Goal: Information Seeking & Learning: Learn about a topic

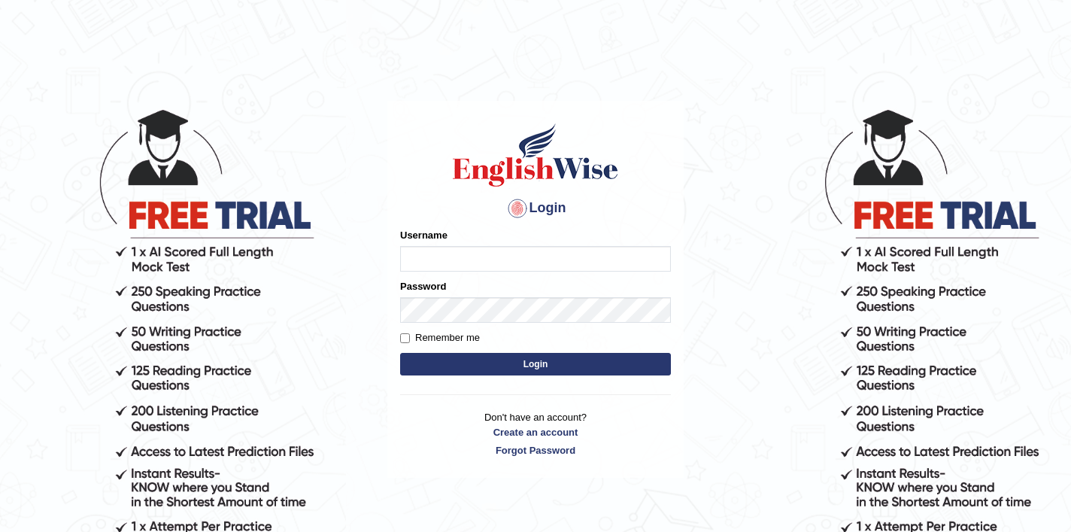
click at [519, 257] on input "Username" at bounding box center [535, 259] width 271 height 26
type input "shubham04"
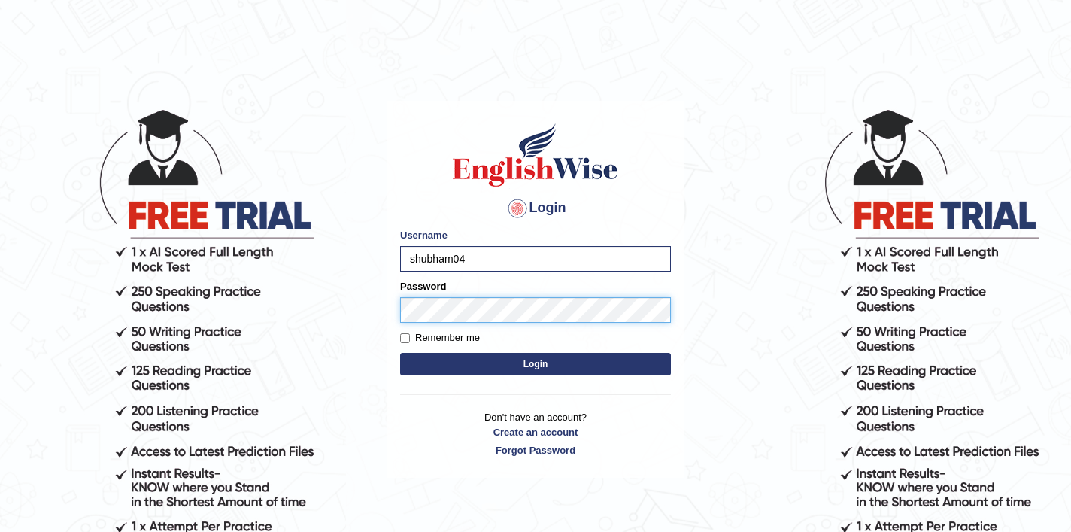
click at [400, 353] on button "Login" at bounding box center [535, 364] width 271 height 23
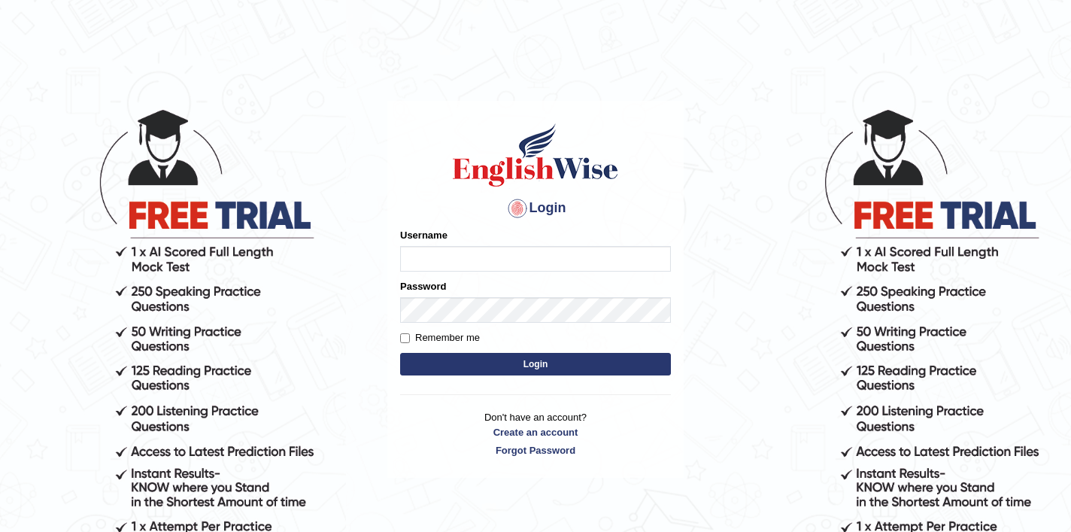
click at [468, 260] on input "Username" at bounding box center [535, 259] width 271 height 26
type input "shubham04"
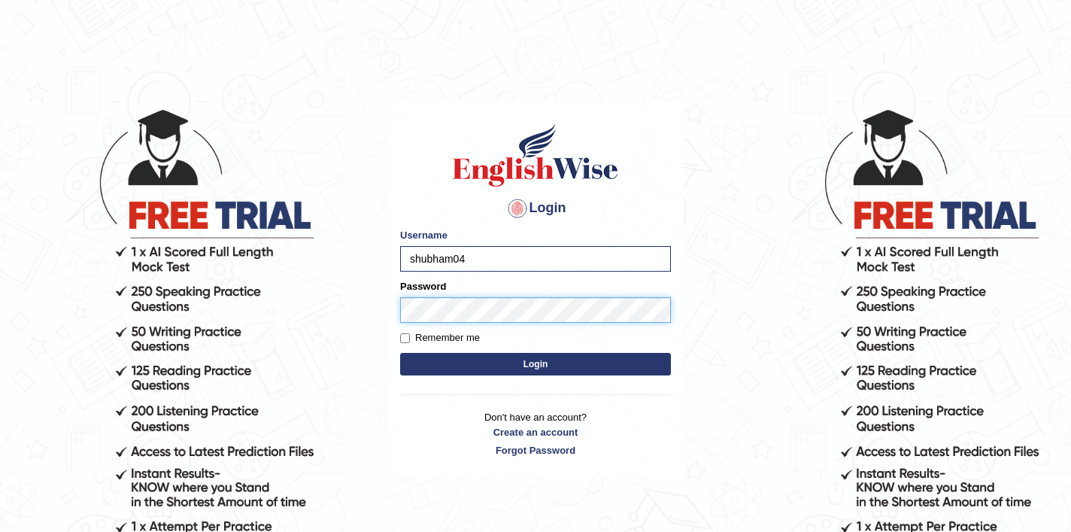
click at [400, 353] on button "Login" at bounding box center [535, 364] width 271 height 23
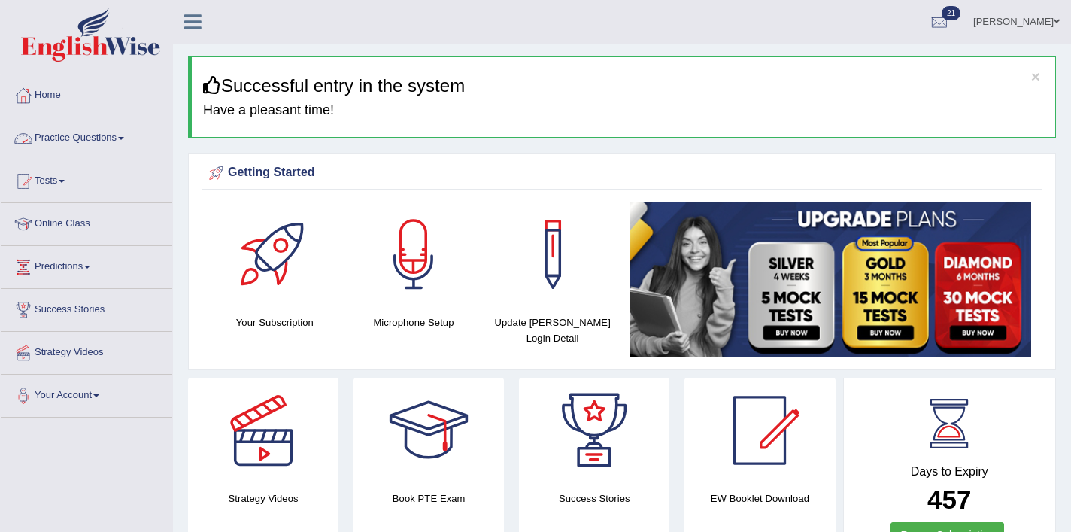
click at [110, 149] on link "Practice Questions" at bounding box center [86, 136] width 171 height 38
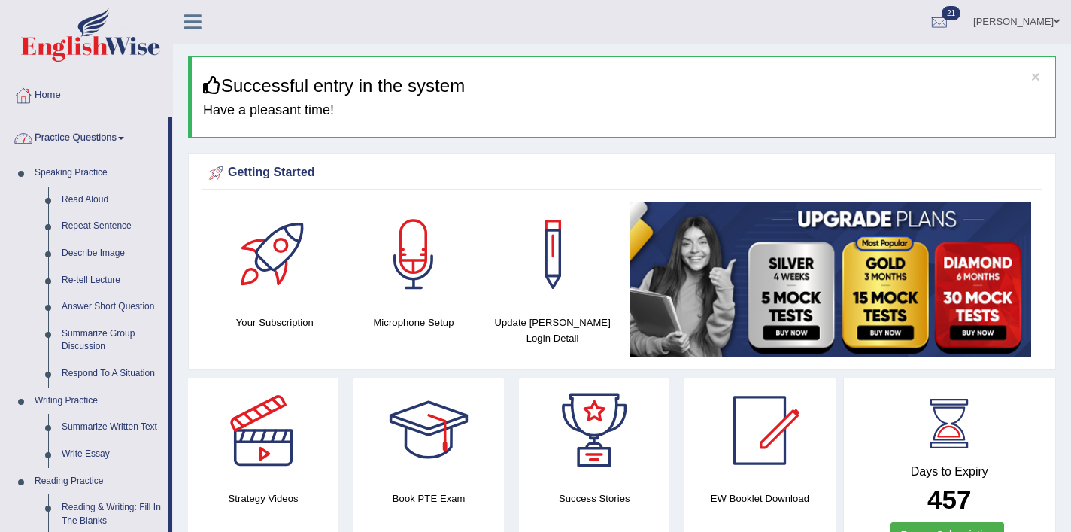
click at [124, 139] on link "Practice Questions" at bounding box center [85, 136] width 168 height 38
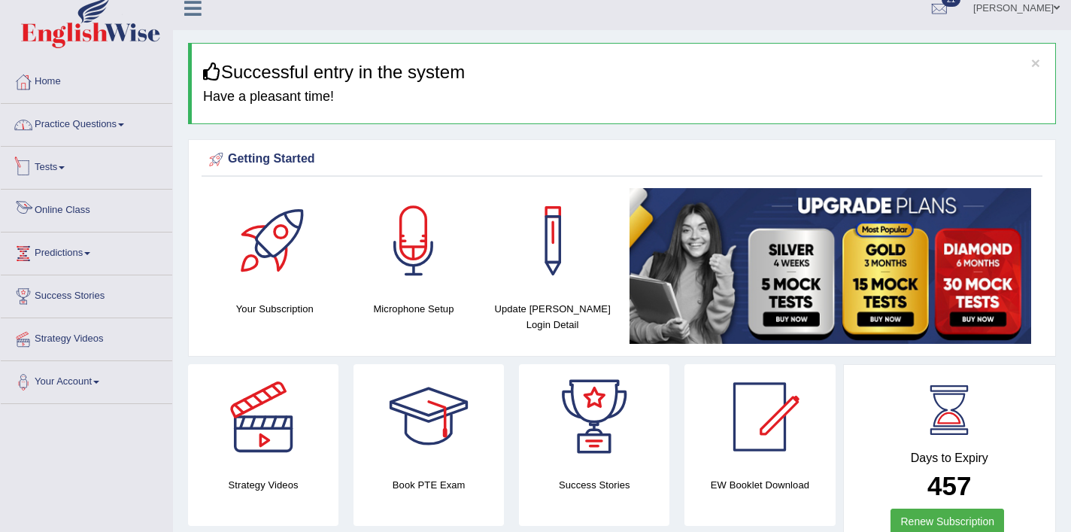
scroll to position [12, 0]
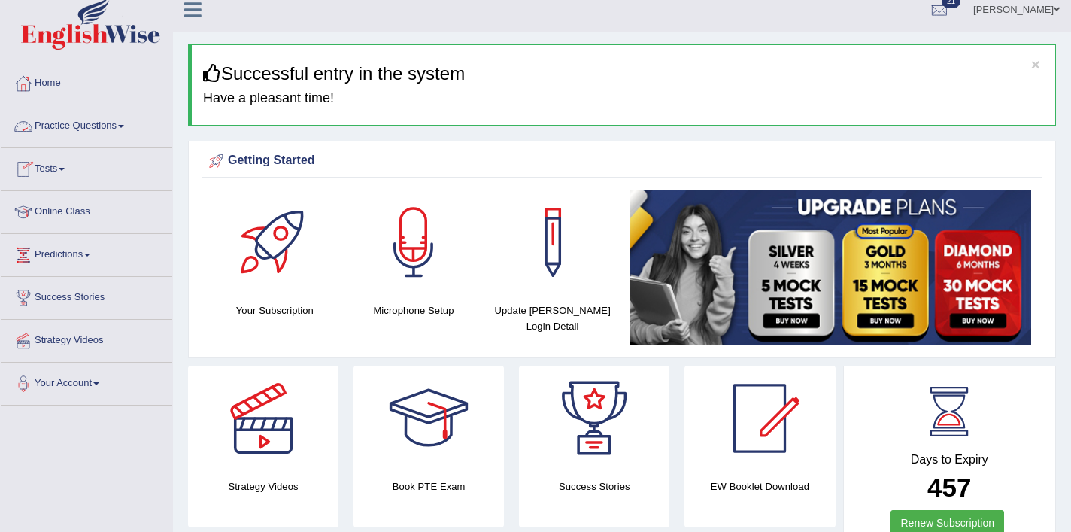
click at [112, 137] on link "Practice Questions" at bounding box center [86, 124] width 171 height 38
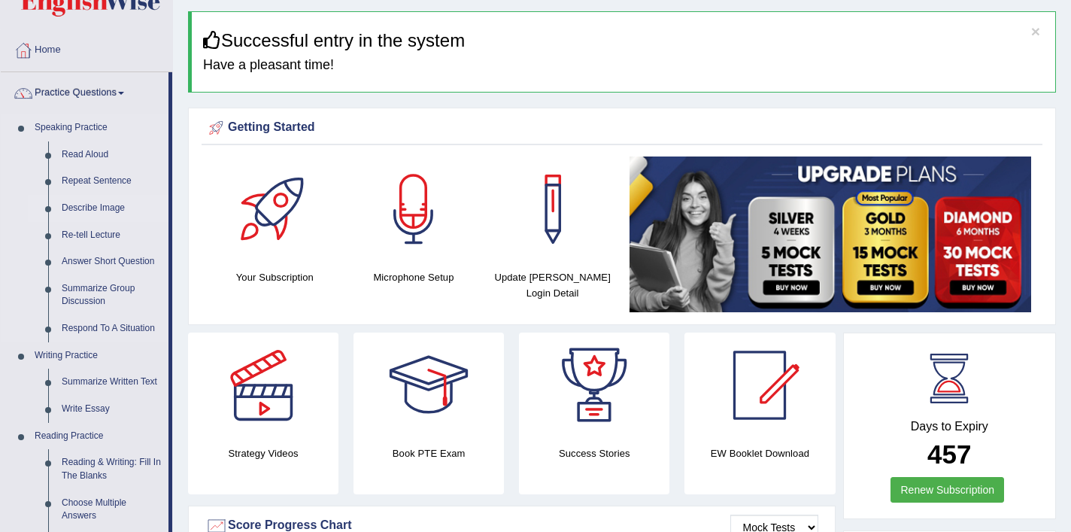
scroll to position [44, 0]
click at [73, 161] on link "Read Aloud" at bounding box center [112, 155] width 114 height 27
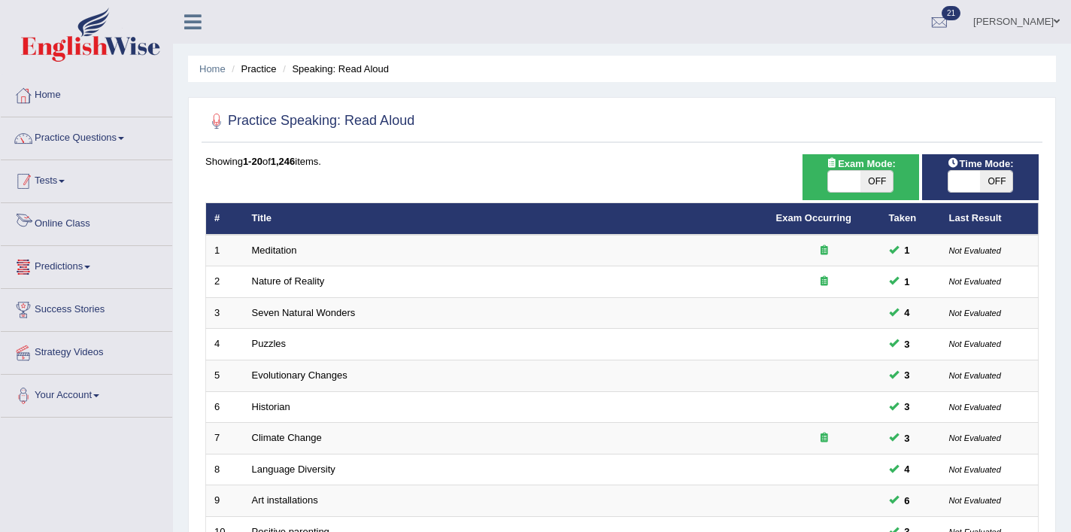
click at [65, 180] on span at bounding box center [62, 181] width 6 height 3
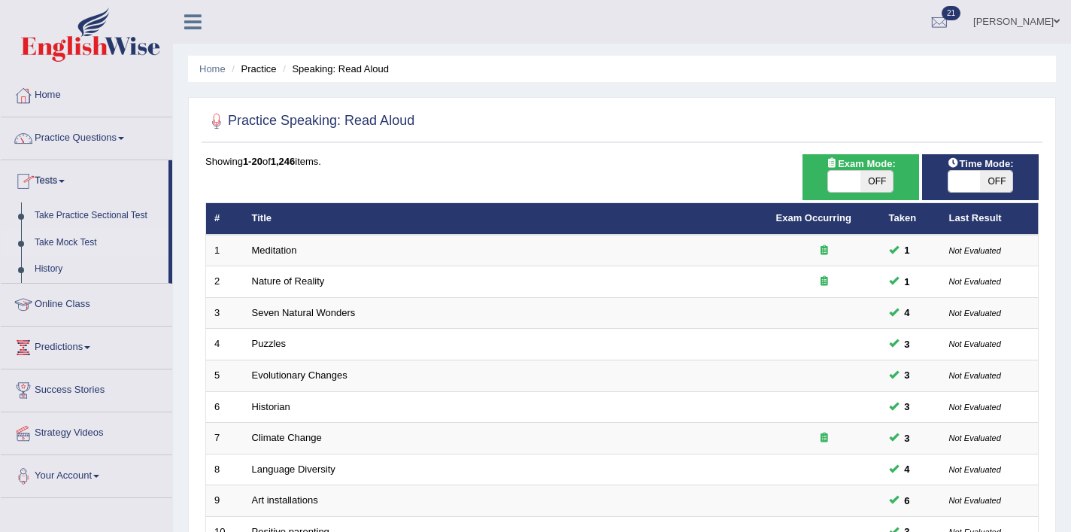
click at [81, 242] on link "Take Mock Test" at bounding box center [98, 242] width 141 height 27
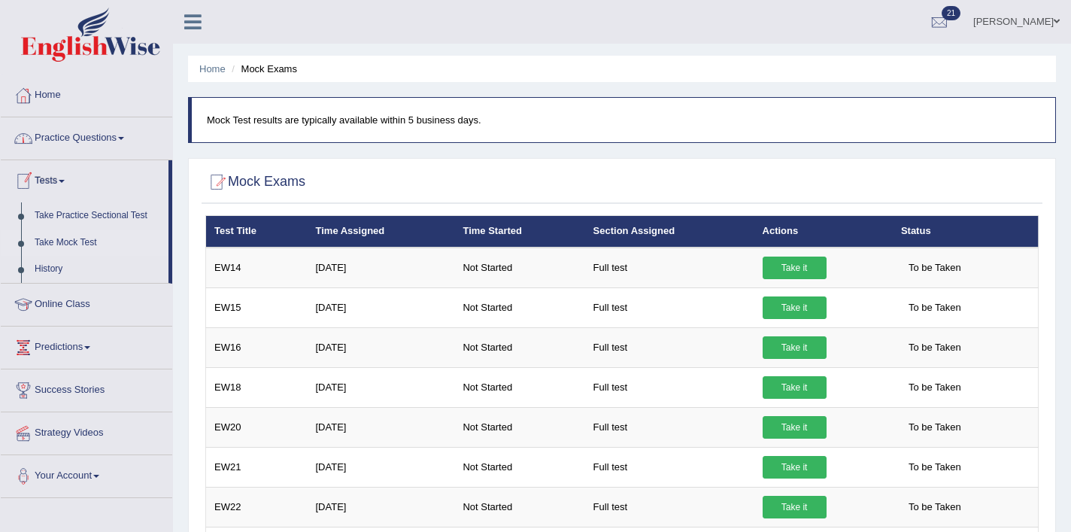
click at [92, 135] on link "Practice Questions" at bounding box center [86, 136] width 171 height 38
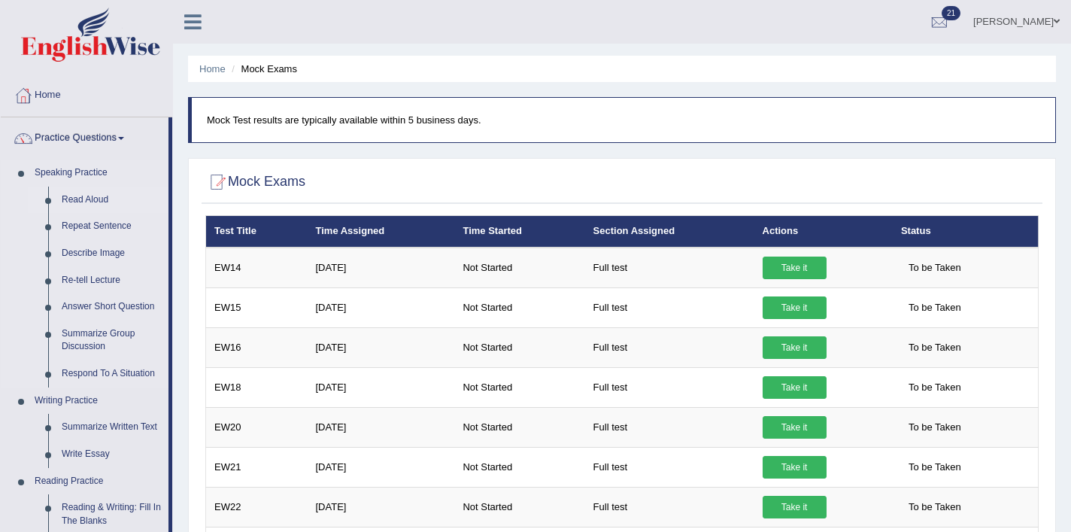
click at [91, 201] on link "Read Aloud" at bounding box center [112, 199] width 114 height 27
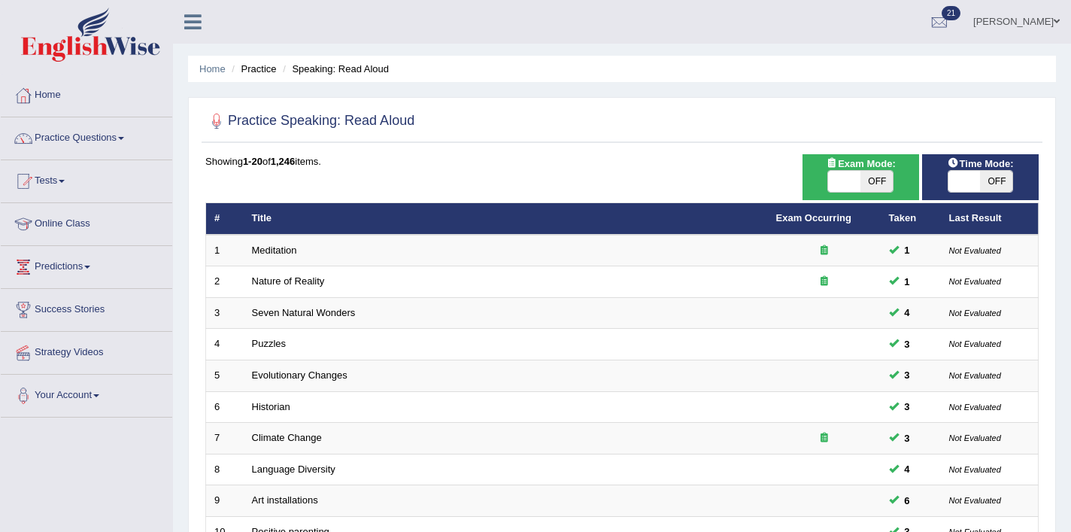
click at [864, 193] on div "Exam Mode: ON OFF" at bounding box center [860, 177] width 117 height 46
click at [884, 169] on span "Exam Mode:" at bounding box center [859, 164] width 81 height 16
click at [884, 174] on span "OFF" at bounding box center [876, 181] width 32 height 21
checkbox input "true"
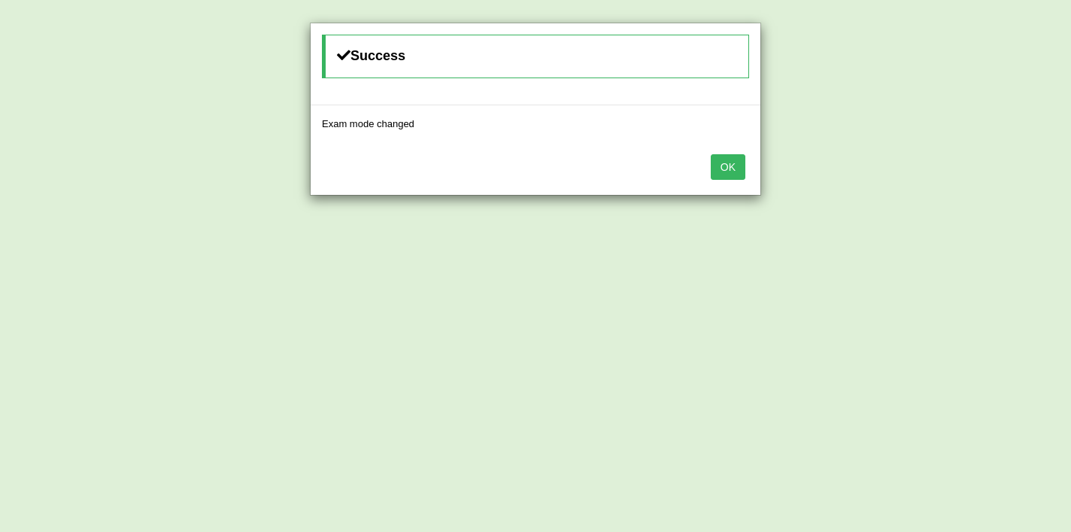
click at [744, 165] on button "OK" at bounding box center [727, 167] width 35 height 26
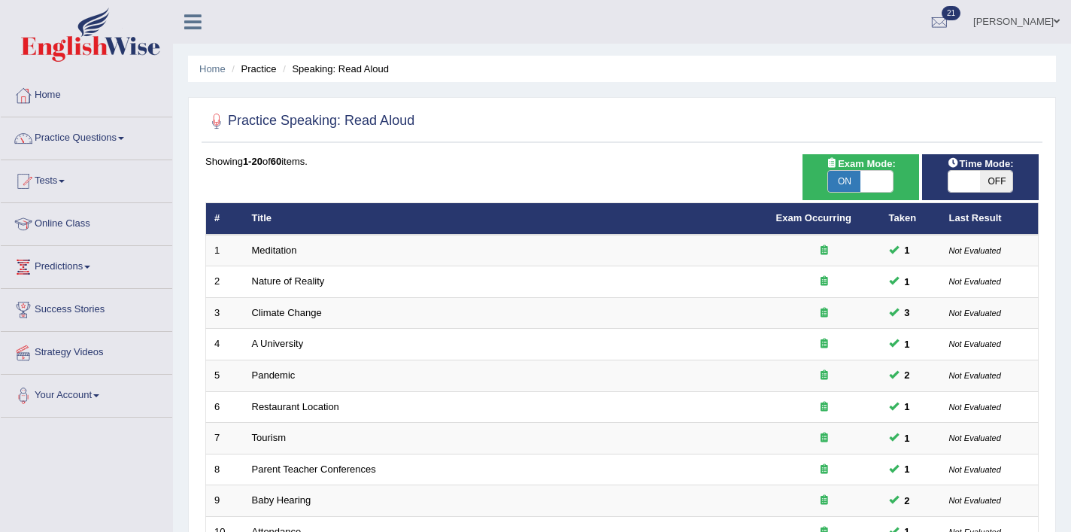
click at [996, 179] on span "OFF" at bounding box center [996, 181] width 32 height 21
checkbox input "true"
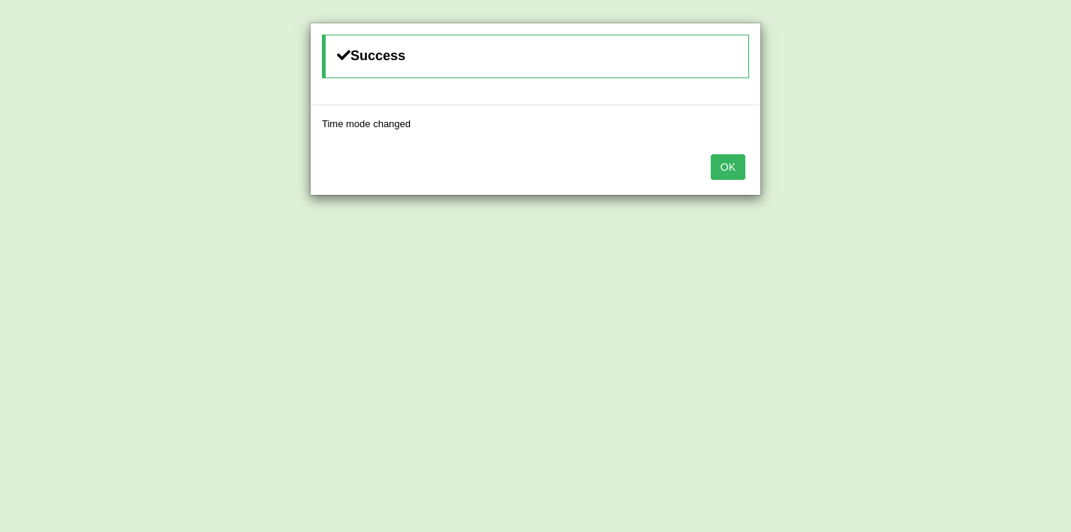
click at [748, 169] on div "OK" at bounding box center [535, 168] width 450 height 53
click at [719, 169] on button "OK" at bounding box center [727, 167] width 35 height 26
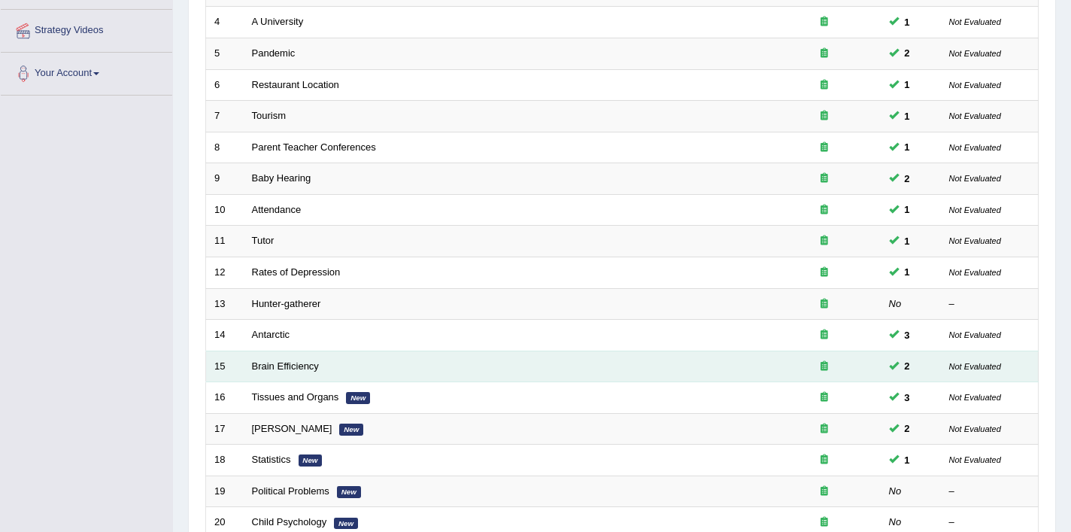
scroll to position [464, 0]
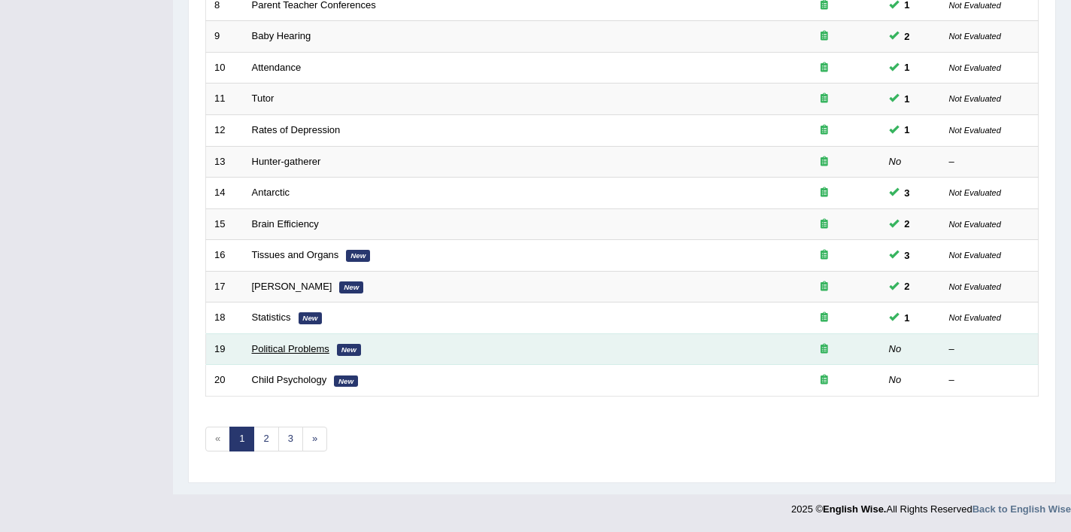
click at [289, 351] on link "Political Problems" at bounding box center [290, 348] width 77 height 11
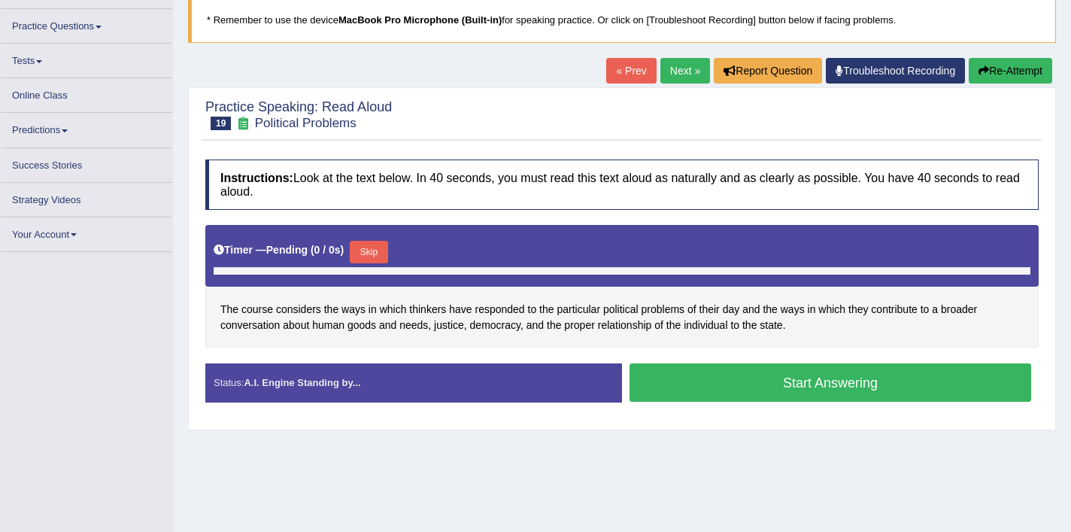
scroll to position [101, 0]
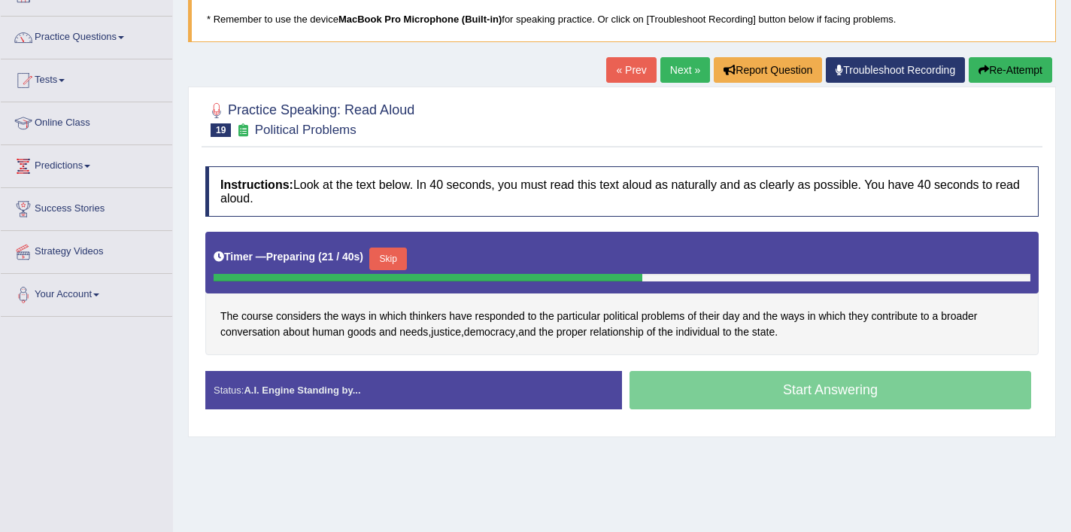
click at [392, 259] on button "Skip" at bounding box center [388, 258] width 38 height 23
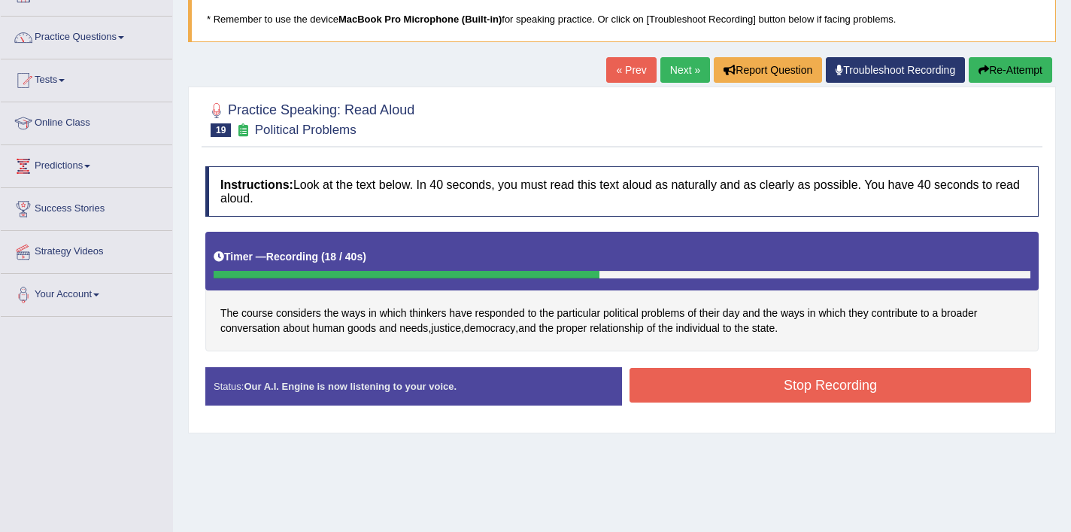
click at [726, 380] on button "Stop Recording" at bounding box center [829, 385] width 401 height 35
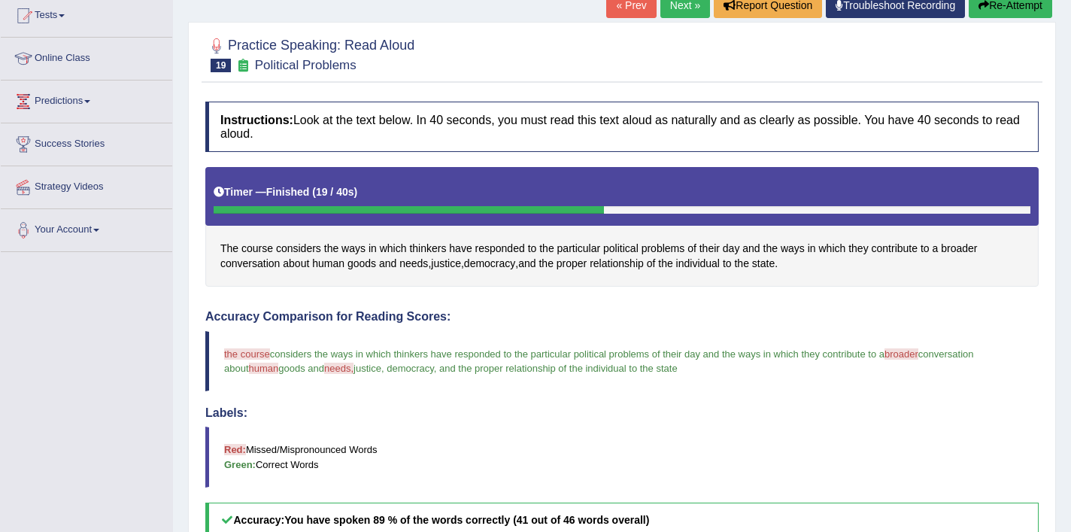
scroll to position [162, 0]
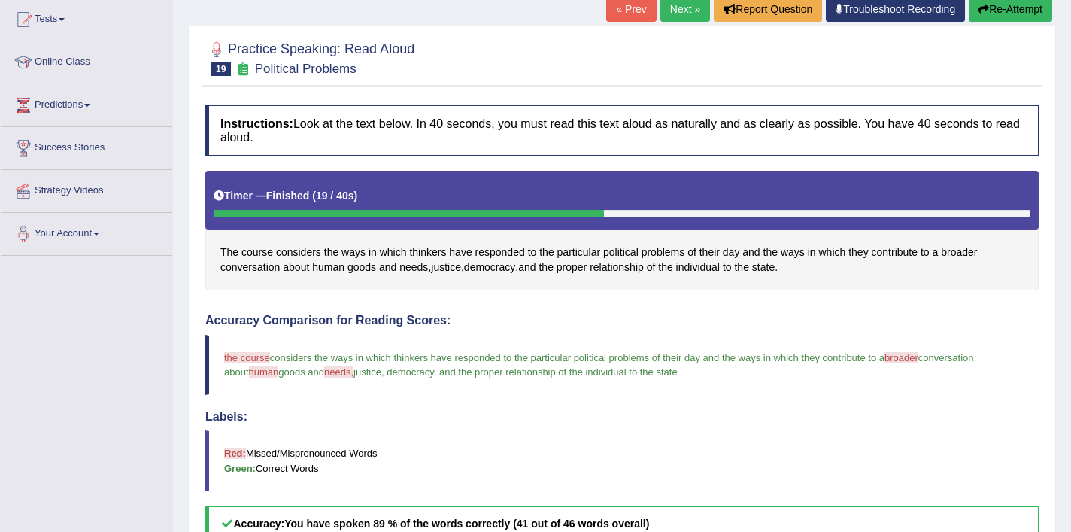
click at [667, 10] on link "Next »" at bounding box center [685, 9] width 50 height 26
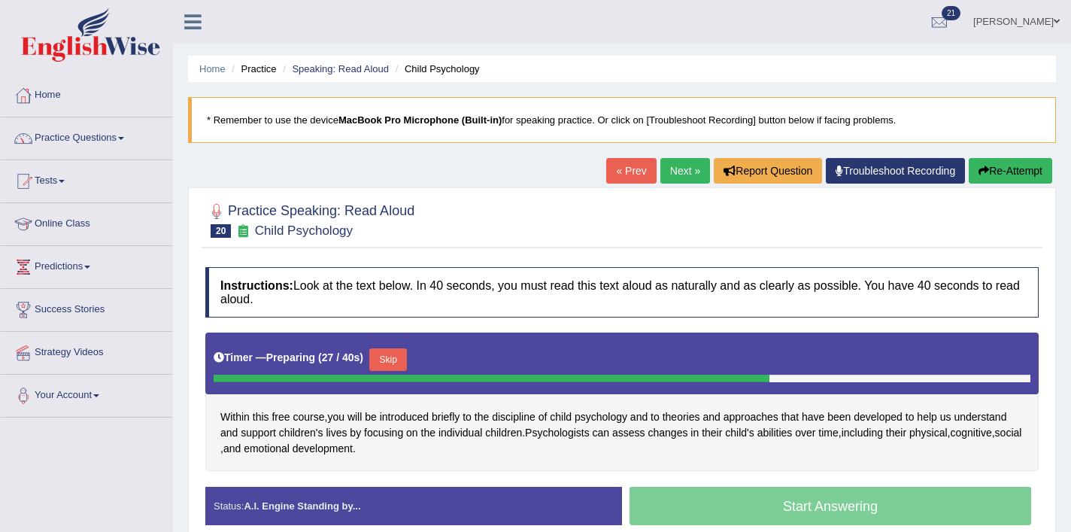
click at [407, 364] on button "Skip" at bounding box center [388, 359] width 38 height 23
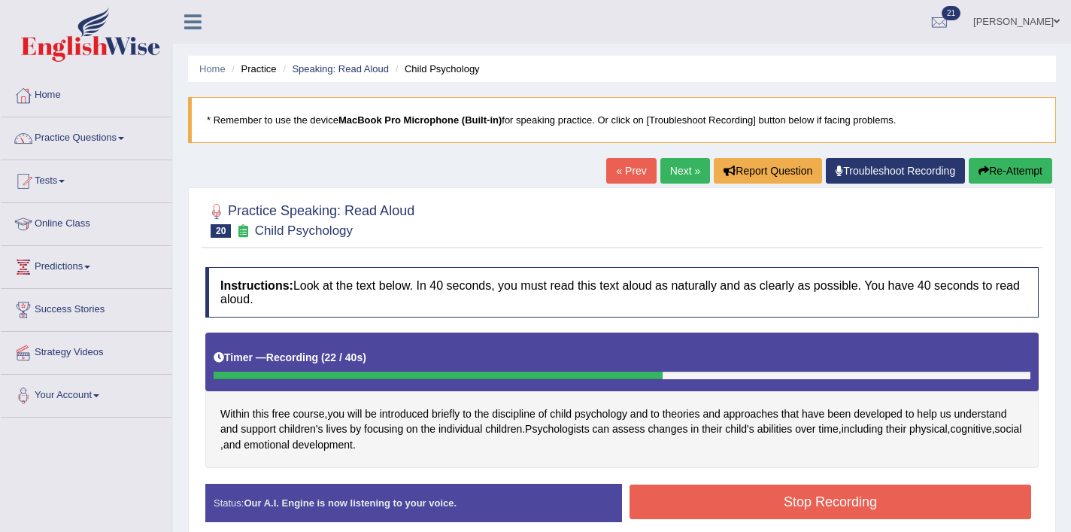
click at [827, 501] on button "Stop Recording" at bounding box center [829, 501] width 401 height 35
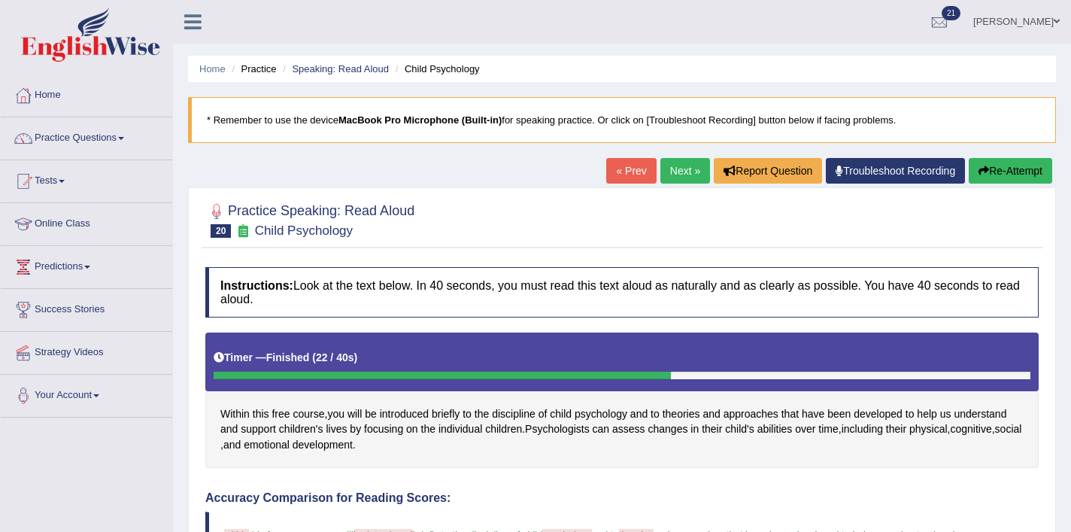
click at [687, 176] on link "Next »" at bounding box center [685, 171] width 50 height 26
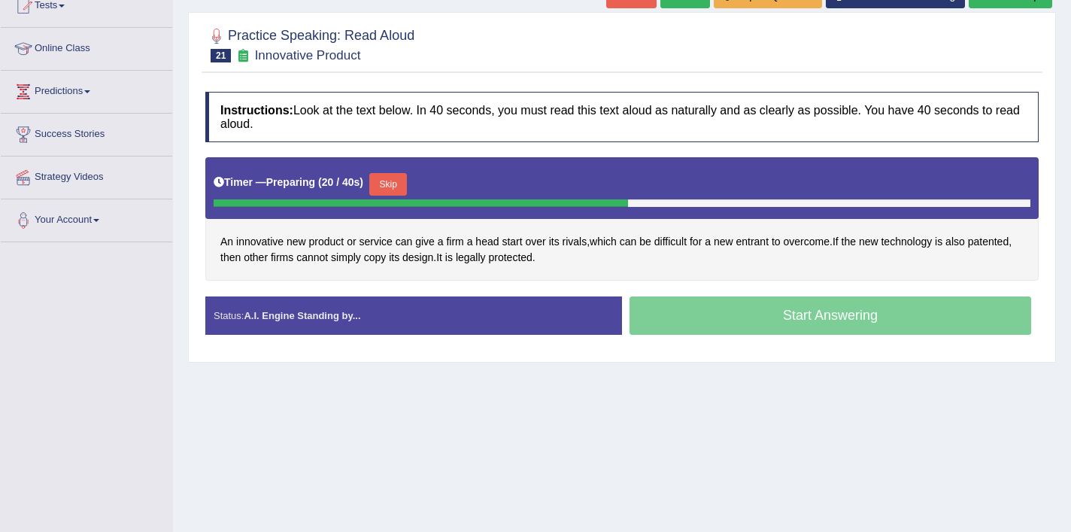
click at [402, 183] on button "Skip" at bounding box center [388, 184] width 38 height 23
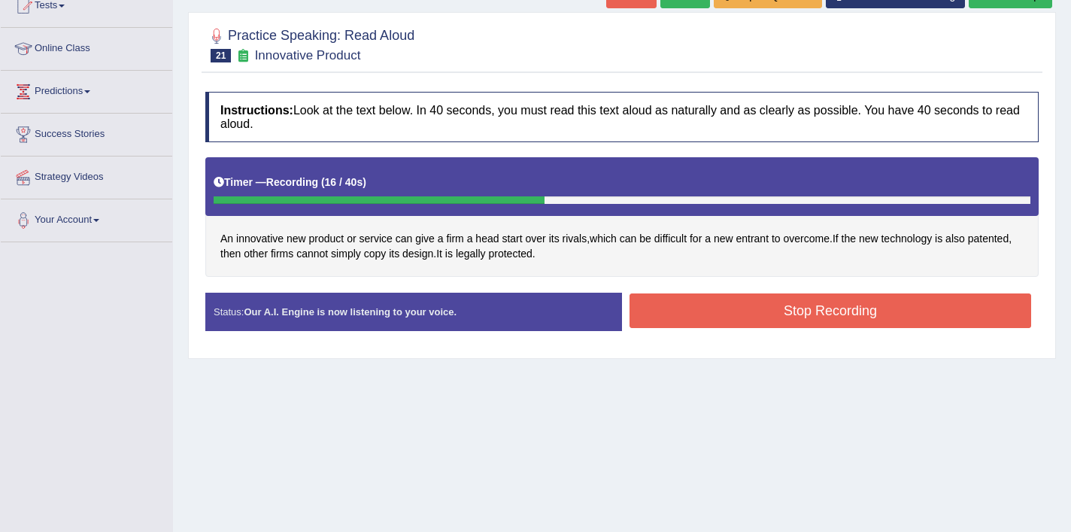
click at [737, 310] on button "Stop Recording" at bounding box center [829, 310] width 401 height 35
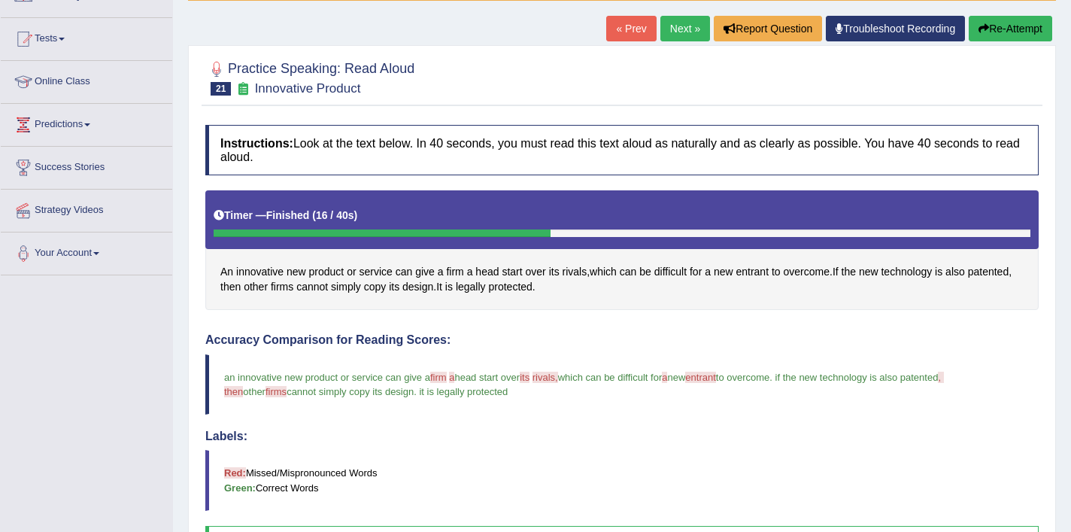
scroll to position [130, 0]
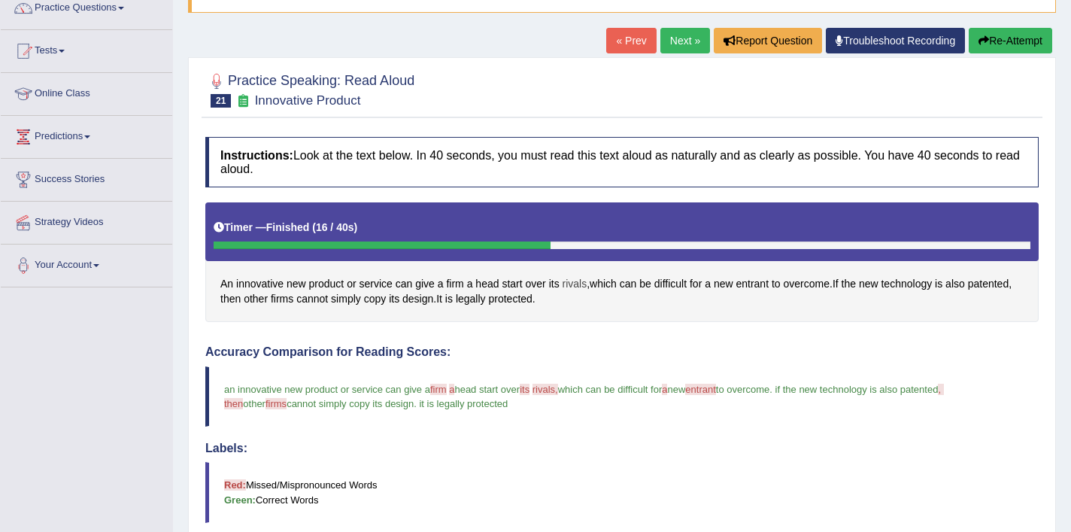
click at [568, 286] on span "rivals" at bounding box center [574, 284] width 25 height 16
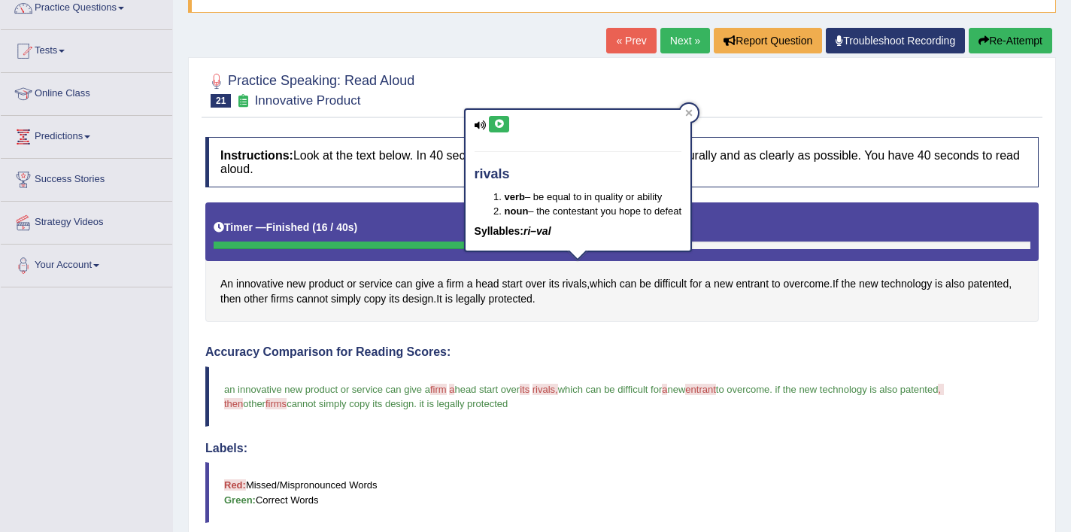
click at [498, 138] on div "rivals verb – be equal to in quality or ability noun – the contestant you hope …" at bounding box center [578, 180] width 226 height 141
click at [501, 126] on icon at bounding box center [498, 124] width 11 height 9
click at [501, 127] on icon at bounding box center [498, 124] width 11 height 9
click at [691, 116] on icon at bounding box center [689, 112] width 7 height 7
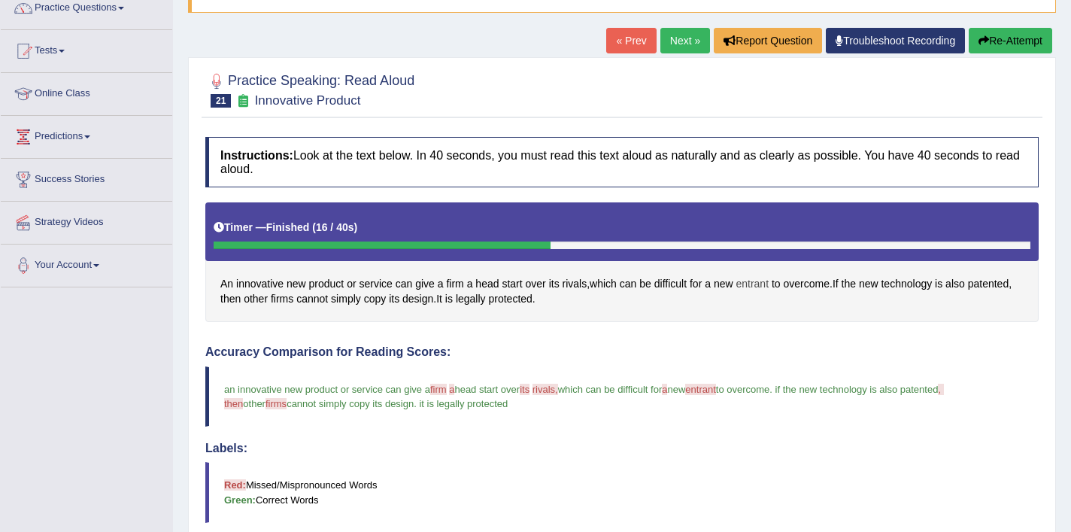
click at [765, 285] on span "entrant" at bounding box center [751, 284] width 33 height 16
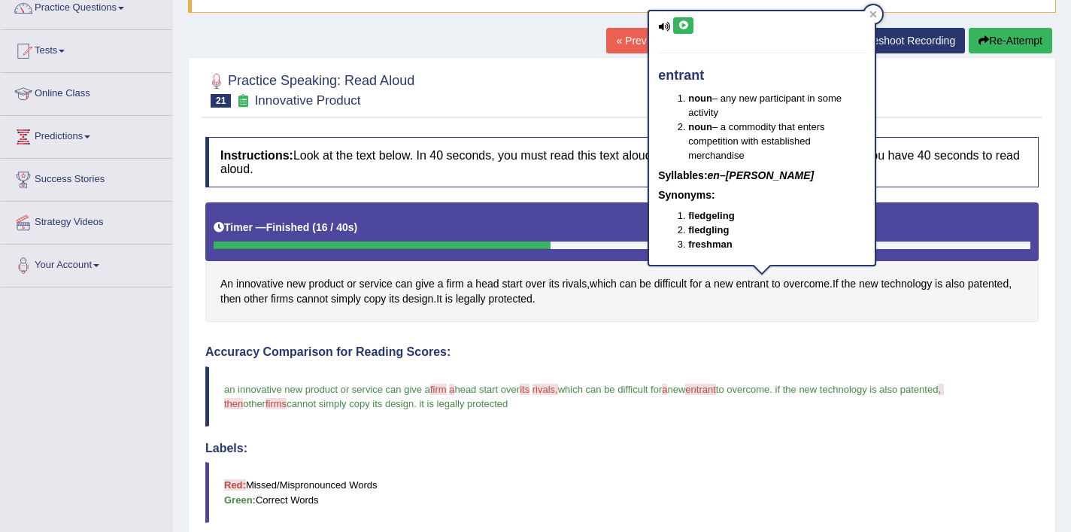
click at [685, 23] on icon at bounding box center [682, 25] width 11 height 9
click at [876, 16] on icon at bounding box center [873, 15] width 8 height 8
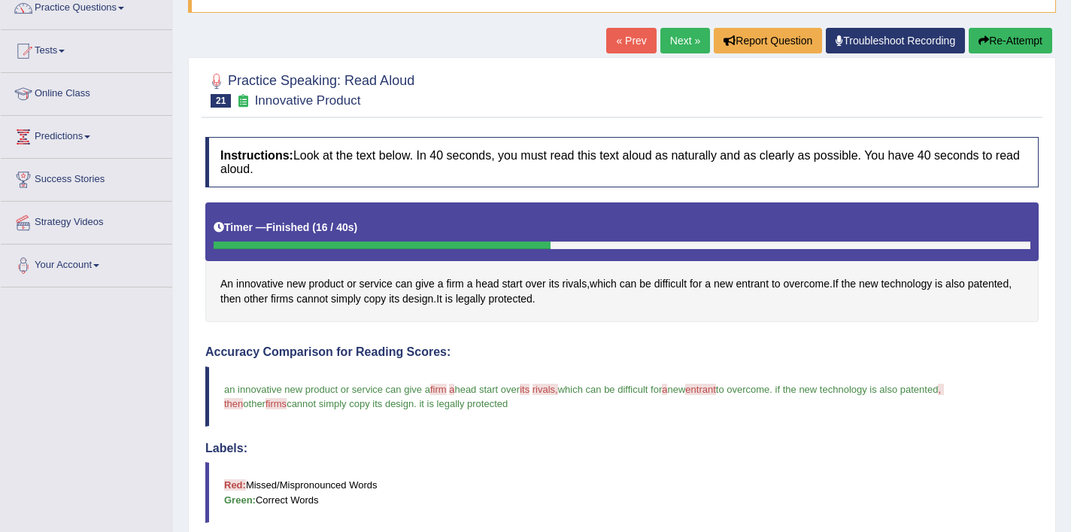
click at [996, 41] on button "Re-Attempt" at bounding box center [1009, 41] width 83 height 26
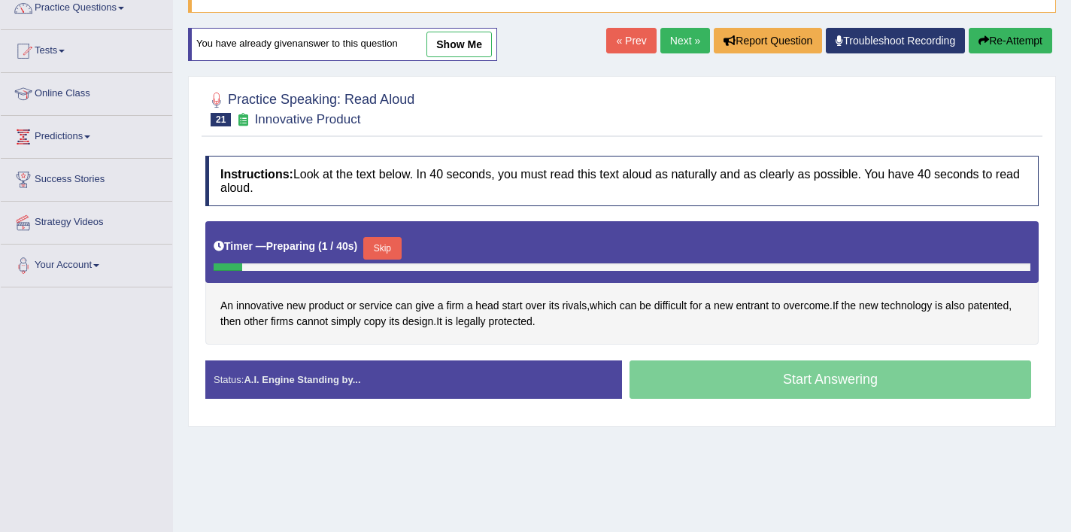
click at [380, 250] on button "Skip" at bounding box center [382, 248] width 38 height 23
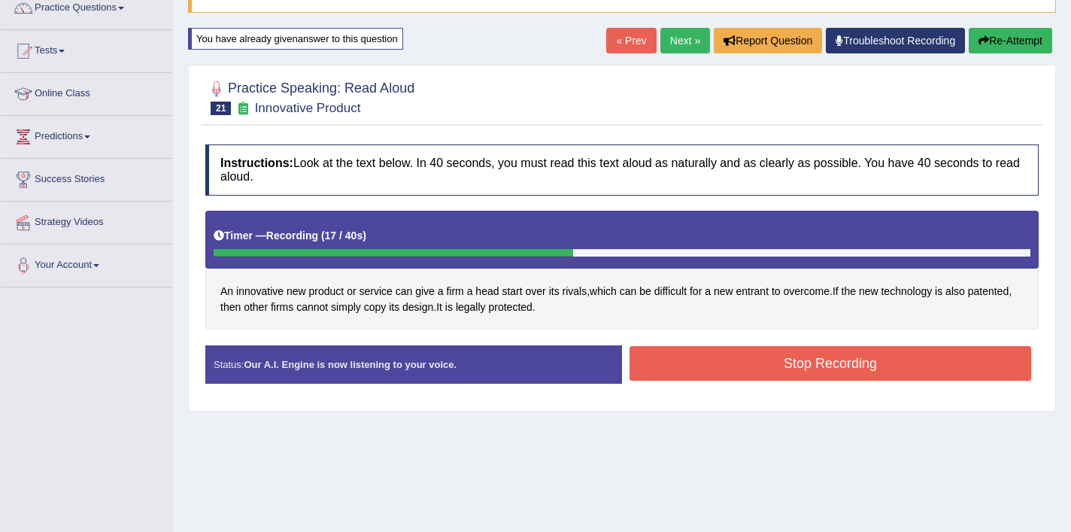
click at [777, 365] on button "Stop Recording" at bounding box center [829, 363] width 401 height 35
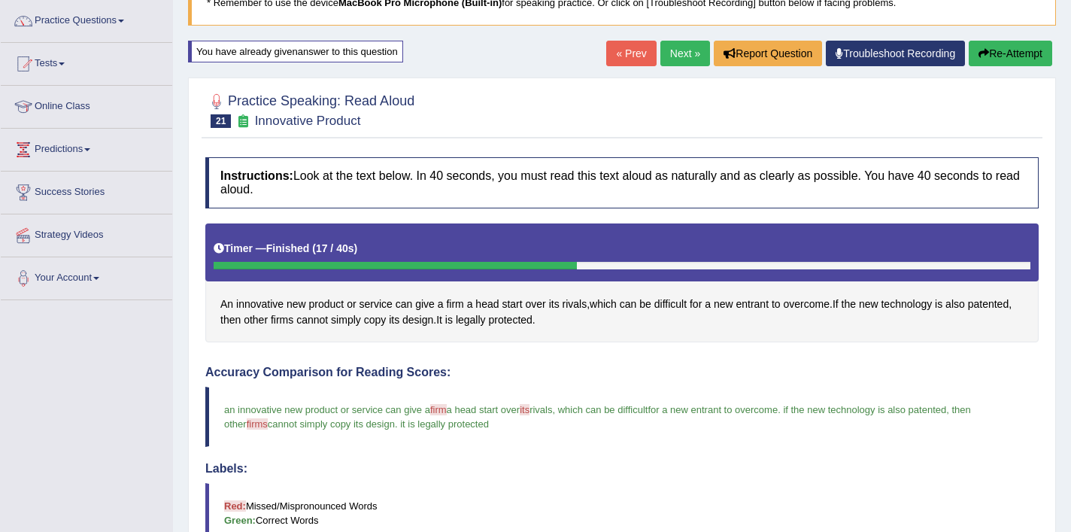
scroll to position [65, 0]
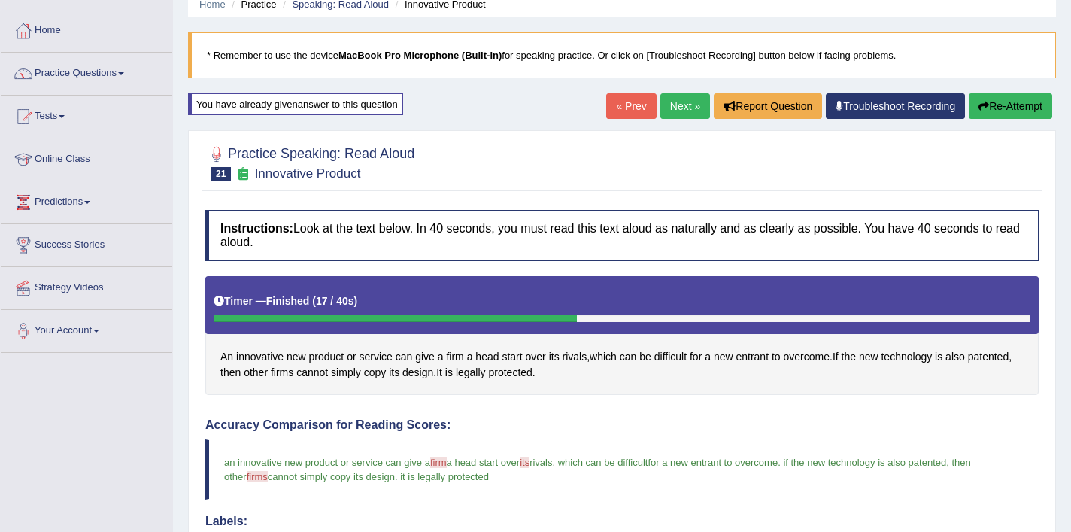
click at [684, 108] on link "Next »" at bounding box center [685, 106] width 50 height 26
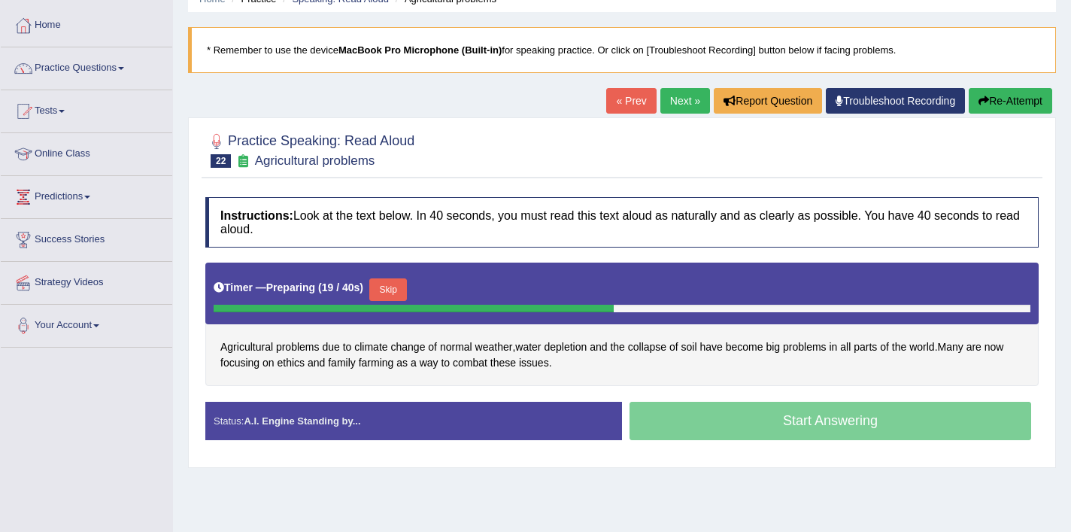
click at [402, 291] on button "Skip" at bounding box center [388, 289] width 38 height 23
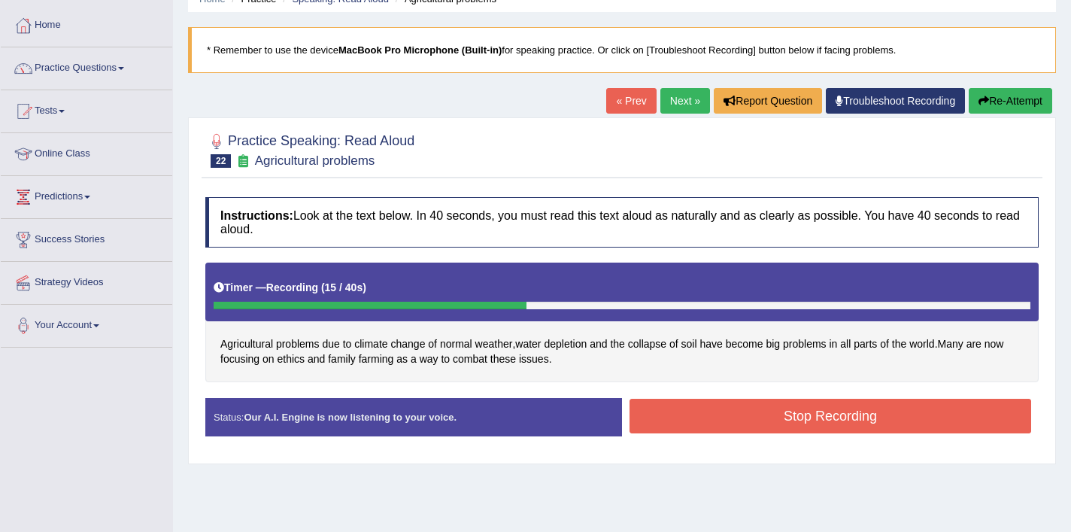
click at [742, 404] on button "Stop Recording" at bounding box center [829, 415] width 401 height 35
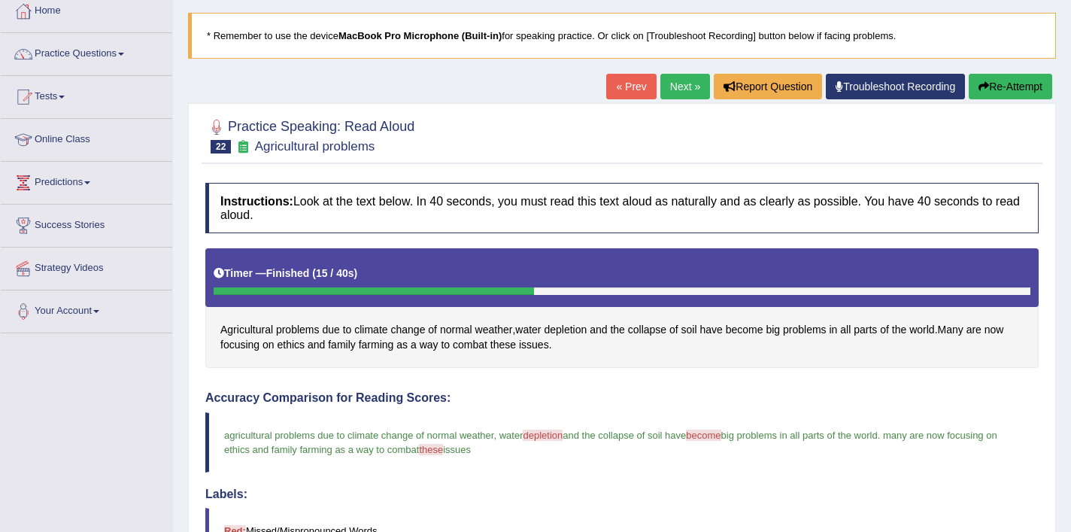
scroll to position [61, 0]
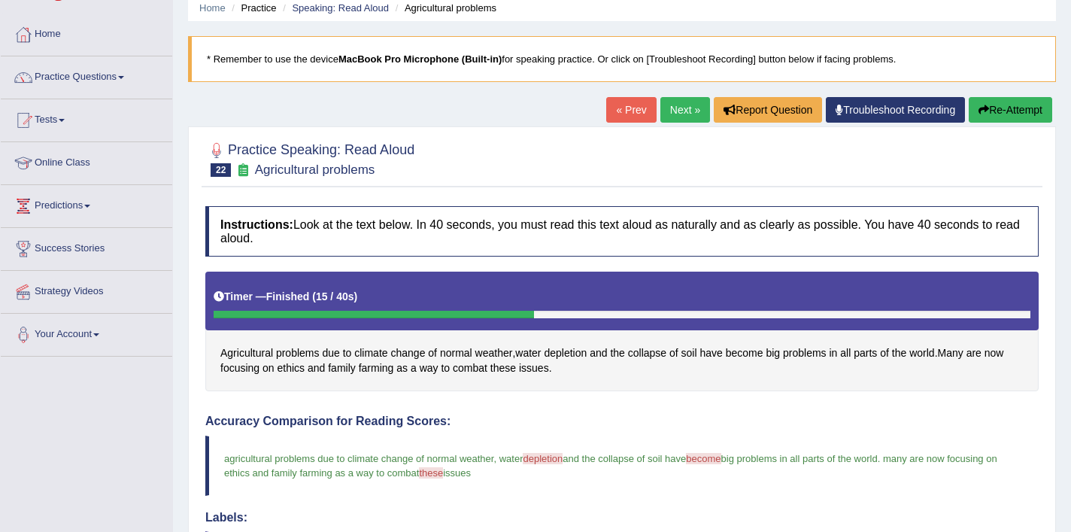
click at [681, 115] on link "Next »" at bounding box center [685, 110] width 50 height 26
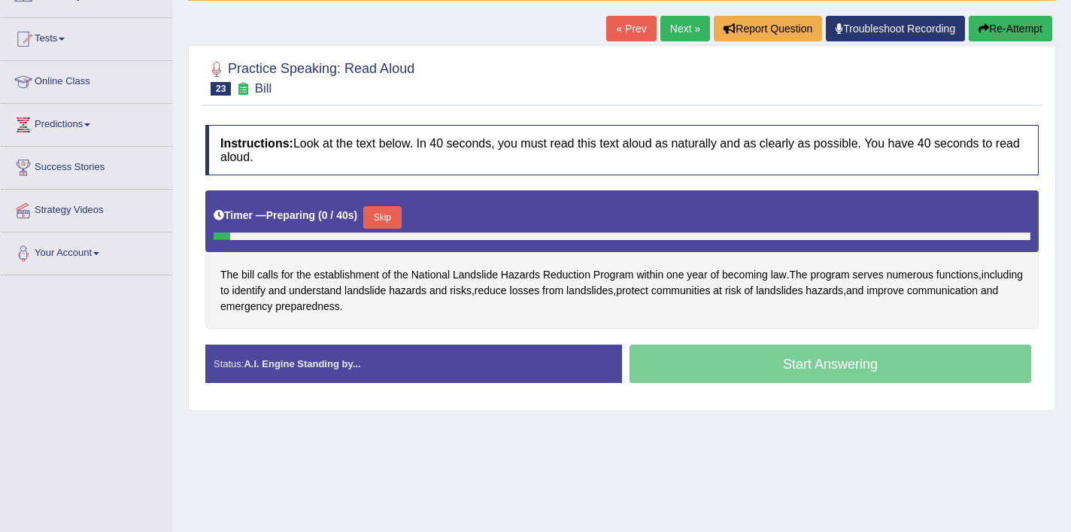
scroll to position [142, 0]
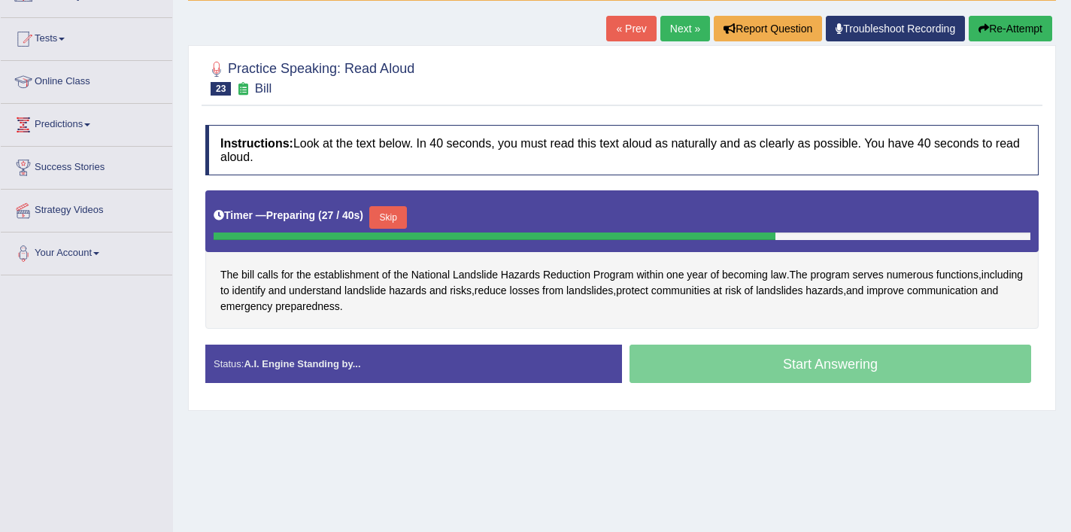
click at [397, 212] on button "Skip" at bounding box center [388, 217] width 38 height 23
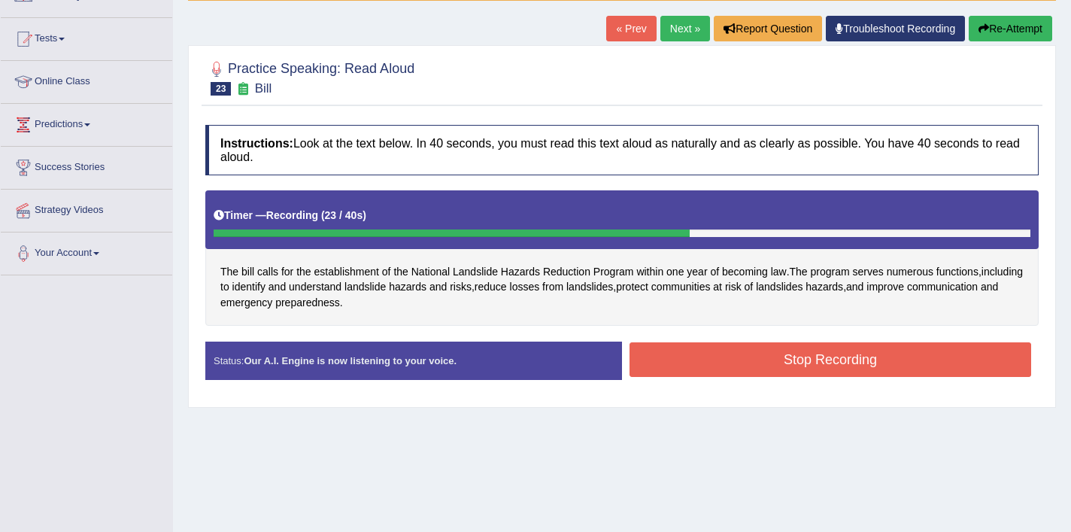
click at [704, 378] on div "Stop Recording" at bounding box center [830, 361] width 416 height 38
click at [713, 359] on button "Stop Recording" at bounding box center [829, 359] width 401 height 35
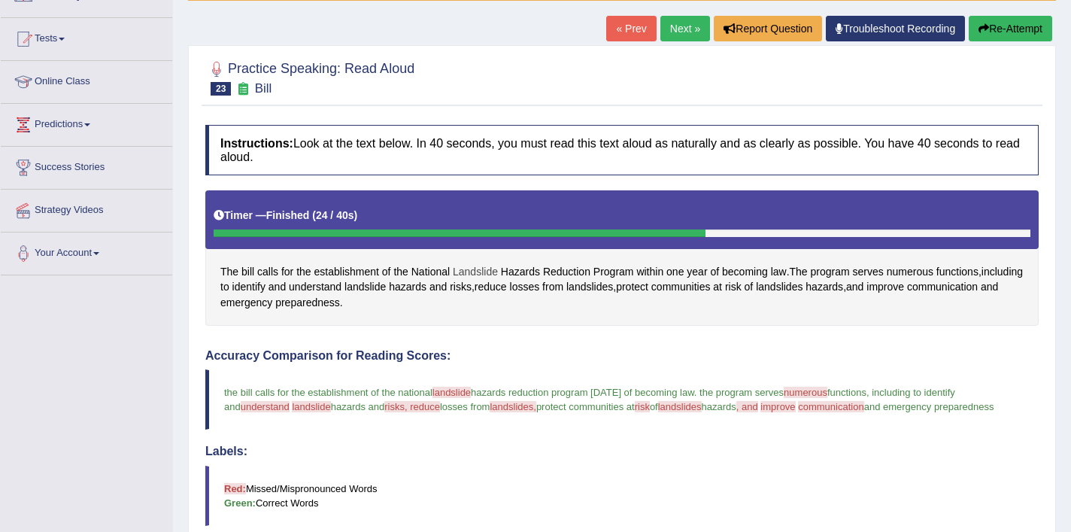
click at [492, 271] on span "Landslide" at bounding box center [475, 272] width 45 height 16
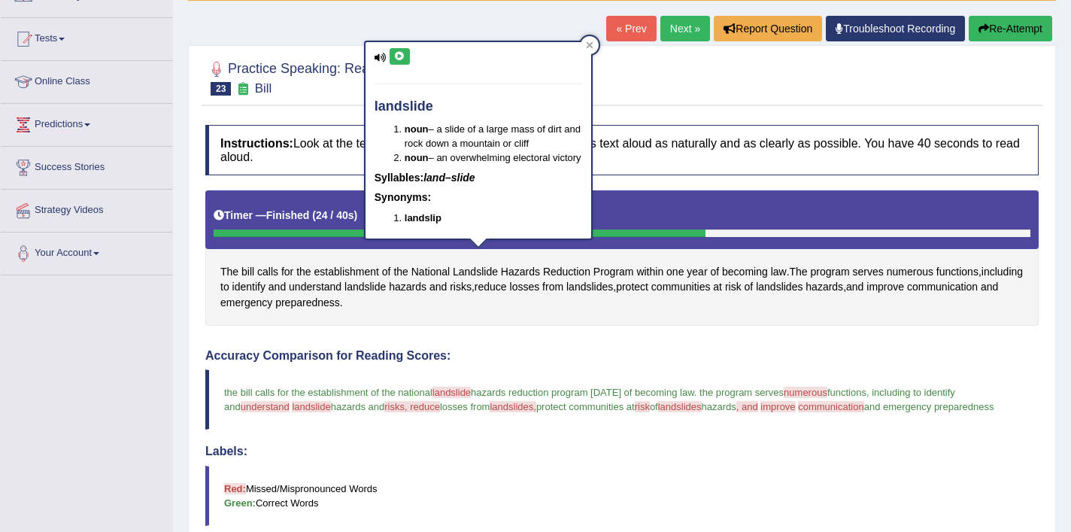
click at [398, 61] on button at bounding box center [399, 56] width 20 height 17
click at [397, 54] on icon at bounding box center [399, 56] width 11 height 9
click at [591, 44] on icon at bounding box center [590, 45] width 8 height 8
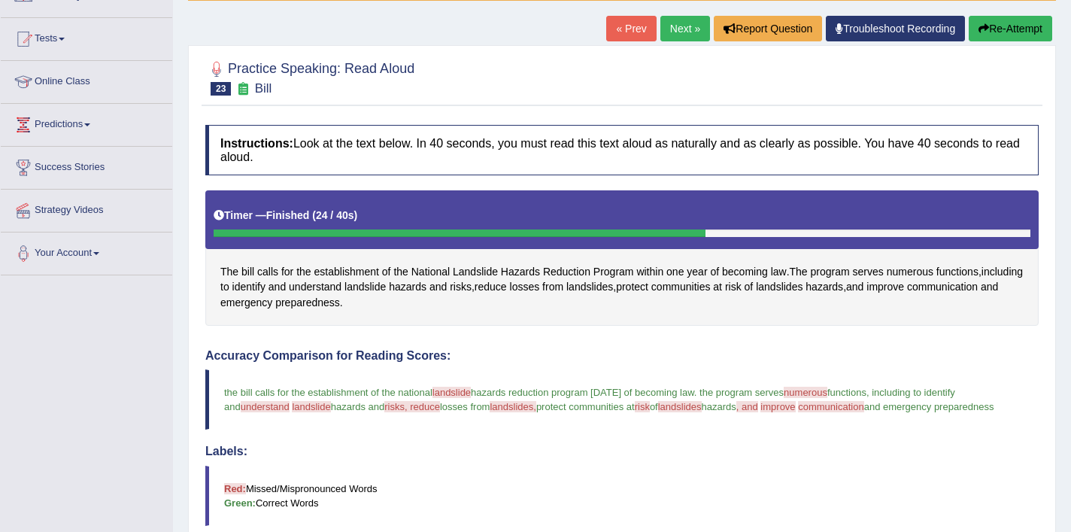
scroll to position [153, 0]
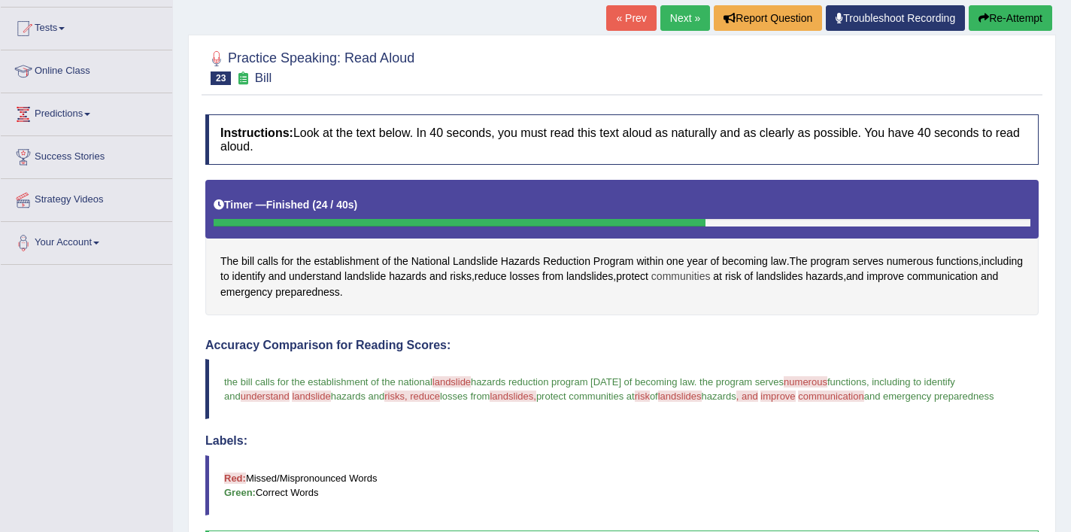
click at [710, 277] on span "communities" at bounding box center [680, 276] width 59 height 16
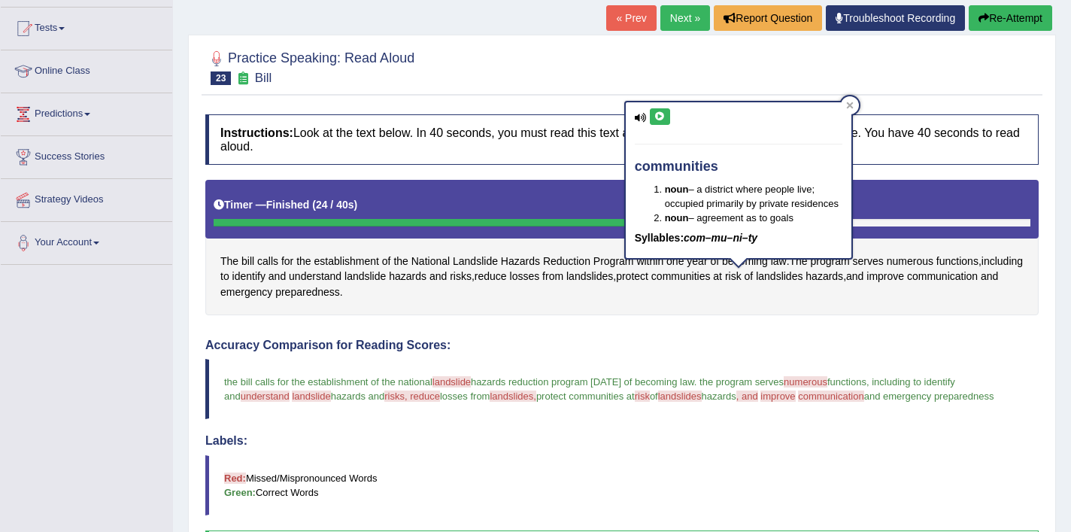
click at [662, 120] on icon at bounding box center [659, 116] width 11 height 9
click at [851, 108] on icon at bounding box center [849, 105] width 7 height 7
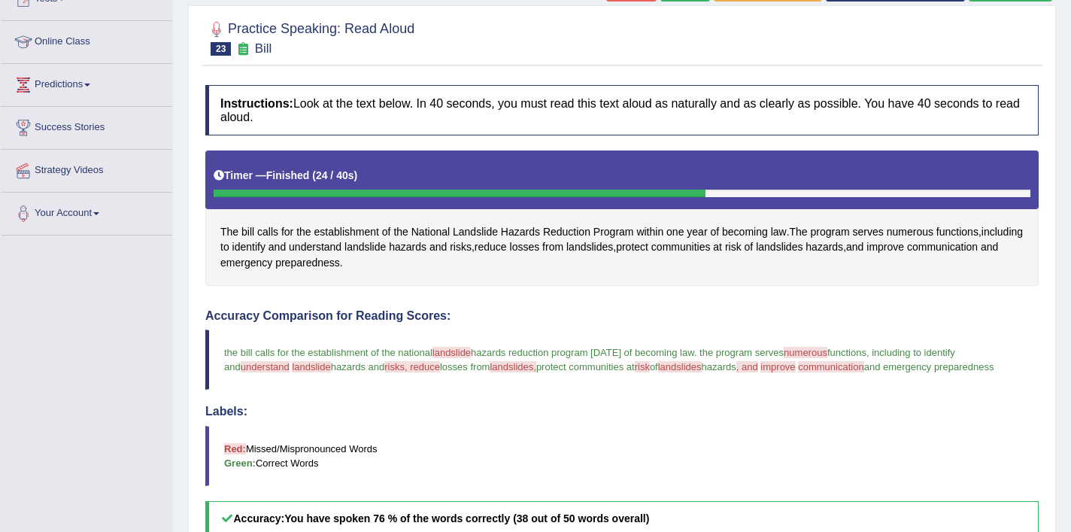
scroll to position [183, 0]
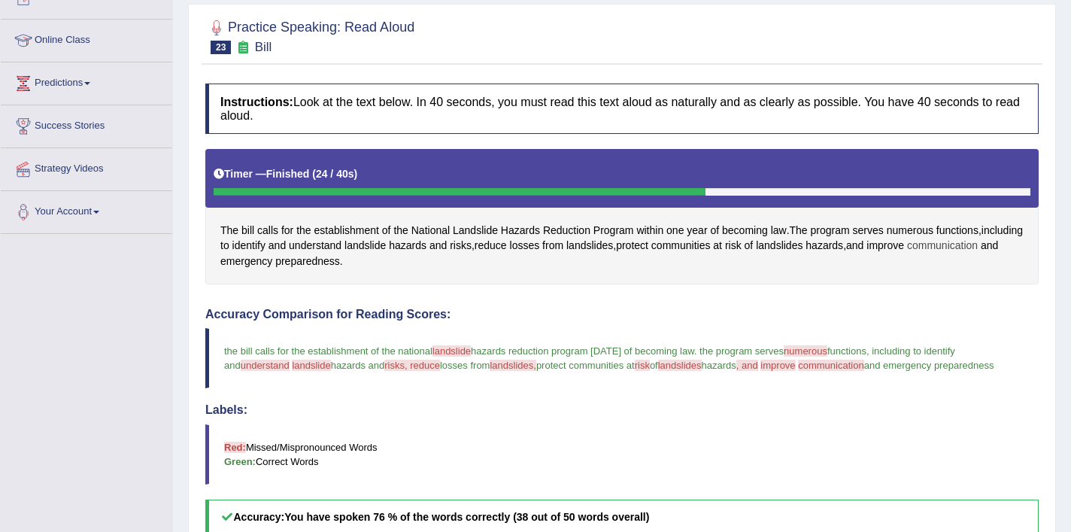
click at [907, 253] on span "communication" at bounding box center [942, 246] width 71 height 16
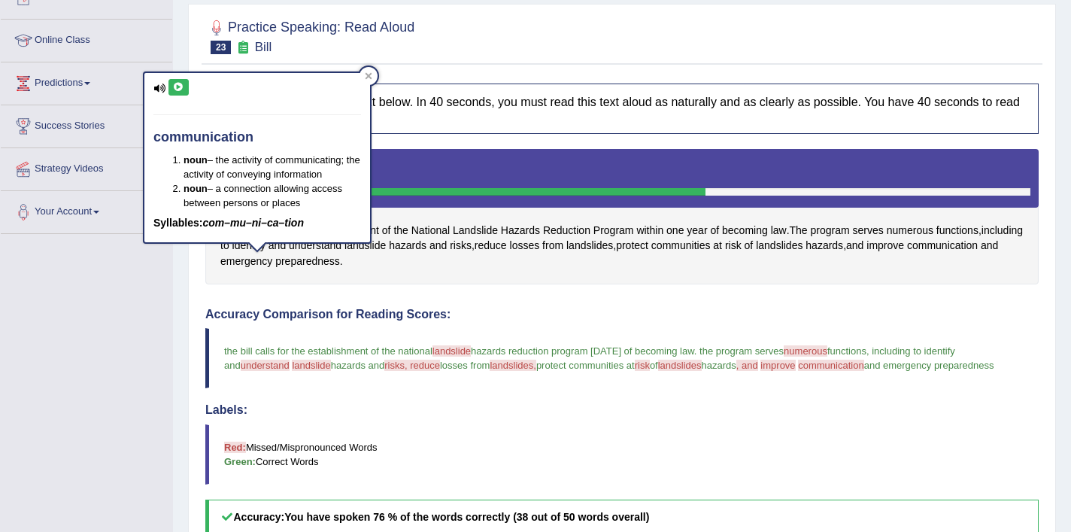
click at [173, 91] on icon at bounding box center [178, 87] width 11 height 9
click at [181, 89] on icon at bounding box center [178, 87] width 11 height 9
click at [368, 77] on icon at bounding box center [368, 75] width 7 height 7
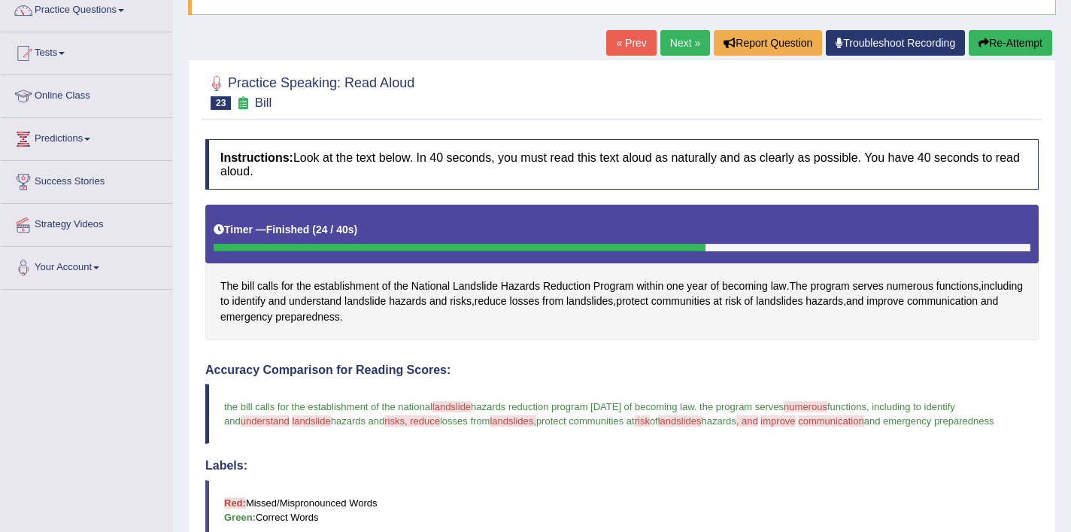
scroll to position [83, 0]
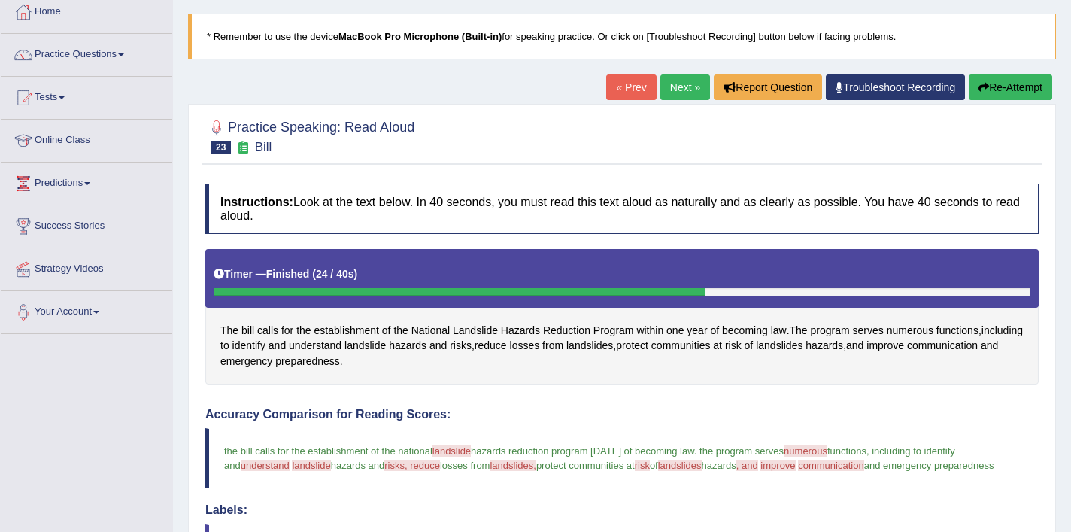
click at [1010, 86] on button "Re-Attempt" at bounding box center [1009, 87] width 83 height 26
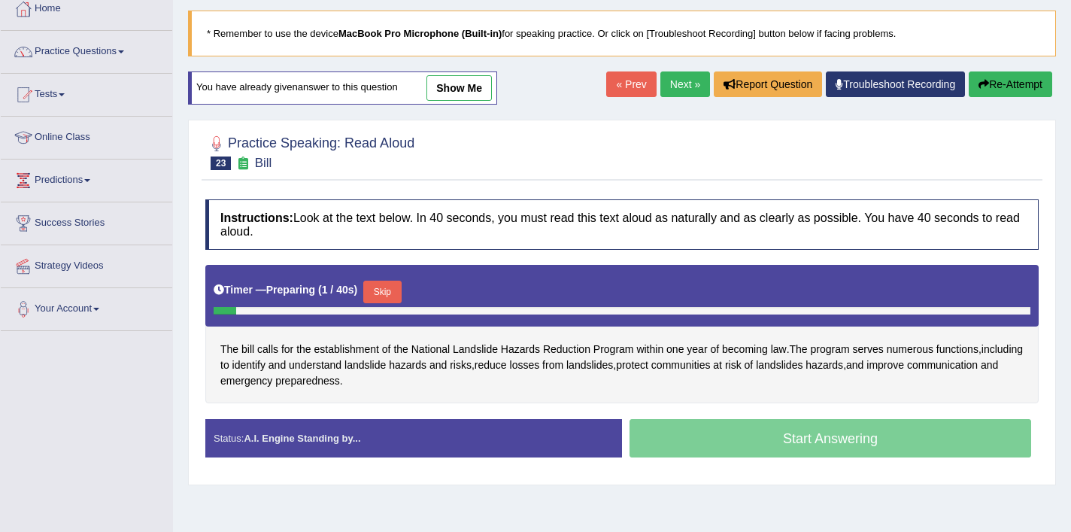
click at [389, 285] on button "Skip" at bounding box center [382, 291] width 38 height 23
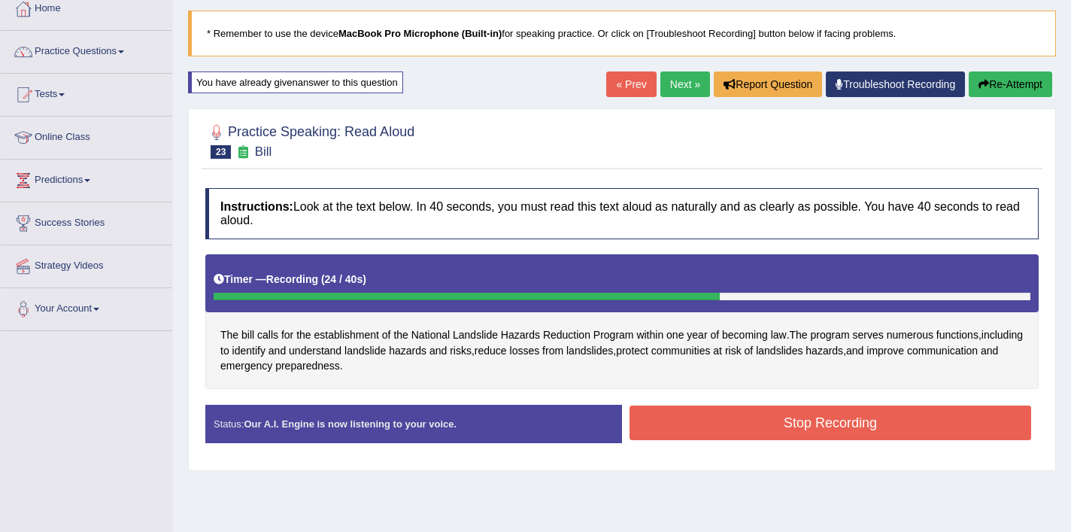
click at [808, 423] on button "Stop Recording" at bounding box center [829, 422] width 401 height 35
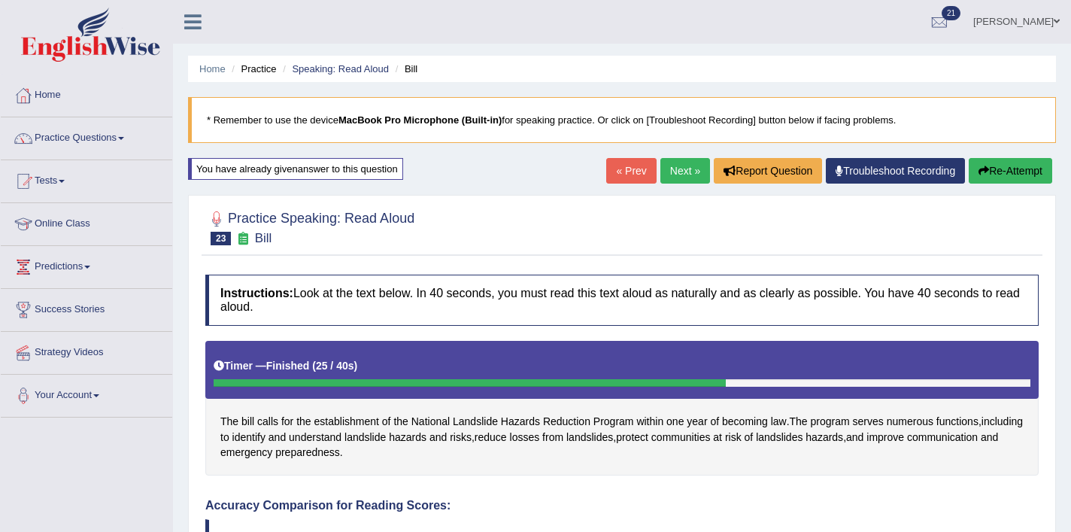
click at [679, 169] on link "Next »" at bounding box center [685, 171] width 50 height 26
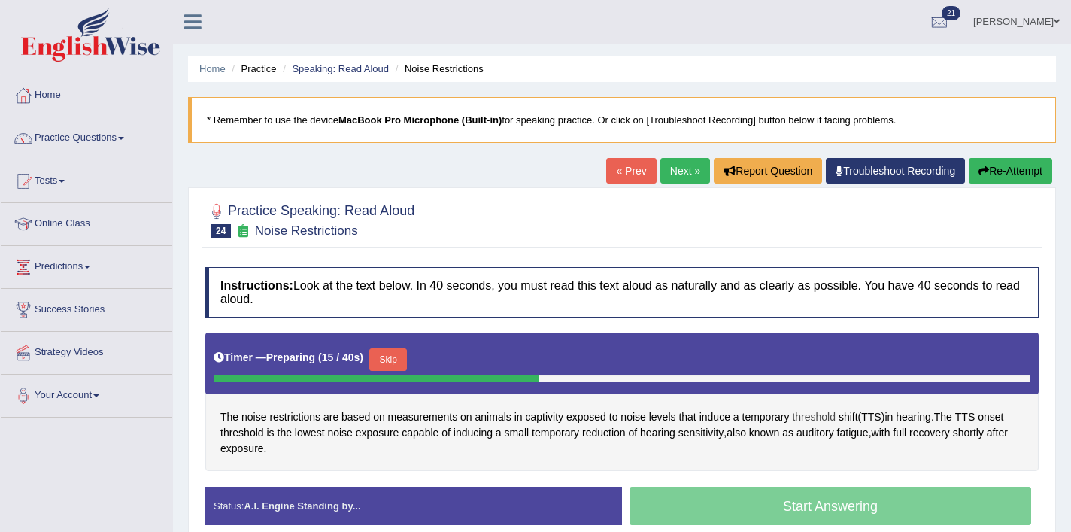
click at [822, 419] on span "threshold" at bounding box center [814, 417] width 44 height 16
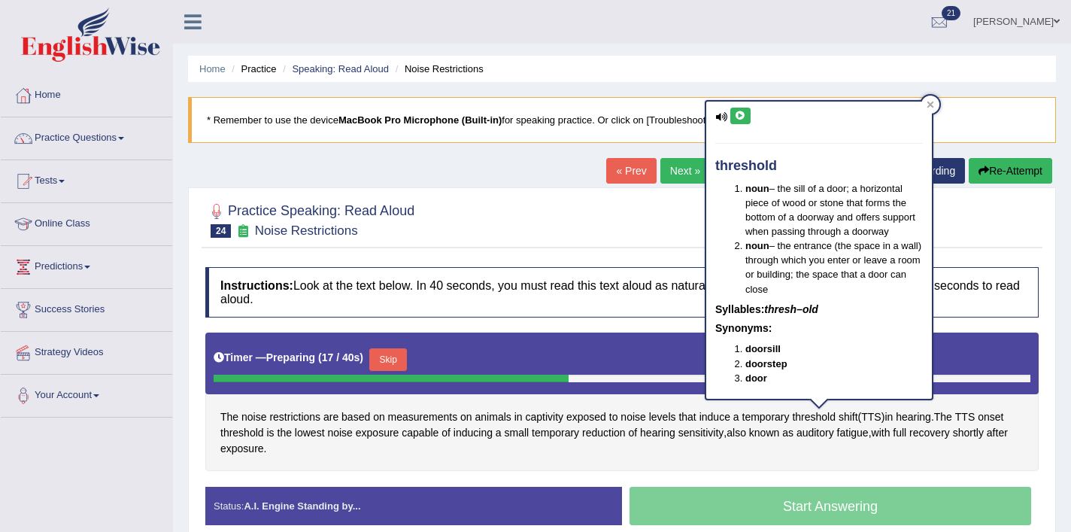
click at [743, 117] on icon at bounding box center [739, 115] width 11 height 9
click at [745, 117] on button at bounding box center [740, 116] width 20 height 17
click at [936, 104] on div at bounding box center [930, 104] width 18 height 18
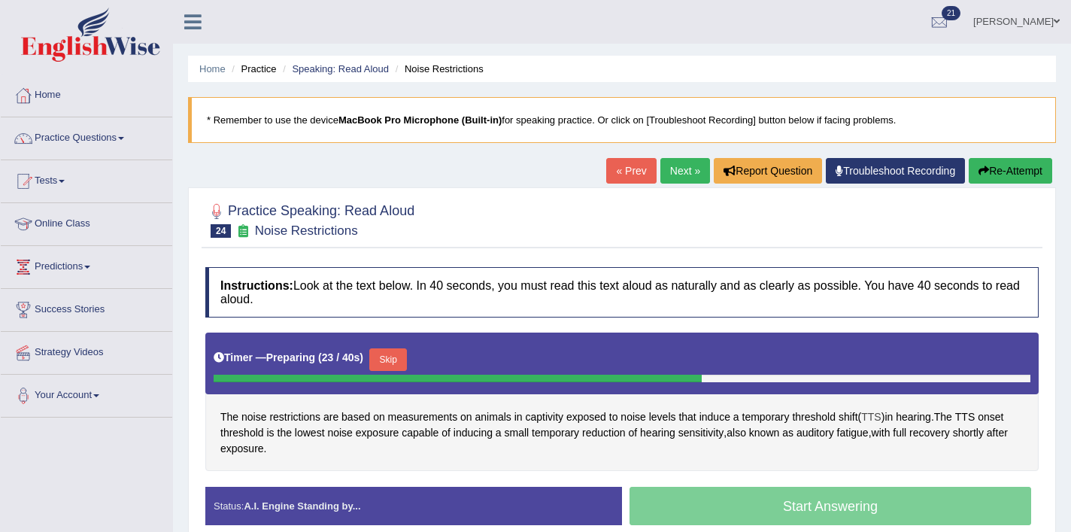
click at [880, 418] on span "TTS" at bounding box center [871, 417] width 20 height 16
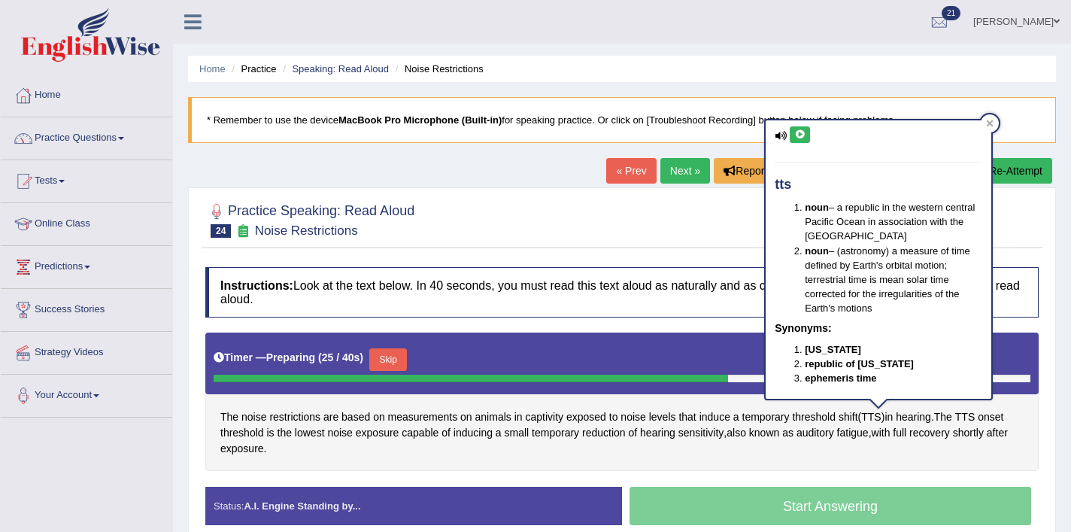
click at [803, 135] on icon at bounding box center [799, 134] width 11 height 9
click at [987, 124] on icon at bounding box center [990, 124] width 8 height 8
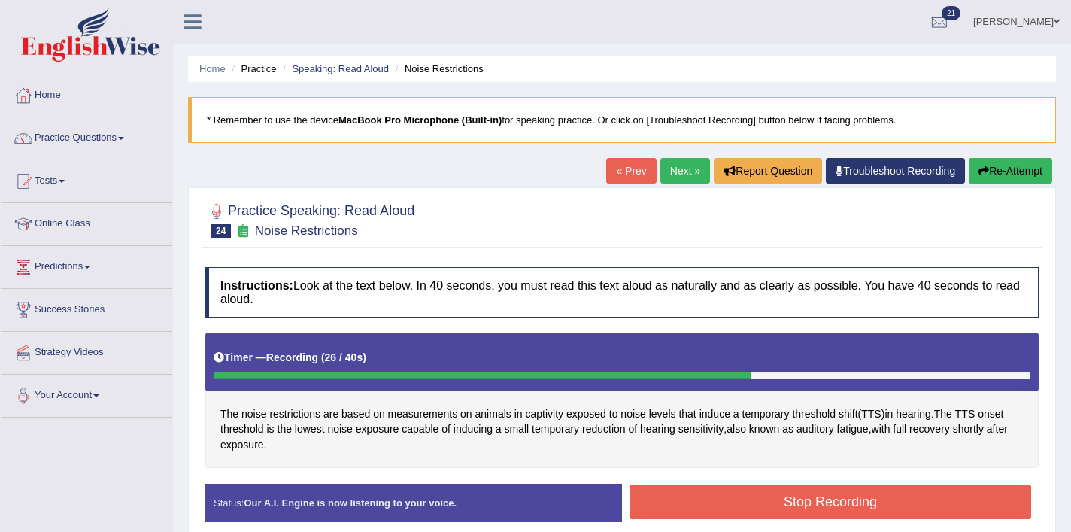
click at [859, 495] on button "Stop Recording" at bounding box center [829, 501] width 401 height 35
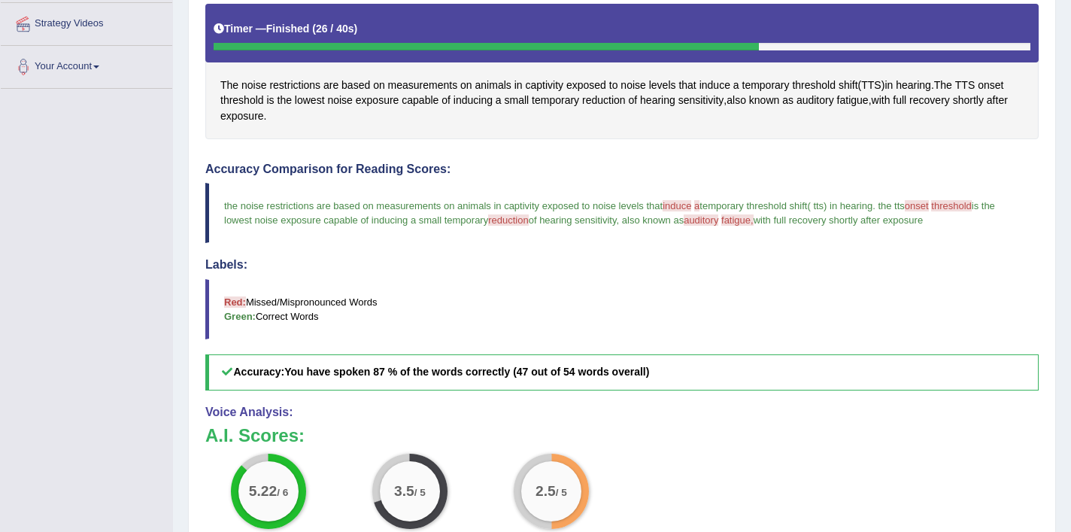
scroll to position [328, 0]
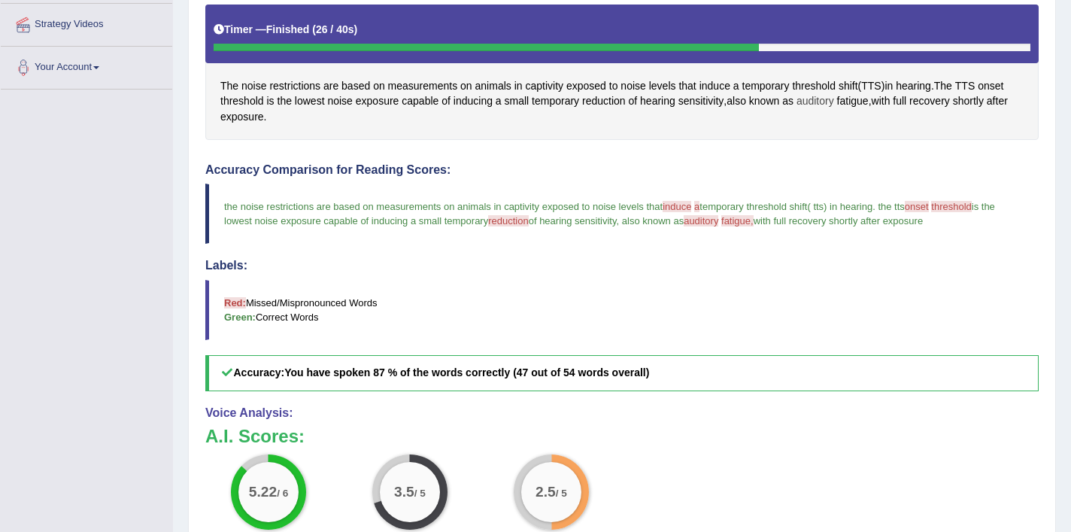
click at [828, 101] on span "auditory" at bounding box center [815, 101] width 38 height 16
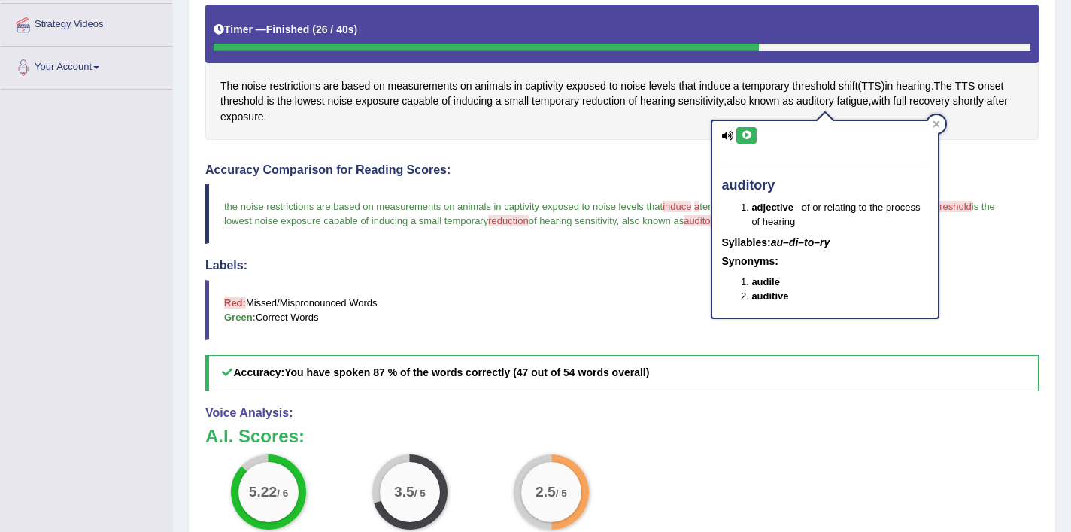
click at [749, 138] on icon at bounding box center [746, 135] width 11 height 9
click at [749, 137] on icon at bounding box center [746, 135] width 11 height 9
click at [941, 124] on div at bounding box center [936, 124] width 18 height 18
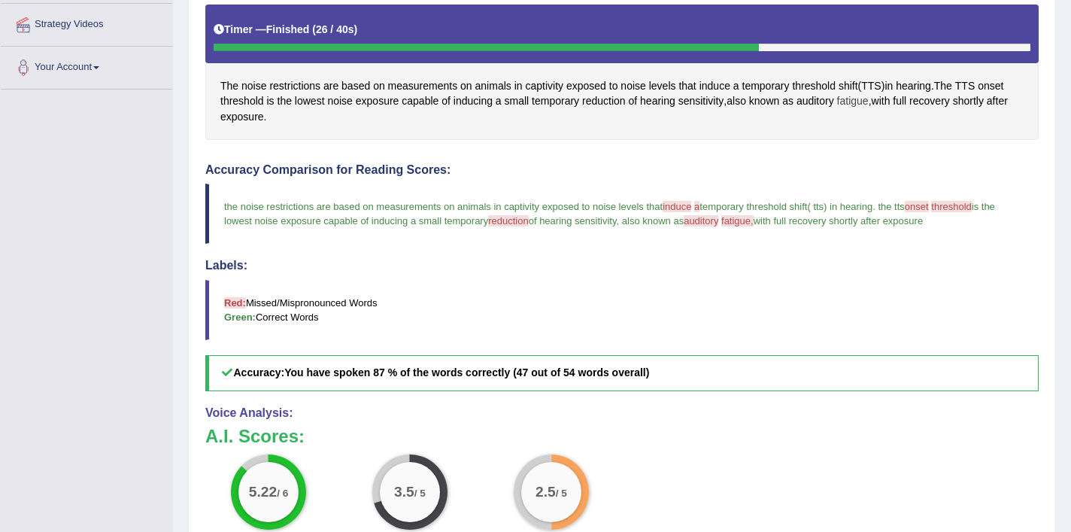
click at [860, 101] on span "fatigue" at bounding box center [853, 101] width 32 height 16
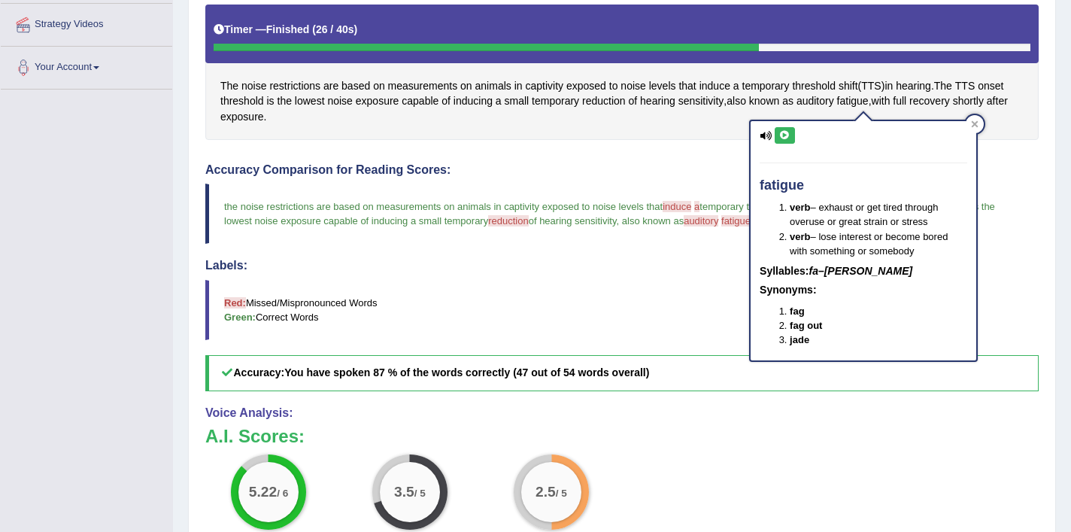
click at [786, 137] on icon at bounding box center [784, 135] width 11 height 9
click at [981, 121] on div at bounding box center [974, 124] width 18 height 18
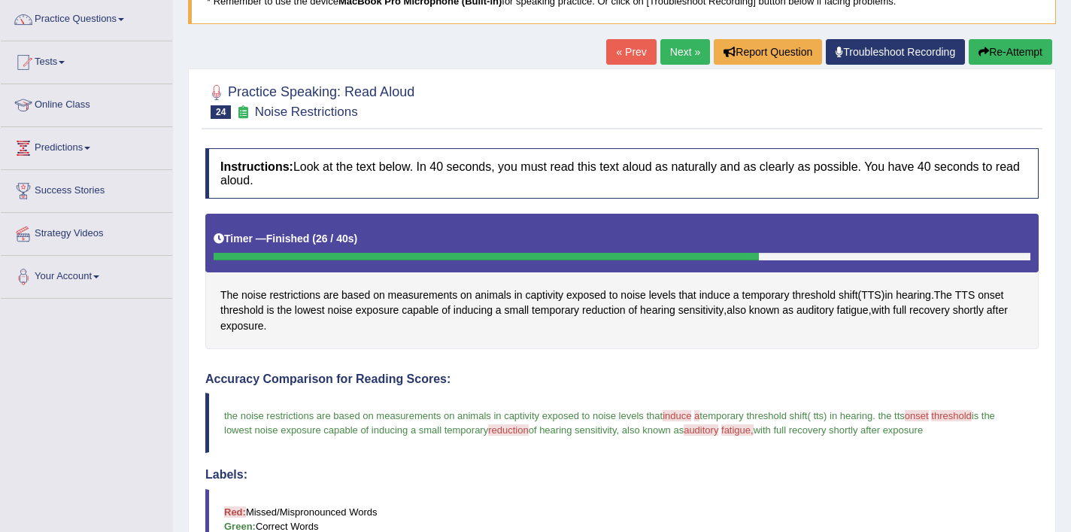
scroll to position [114, 0]
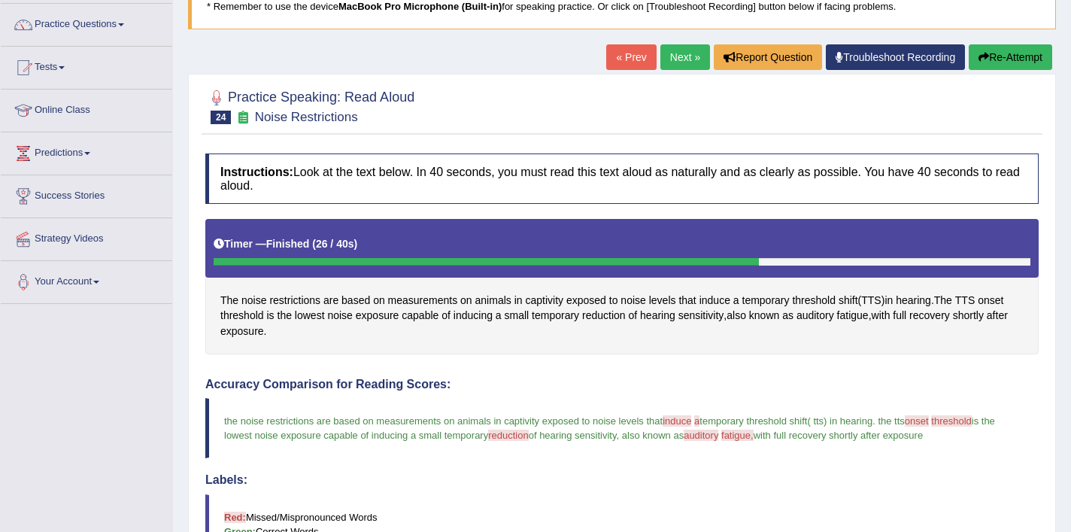
click at [687, 65] on link "Next »" at bounding box center [685, 57] width 50 height 26
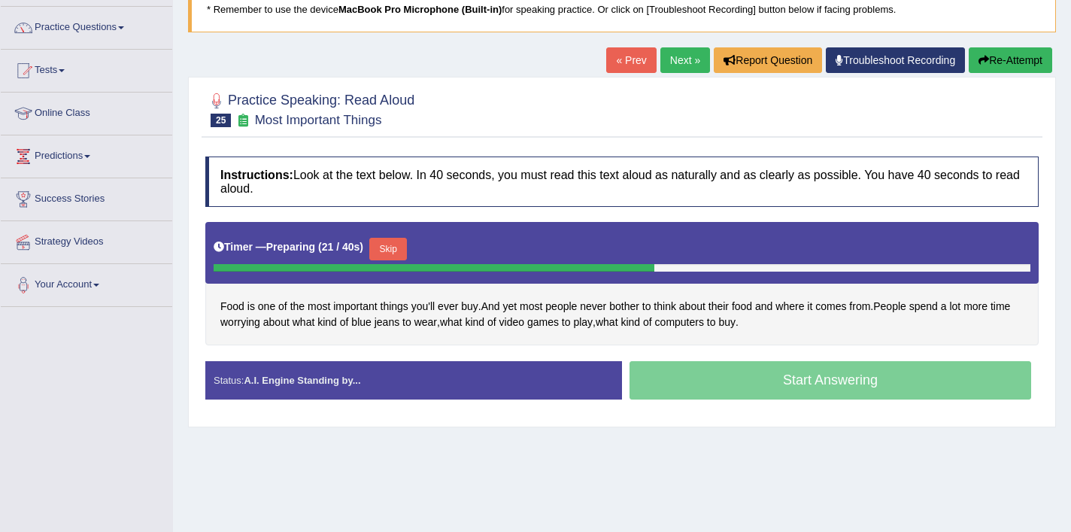
click at [403, 251] on button "Skip" at bounding box center [388, 249] width 38 height 23
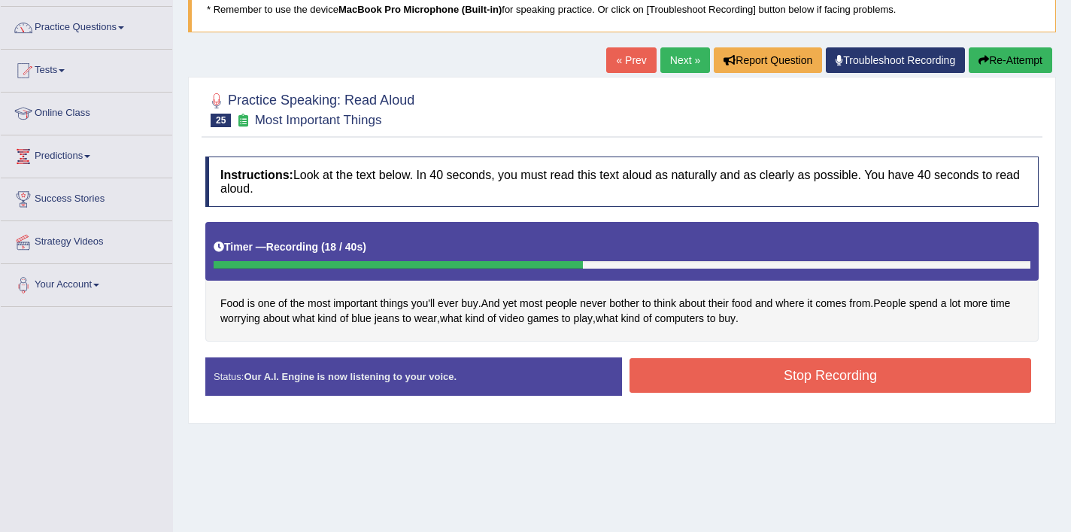
click at [735, 389] on button "Stop Recording" at bounding box center [829, 375] width 401 height 35
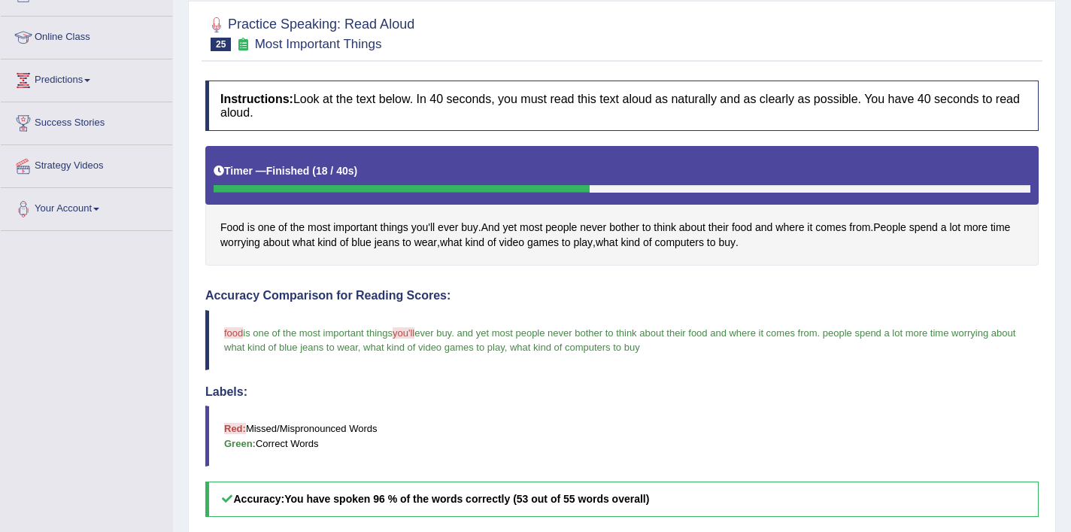
scroll to position [143, 0]
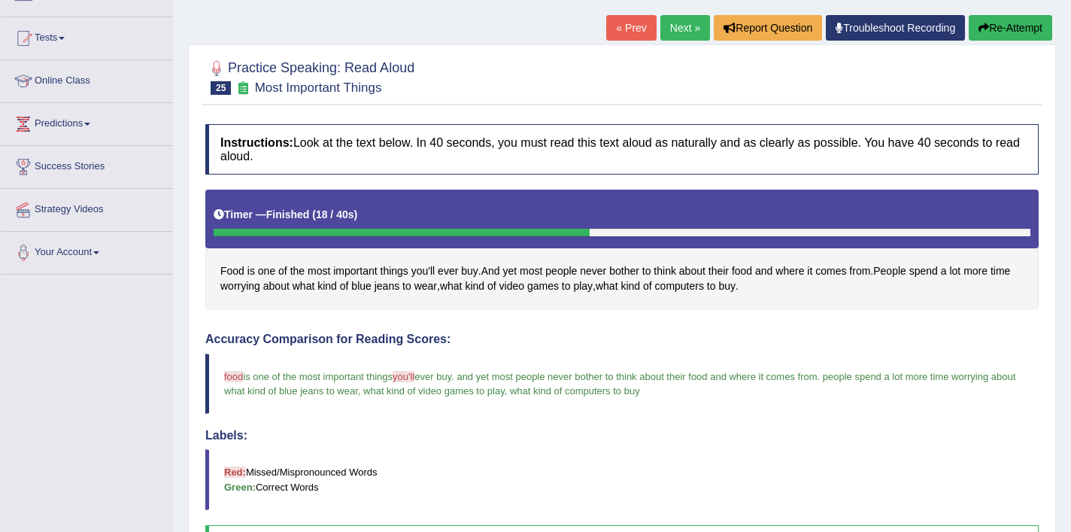
click at [675, 30] on link "Next »" at bounding box center [685, 28] width 50 height 26
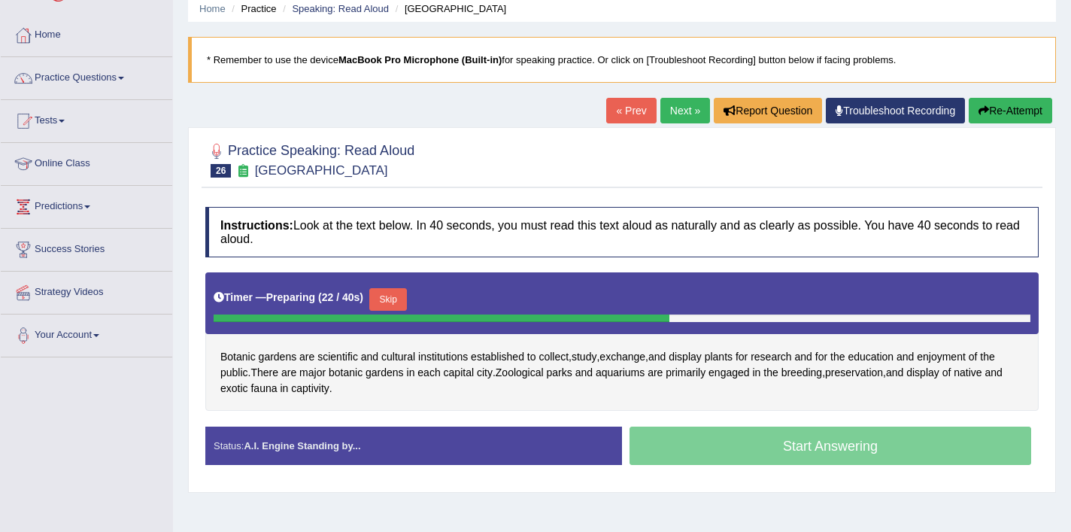
scroll to position [64, 0]
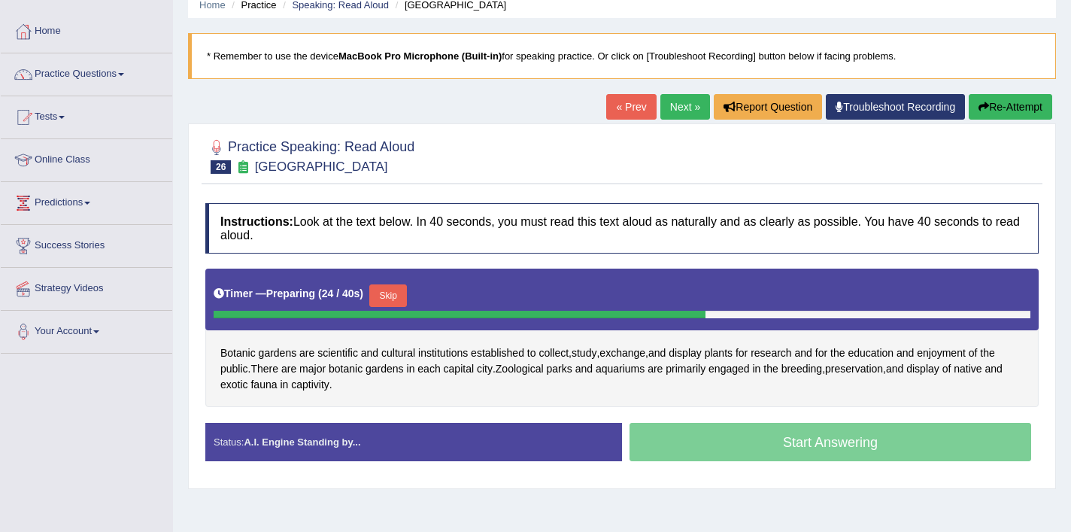
click at [402, 301] on button "Skip" at bounding box center [388, 295] width 38 height 23
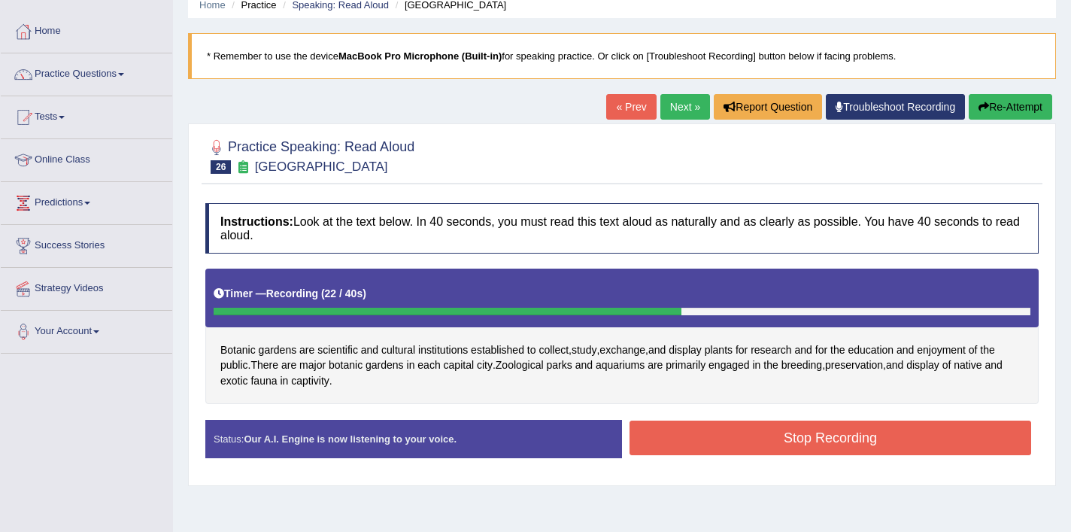
click at [745, 447] on button "Stop Recording" at bounding box center [829, 437] width 401 height 35
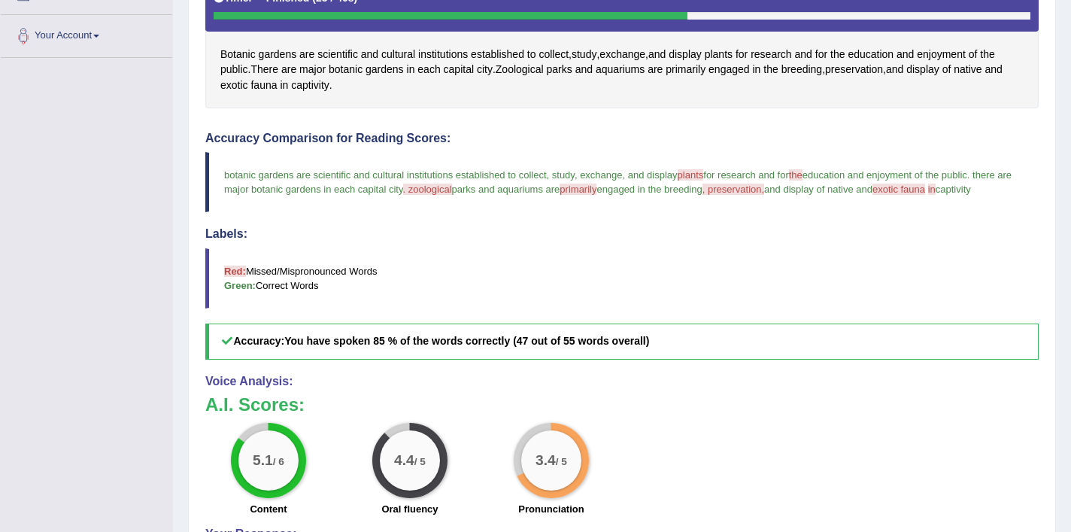
scroll to position [313, 0]
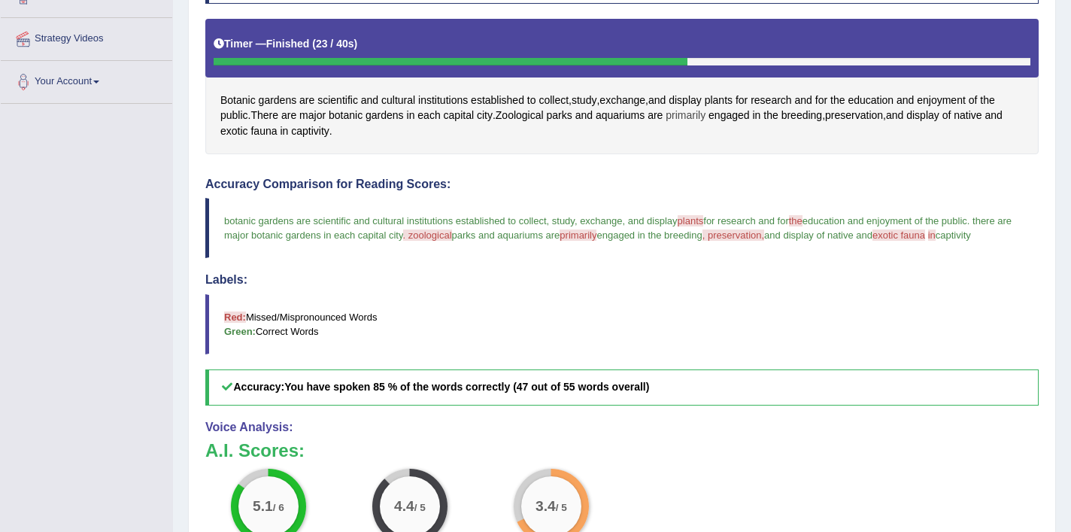
click at [689, 118] on span "primarily" at bounding box center [685, 116] width 40 height 16
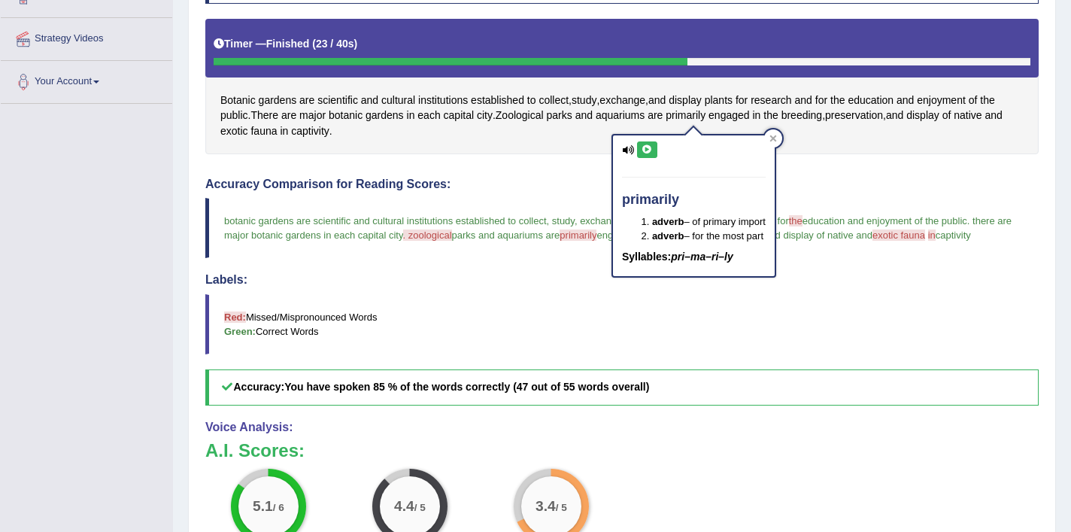
click at [646, 145] on icon at bounding box center [646, 149] width 11 height 9
click at [653, 149] on button at bounding box center [647, 149] width 20 height 17
click at [771, 140] on div at bounding box center [773, 138] width 18 height 18
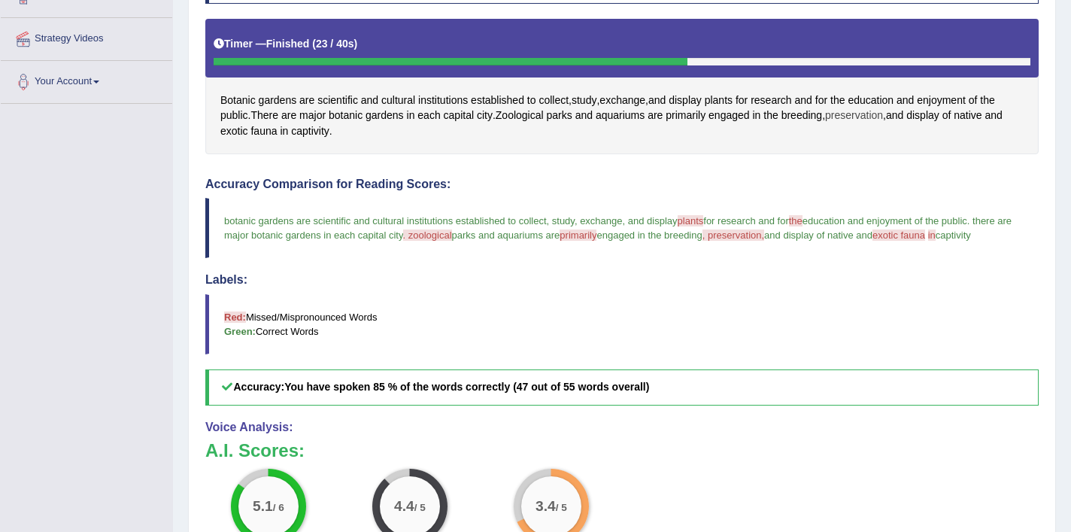
click at [864, 119] on span "preservation" at bounding box center [854, 116] width 58 height 16
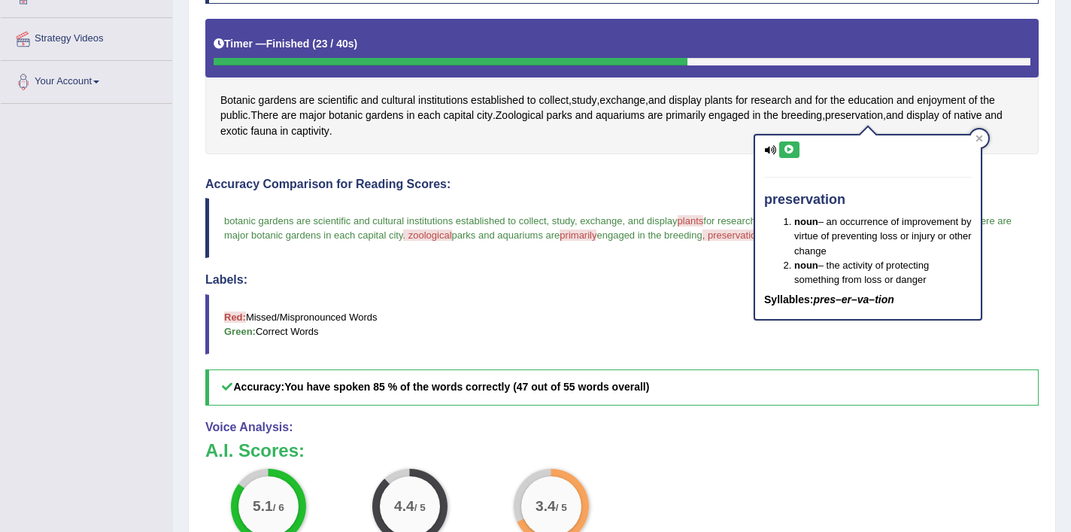
click at [791, 147] on icon at bounding box center [788, 149] width 11 height 9
click at [986, 136] on div at bounding box center [979, 138] width 18 height 18
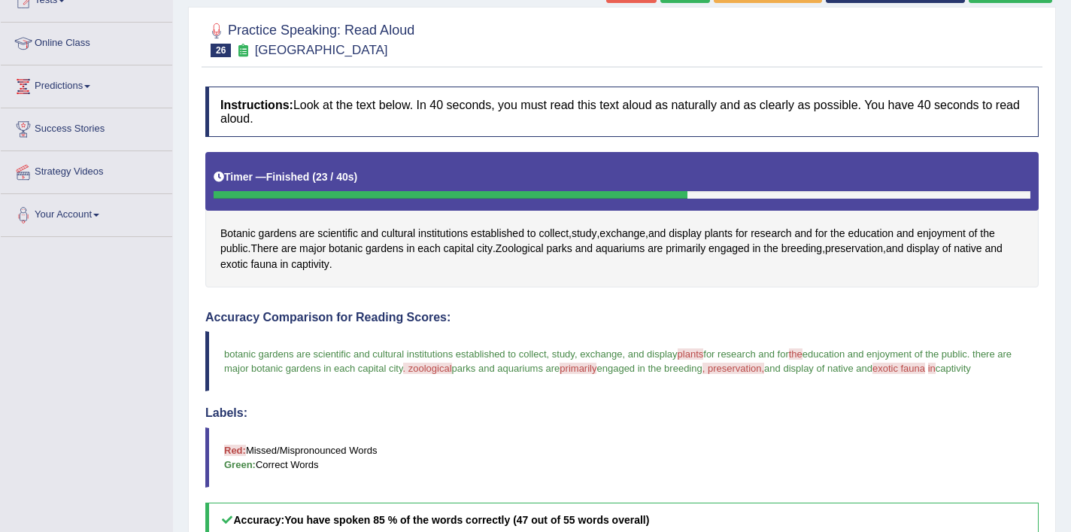
scroll to position [162, 0]
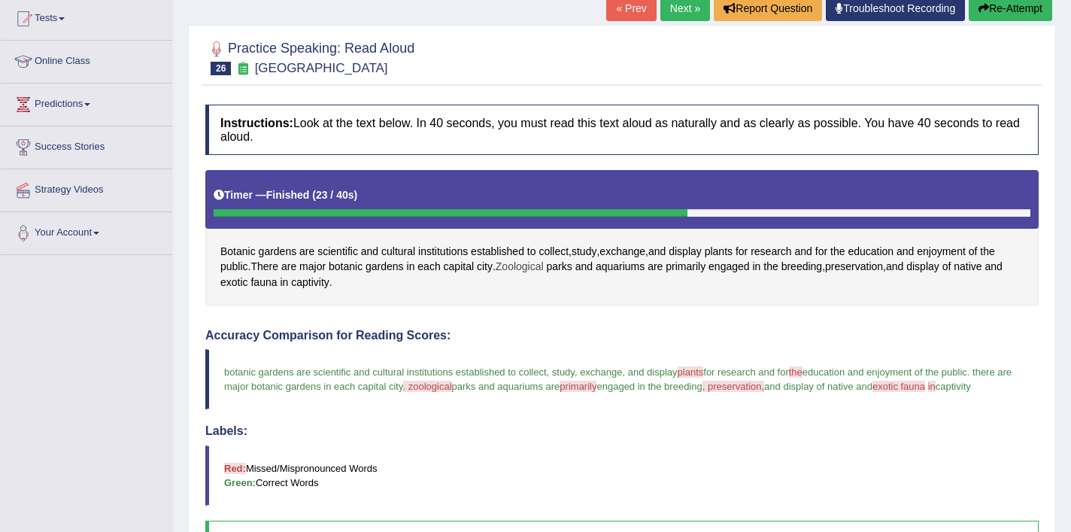
click at [529, 267] on span "Zoological" at bounding box center [519, 267] width 48 height 16
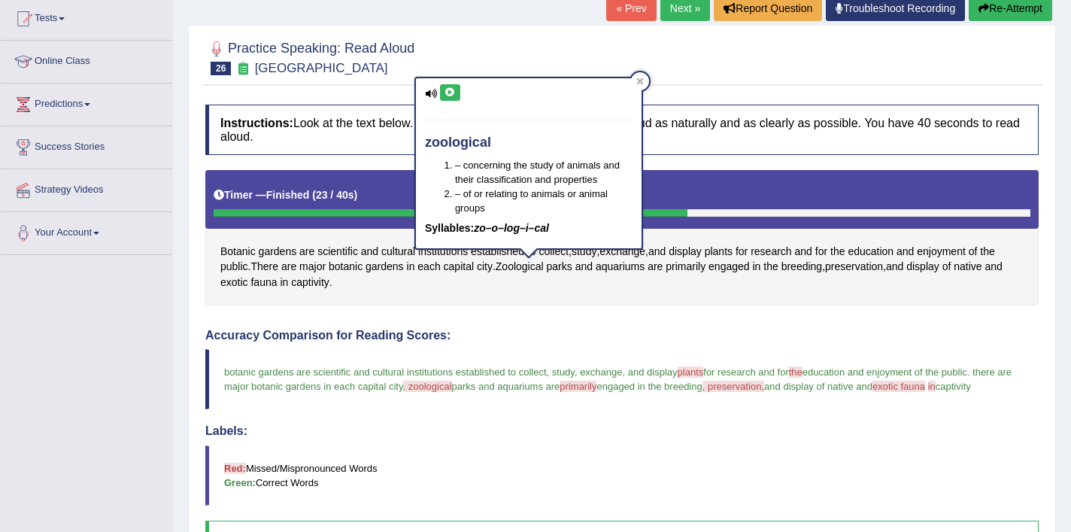
click at [450, 94] on icon at bounding box center [449, 92] width 11 height 9
click at [455, 96] on button at bounding box center [450, 92] width 20 height 17
click at [641, 85] on div at bounding box center [640, 81] width 18 height 18
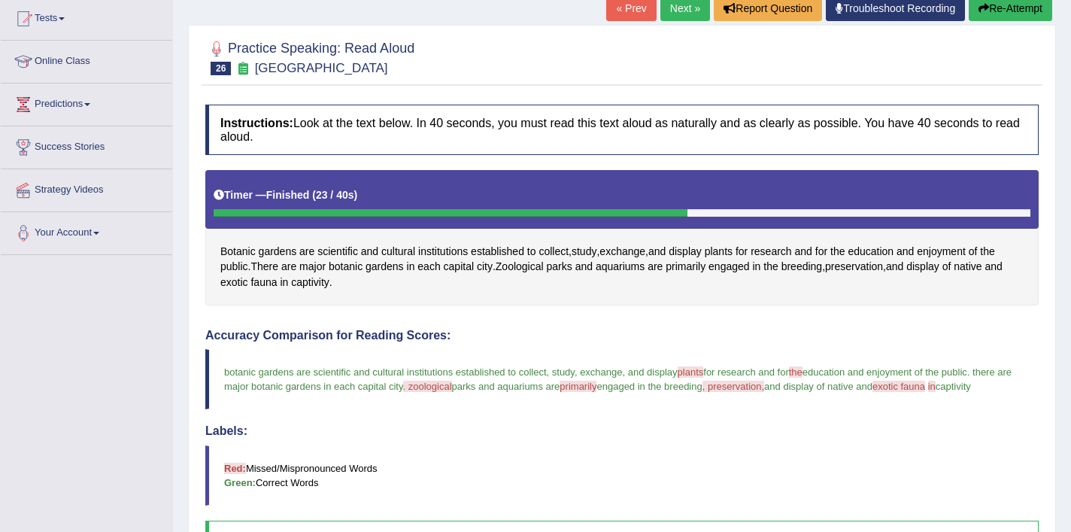
click at [1014, 6] on button "Re-Attempt" at bounding box center [1009, 8] width 83 height 26
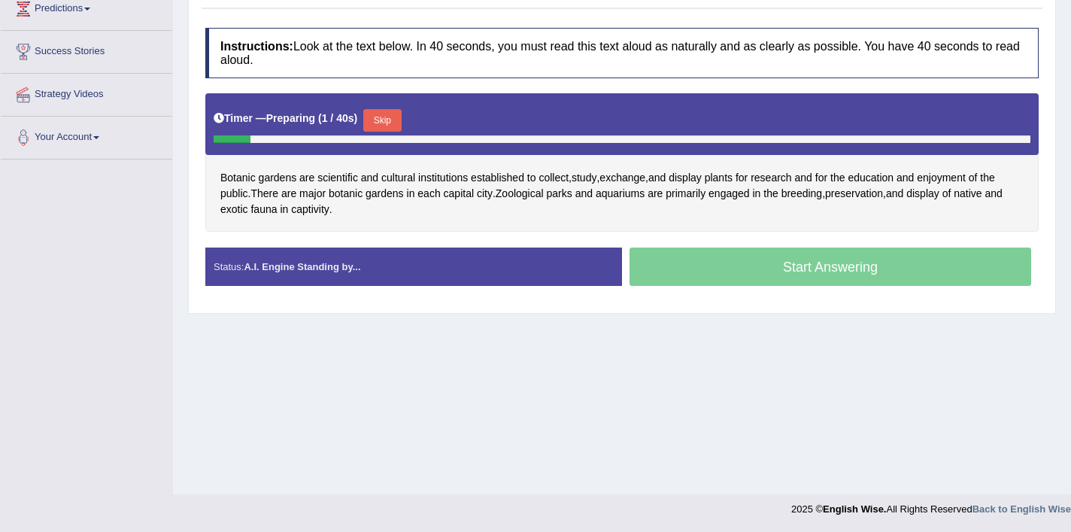
click at [401, 122] on button "Skip" at bounding box center [382, 120] width 38 height 23
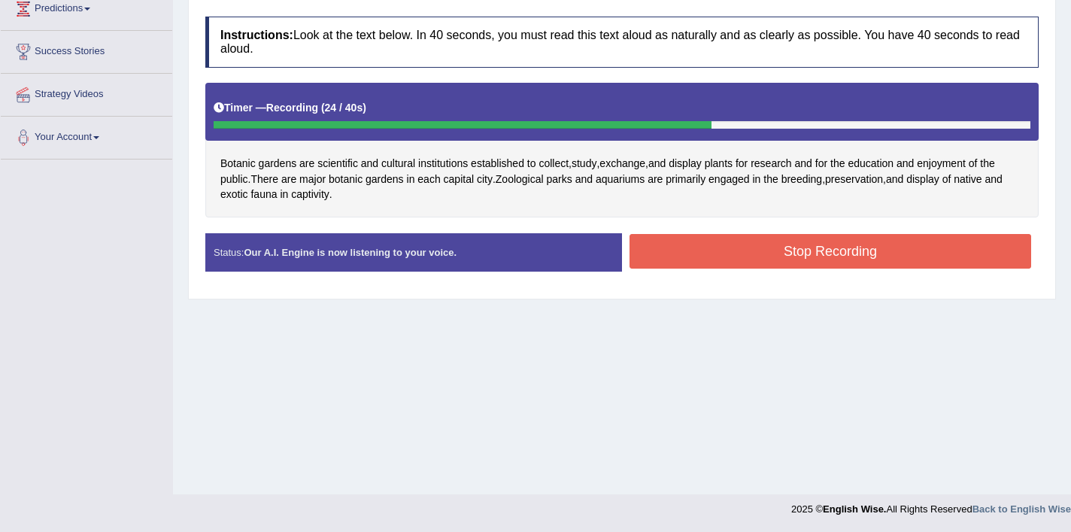
click at [719, 247] on button "Stop Recording" at bounding box center [829, 251] width 401 height 35
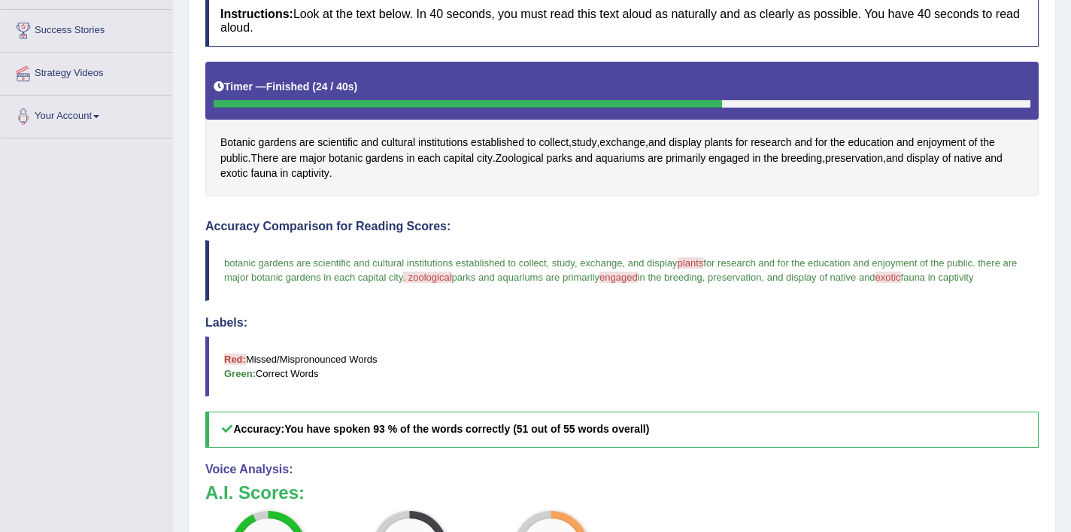
scroll to position [285, 0]
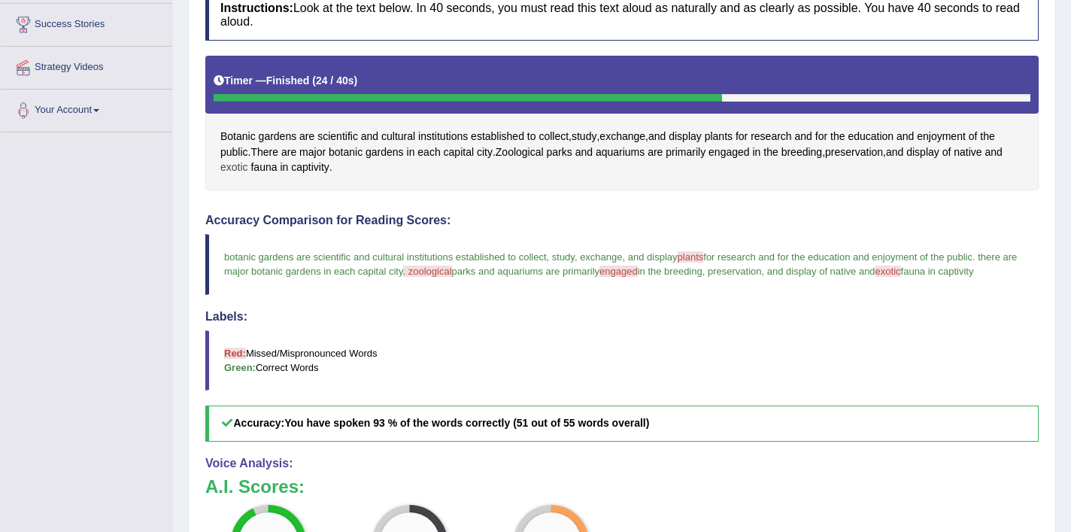
click at [240, 165] on span "exotic" at bounding box center [234, 167] width 28 height 16
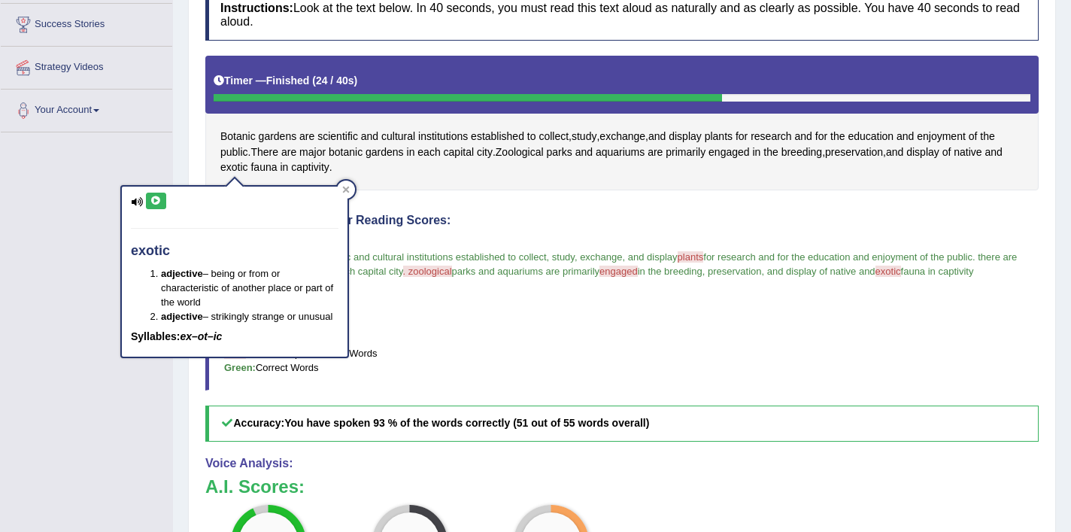
click at [159, 192] on button at bounding box center [156, 200] width 20 height 17
click at [159, 196] on icon at bounding box center [155, 200] width 11 height 9
click at [350, 192] on div at bounding box center [346, 189] width 18 height 18
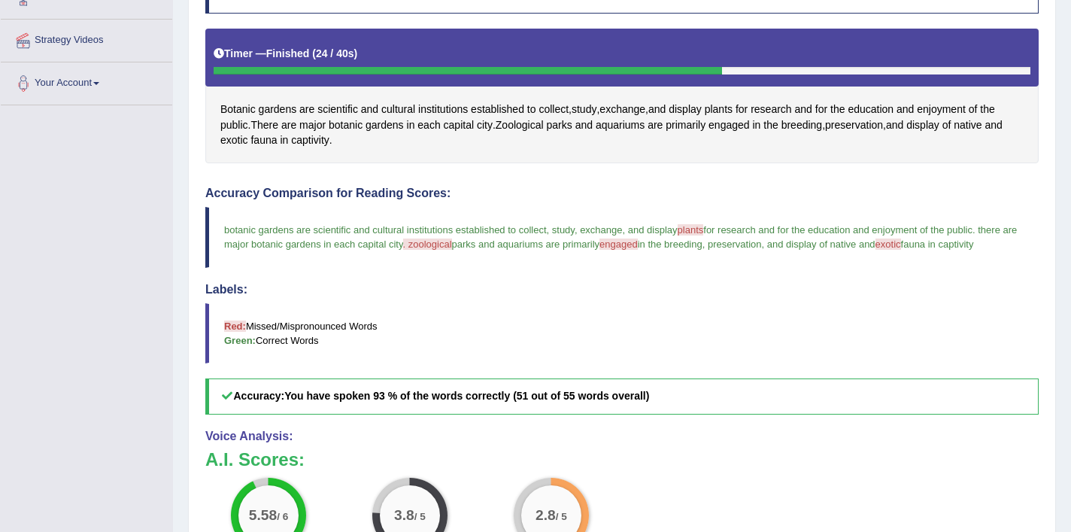
scroll to position [316, 0]
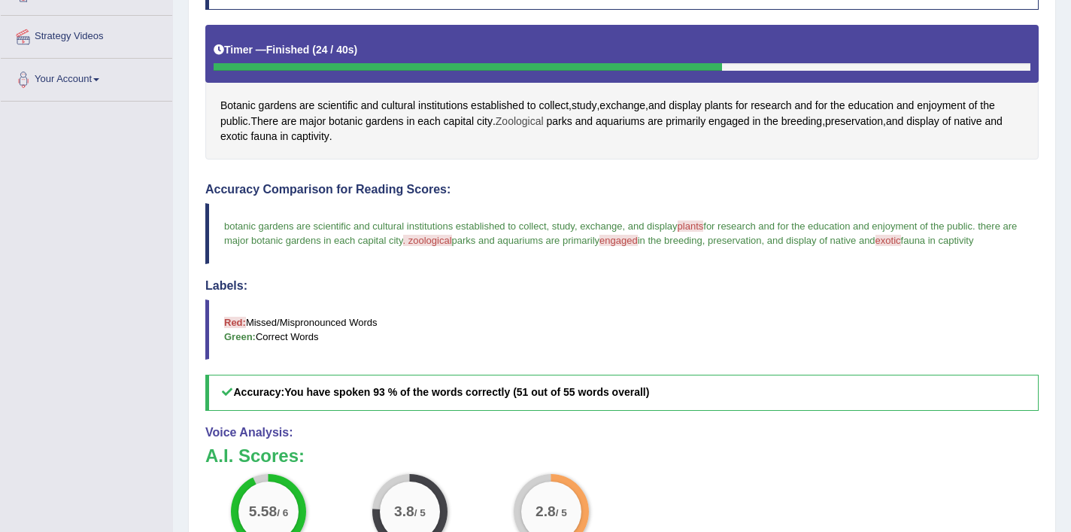
click at [535, 121] on span "Zoological" at bounding box center [519, 122] width 48 height 16
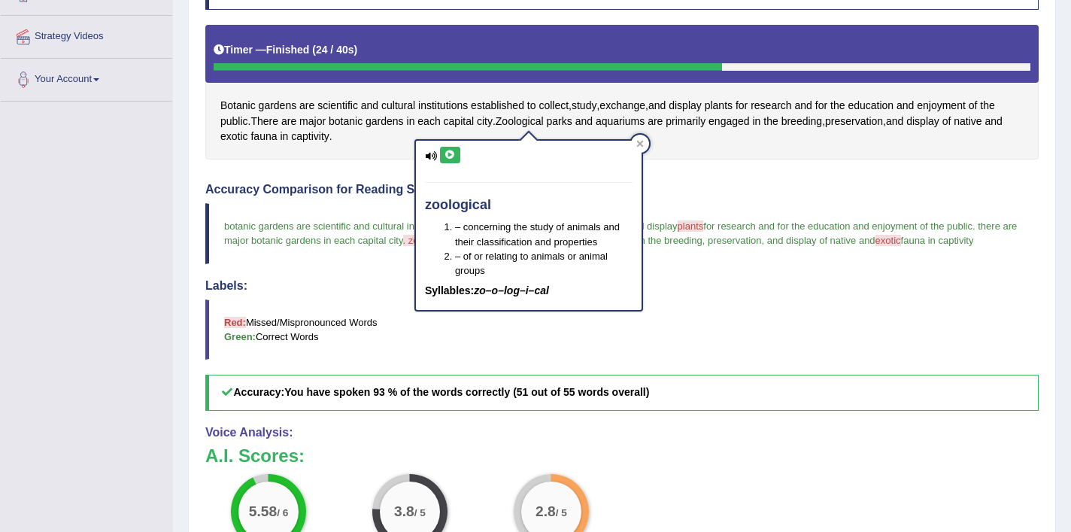
click at [452, 147] on button at bounding box center [450, 155] width 20 height 17
click at [640, 145] on icon at bounding box center [640, 144] width 8 height 8
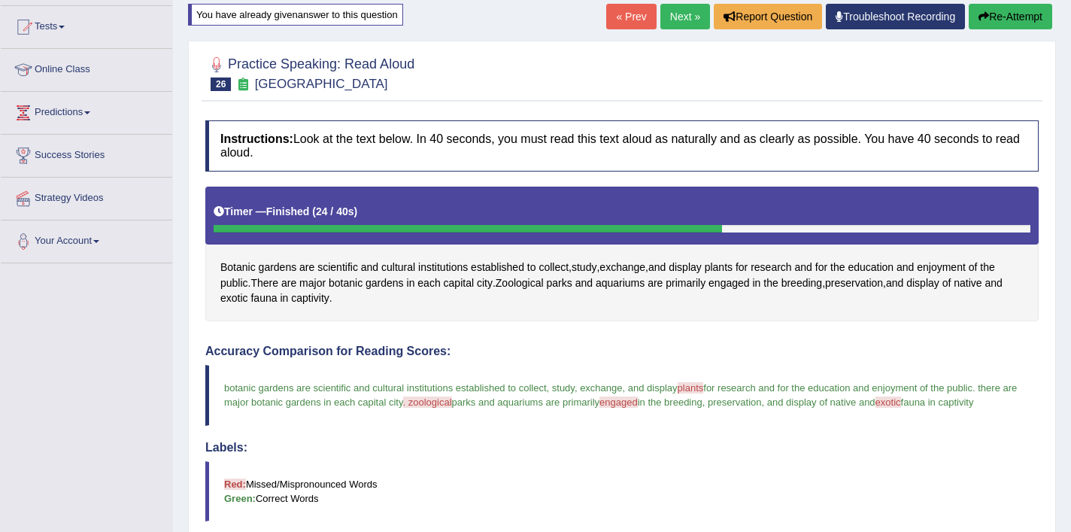
scroll to position [126, 0]
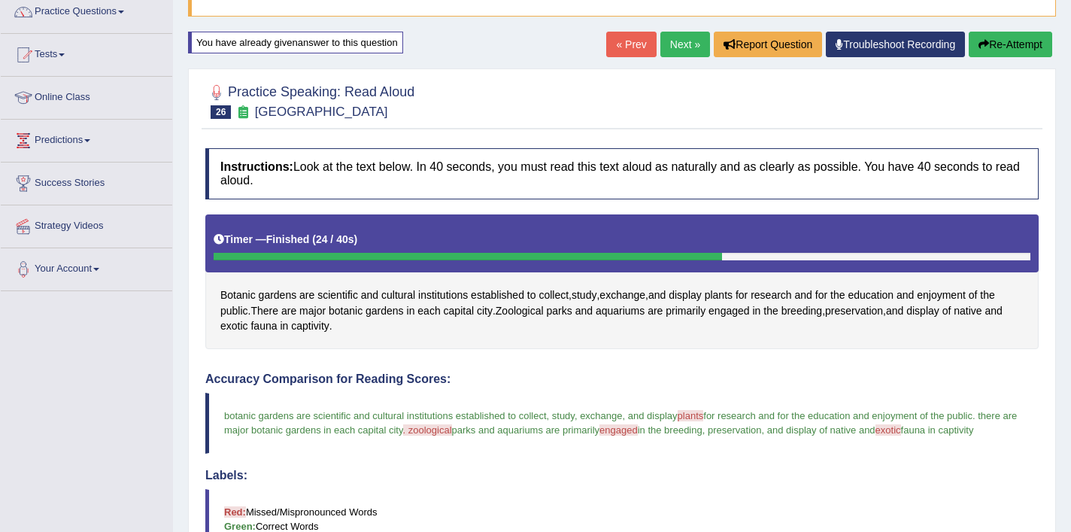
click at [682, 48] on link "Next »" at bounding box center [685, 45] width 50 height 26
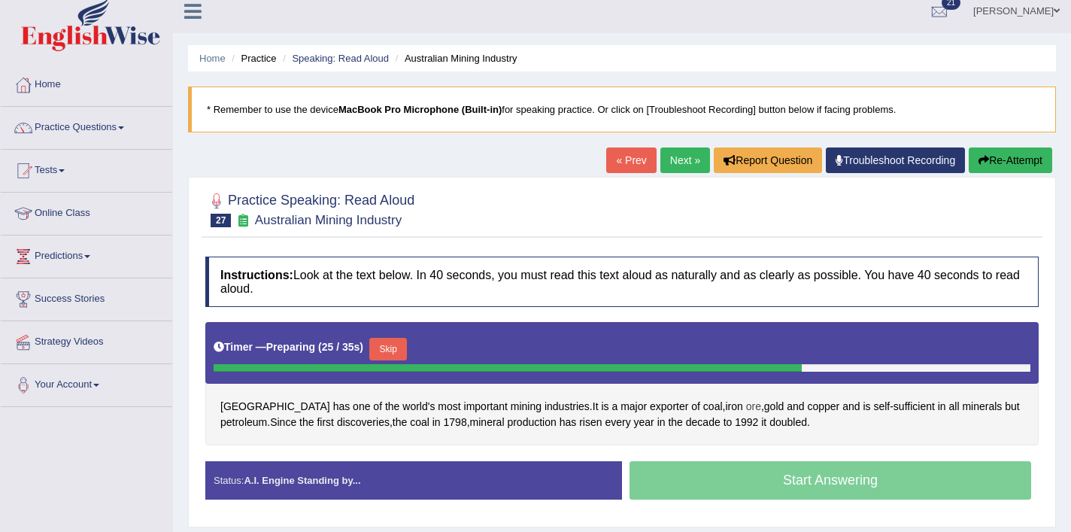
click at [746, 404] on span "ore" at bounding box center [753, 406] width 15 height 16
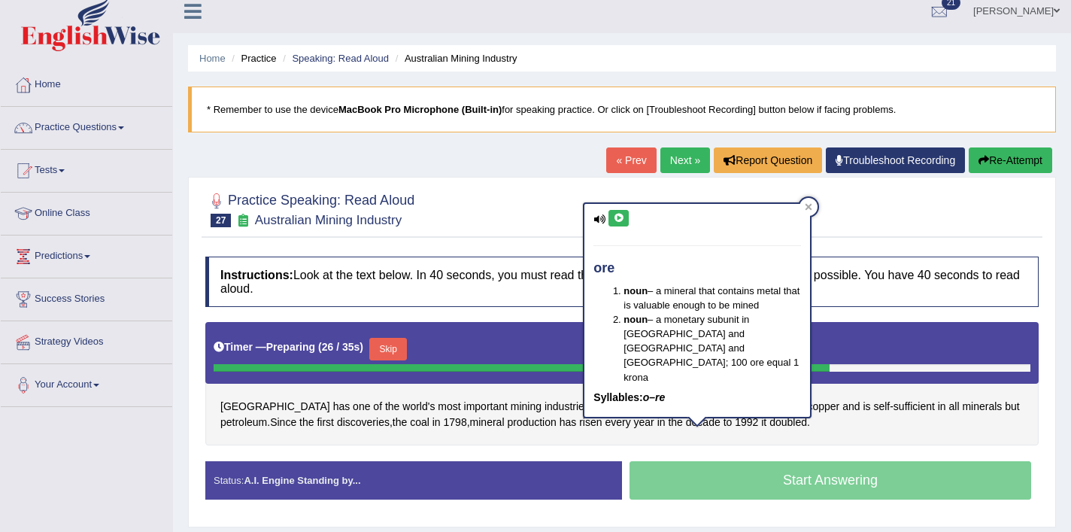
click at [622, 223] on button at bounding box center [618, 218] width 20 height 17
click at [617, 217] on icon at bounding box center [618, 218] width 11 height 9
click at [579, 429] on span "risen" at bounding box center [590, 422] width 23 height 16
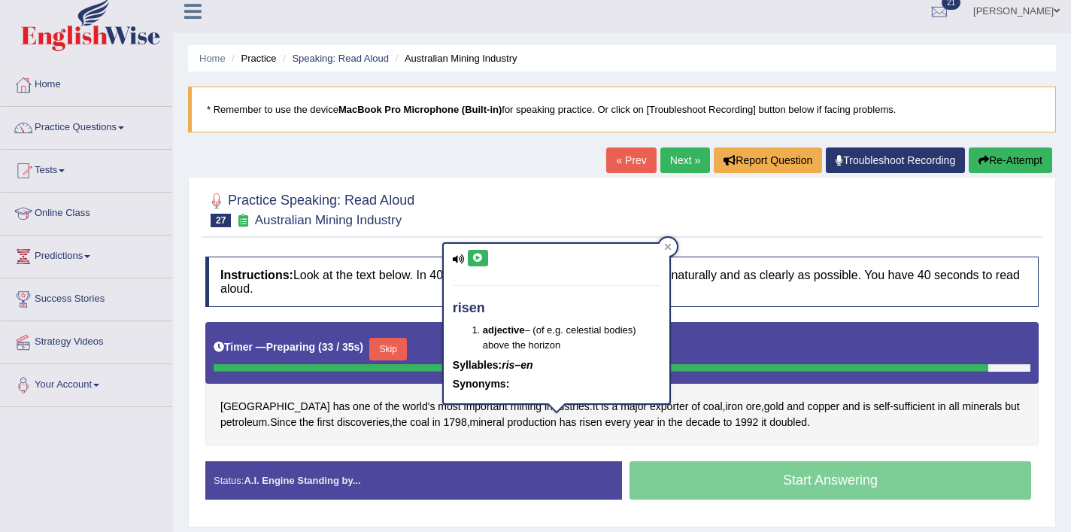
click at [477, 258] on icon at bounding box center [477, 257] width 11 height 9
click at [667, 250] on icon at bounding box center [668, 247] width 8 height 8
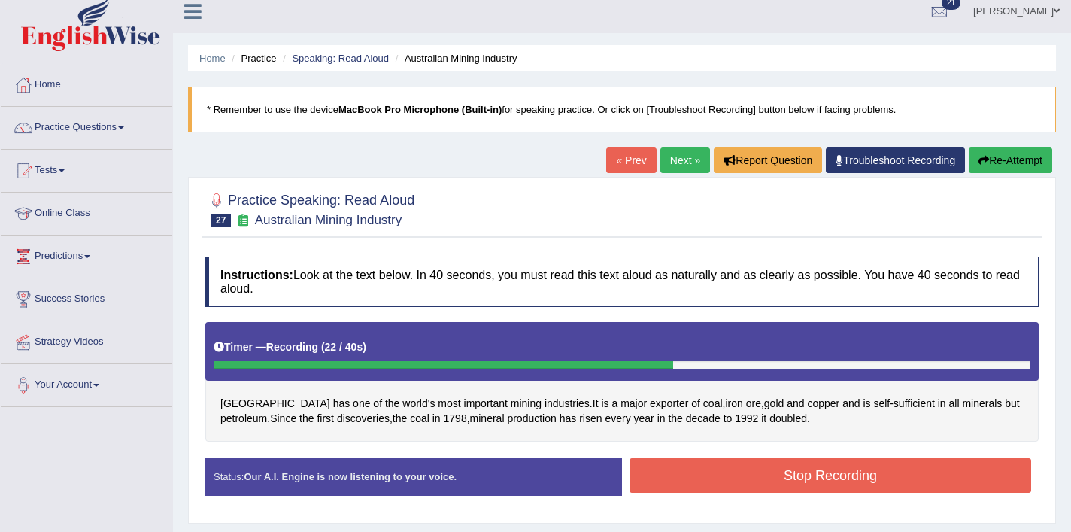
click at [713, 468] on button "Stop Recording" at bounding box center [829, 475] width 401 height 35
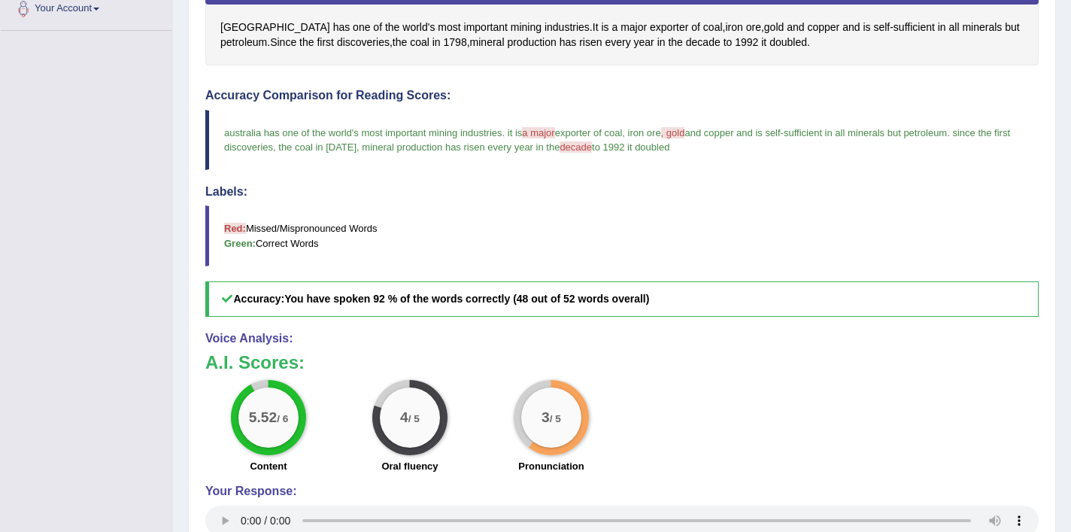
scroll to position [353, 0]
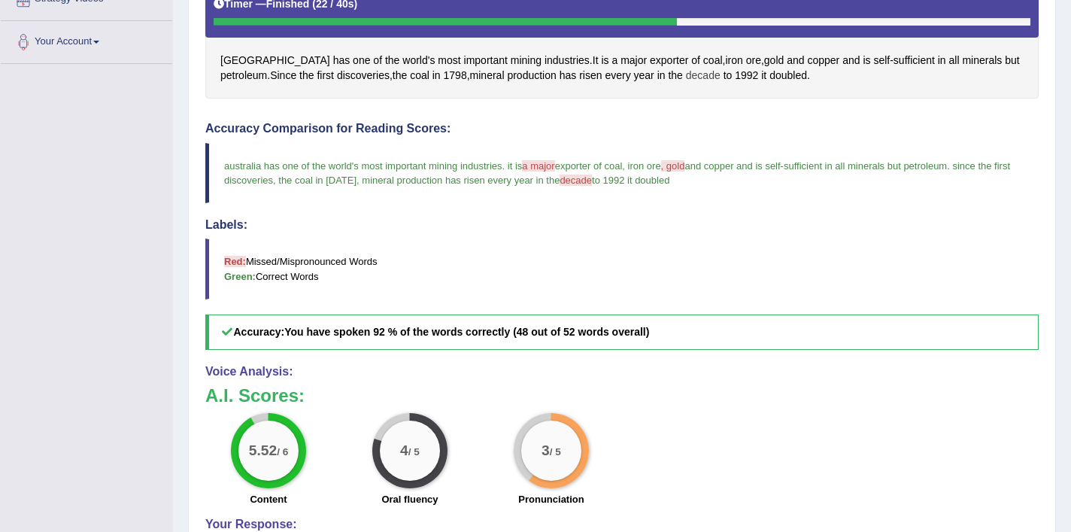
click at [686, 76] on span "decade" at bounding box center [703, 76] width 35 height 16
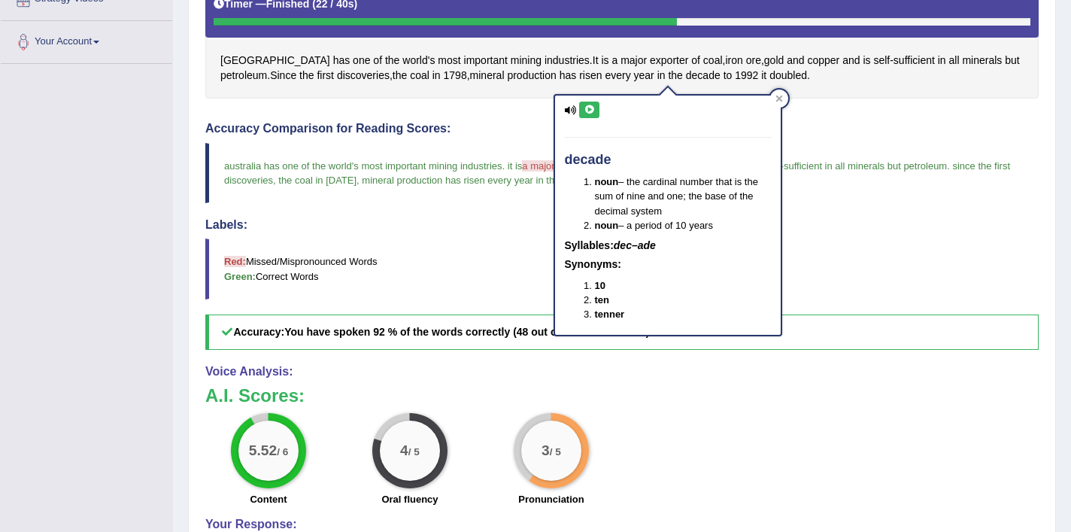
click at [596, 117] on div "decade noun – the cardinal number that is the sum of nine and one; the base of …" at bounding box center [668, 214] width 226 height 239
click at [596, 112] on button at bounding box center [589, 109] width 20 height 17
click at [595, 112] on button at bounding box center [589, 109] width 20 height 17
click at [784, 101] on div at bounding box center [779, 98] width 18 height 18
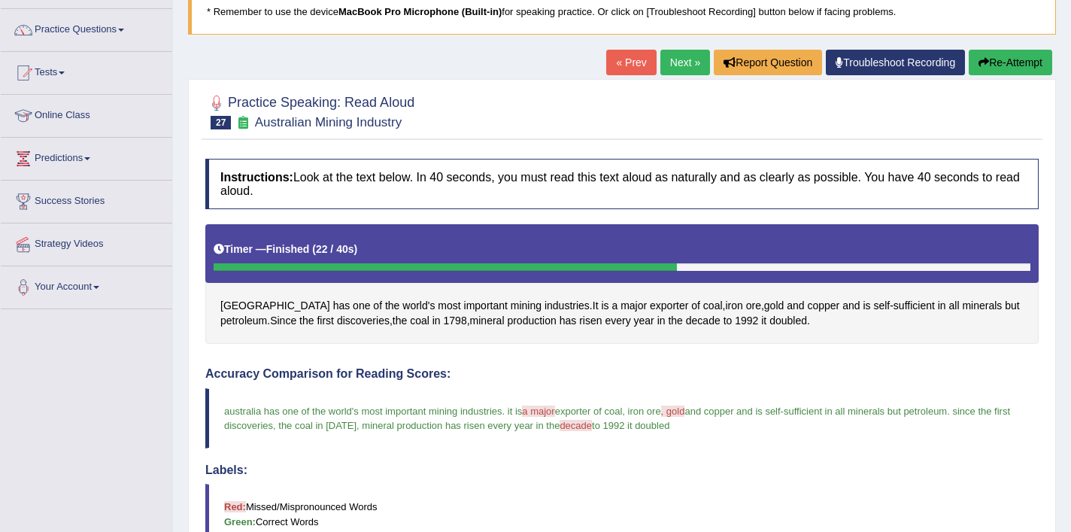
scroll to position [72, 0]
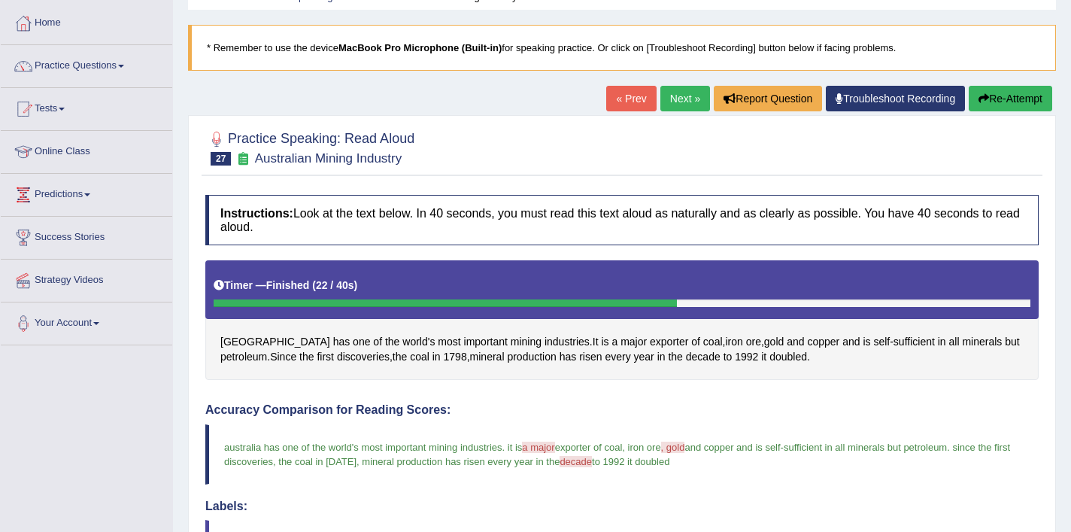
click at [667, 90] on link "Next »" at bounding box center [685, 99] width 50 height 26
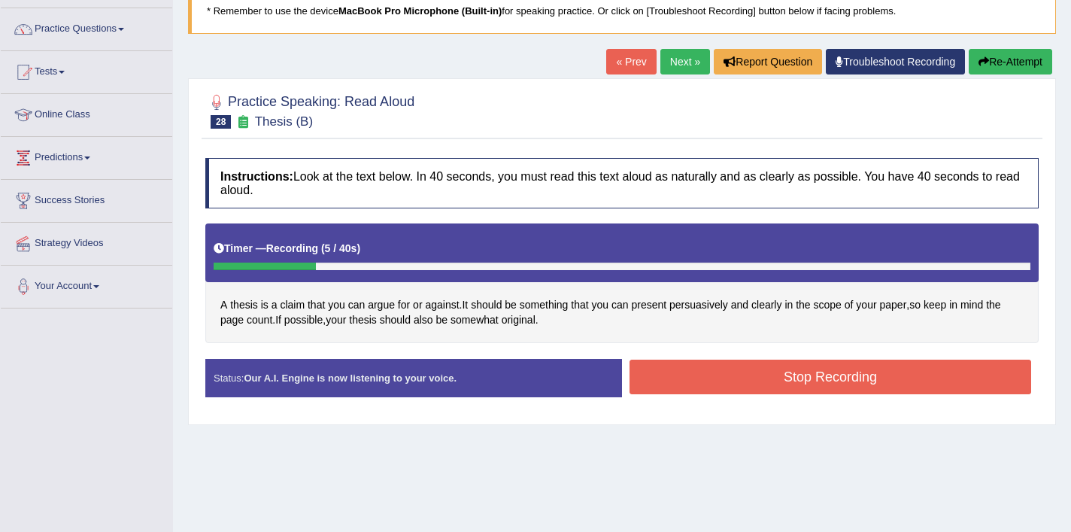
click at [1016, 64] on button "Re-Attempt" at bounding box center [1009, 62] width 83 height 26
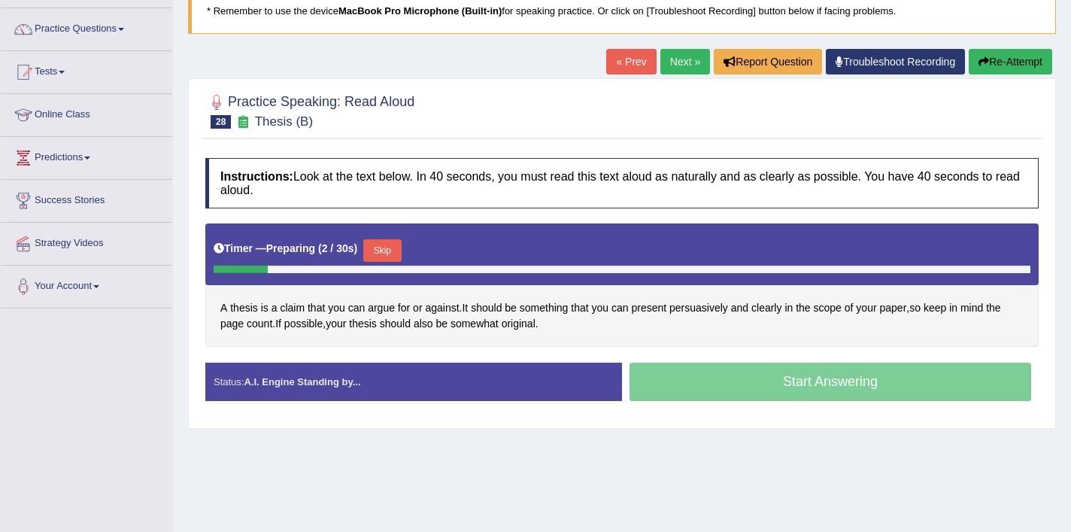
click at [395, 248] on button "Skip" at bounding box center [382, 250] width 38 height 23
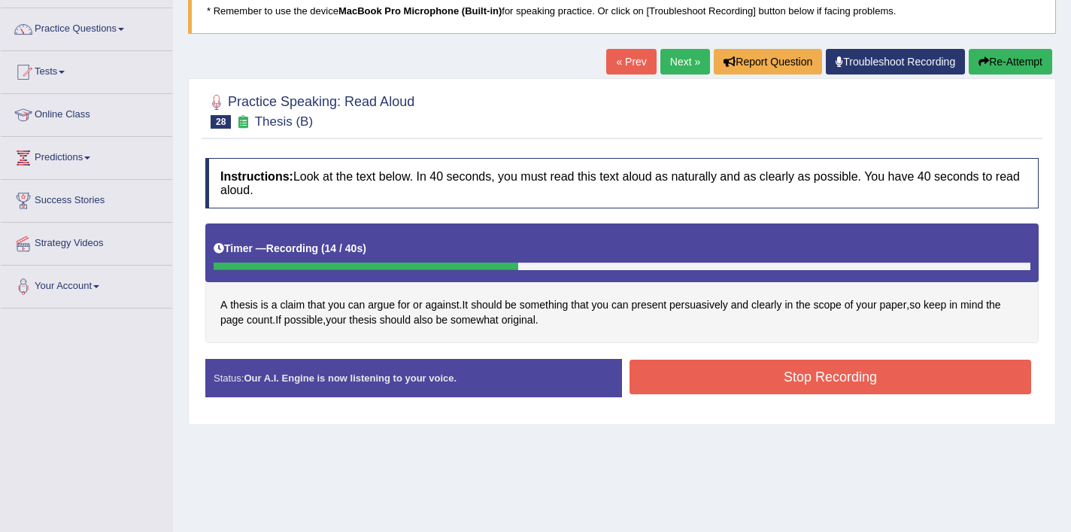
click at [750, 388] on button "Stop Recording" at bounding box center [829, 376] width 401 height 35
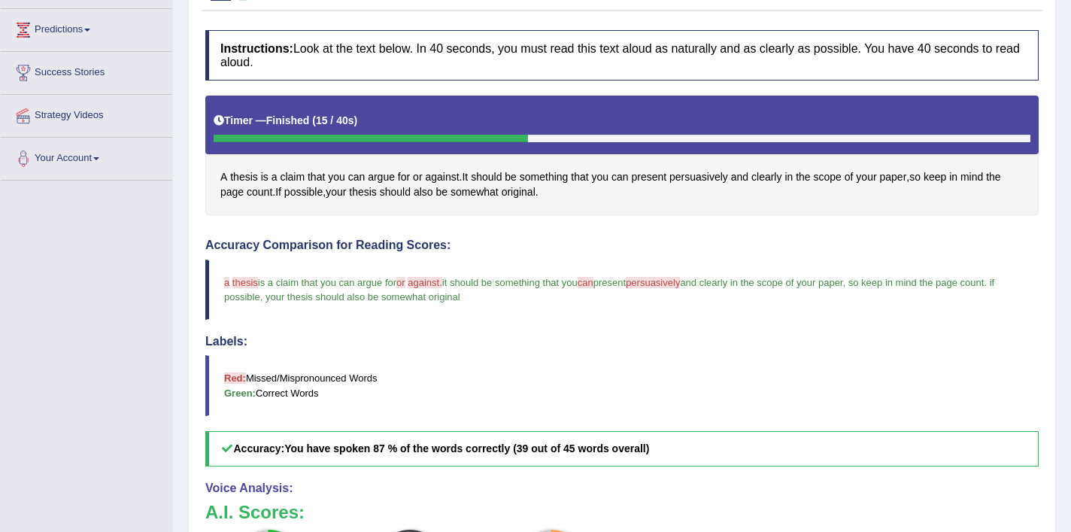
scroll to position [236, 0]
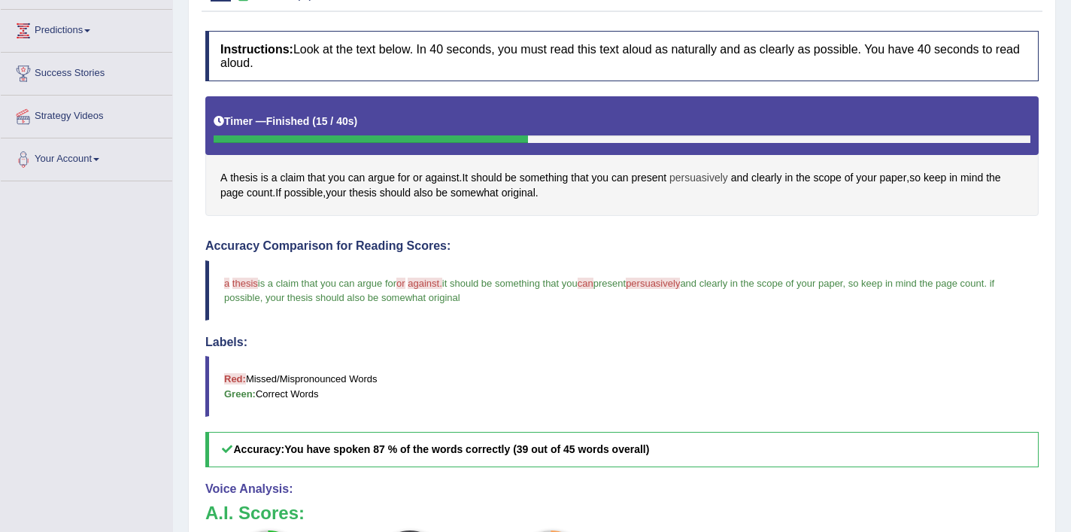
click at [700, 175] on span "persuasively" at bounding box center [698, 178] width 59 height 16
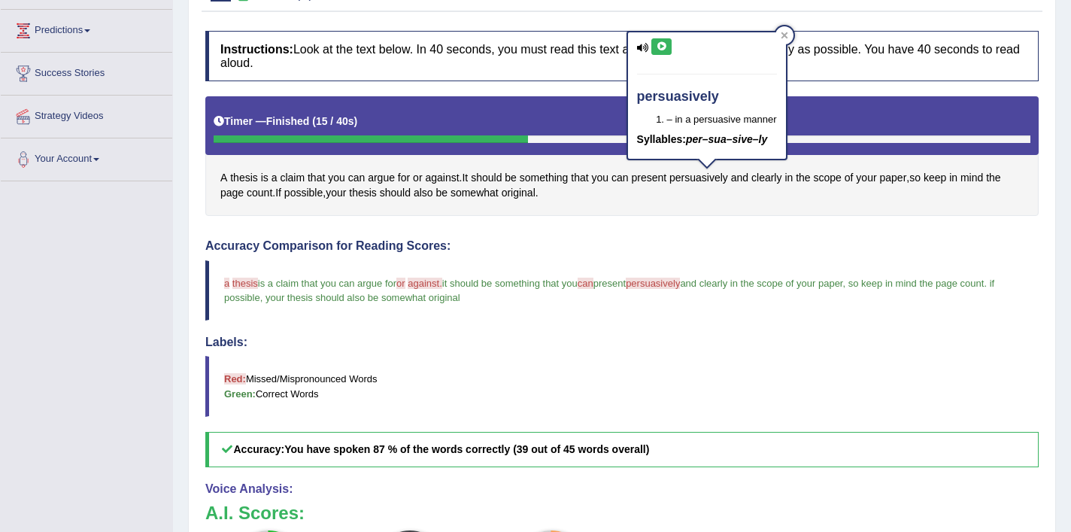
click at [665, 52] on button at bounding box center [661, 46] width 20 height 17
click at [780, 32] on icon at bounding box center [784, 36] width 8 height 8
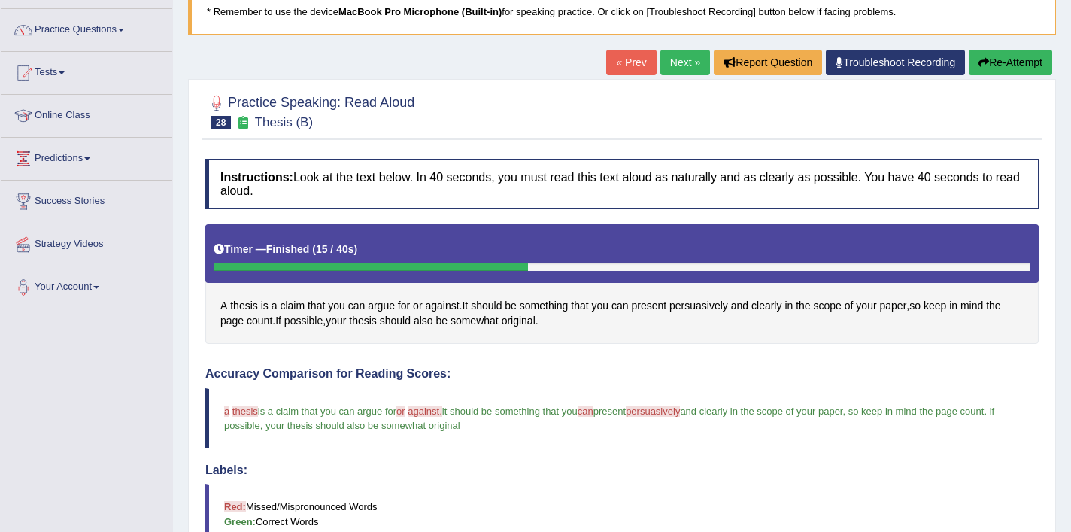
scroll to position [84, 0]
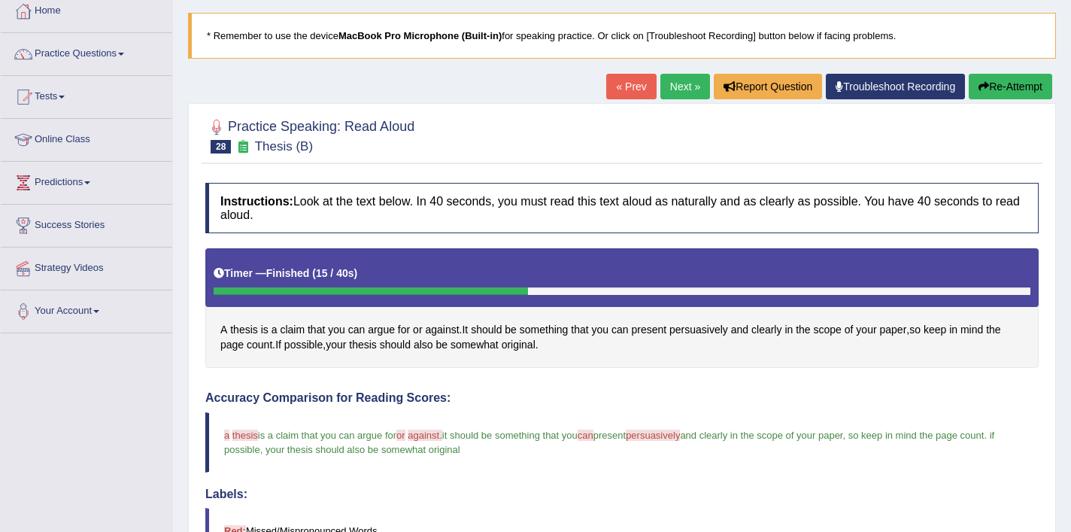
click at [686, 85] on link "Next »" at bounding box center [685, 87] width 50 height 26
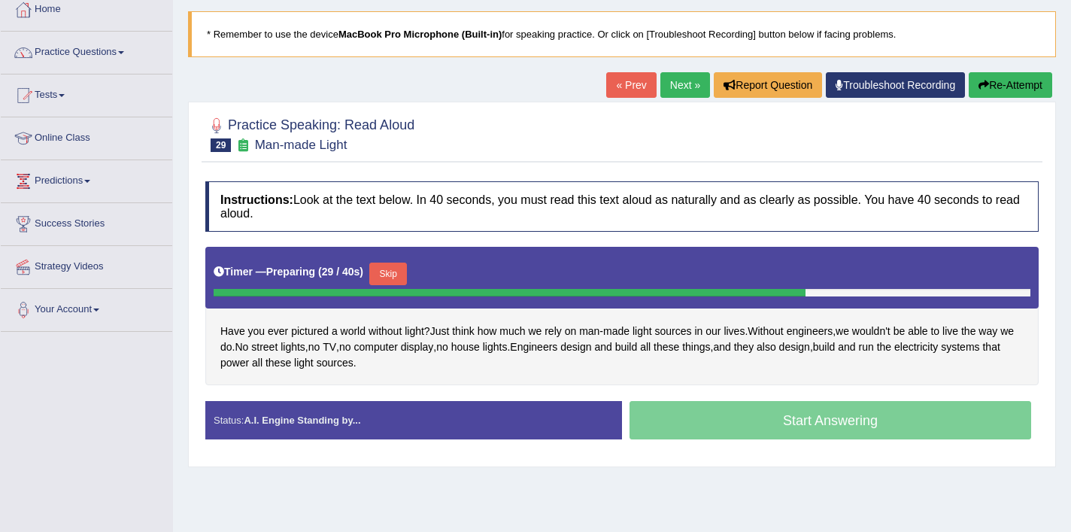
click at [398, 271] on button "Skip" at bounding box center [388, 273] width 38 height 23
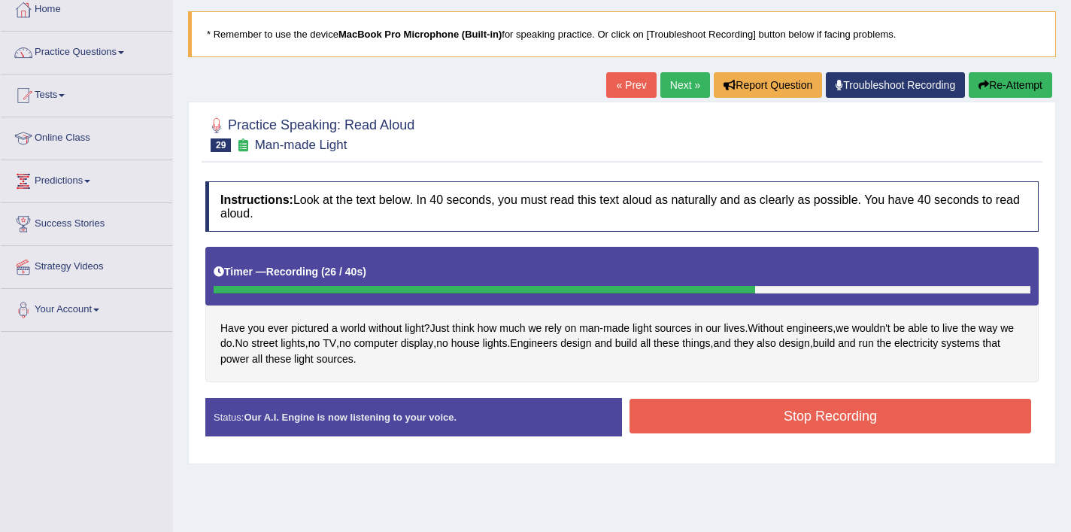
click at [725, 416] on button "Stop Recording" at bounding box center [829, 415] width 401 height 35
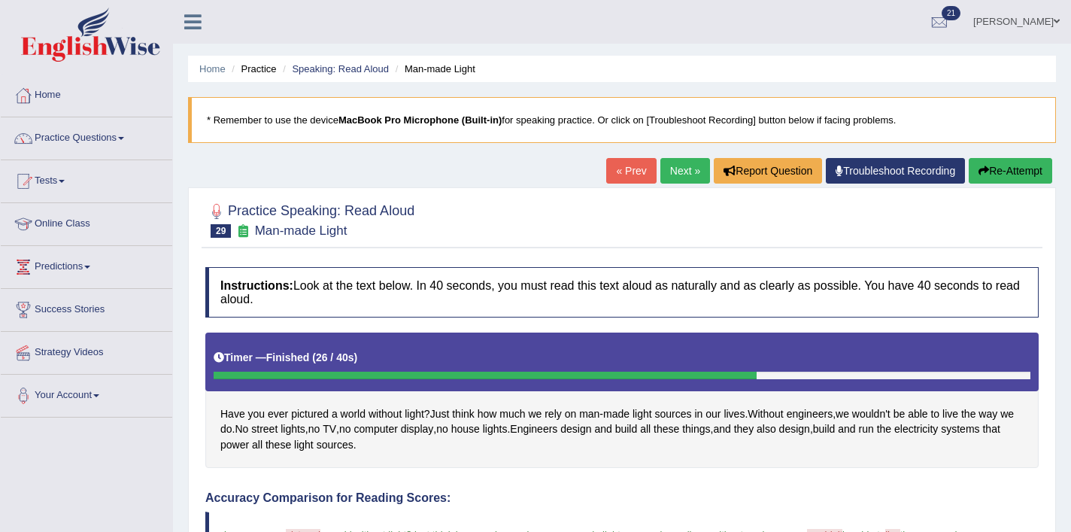
click at [677, 171] on link "Next »" at bounding box center [685, 171] width 50 height 26
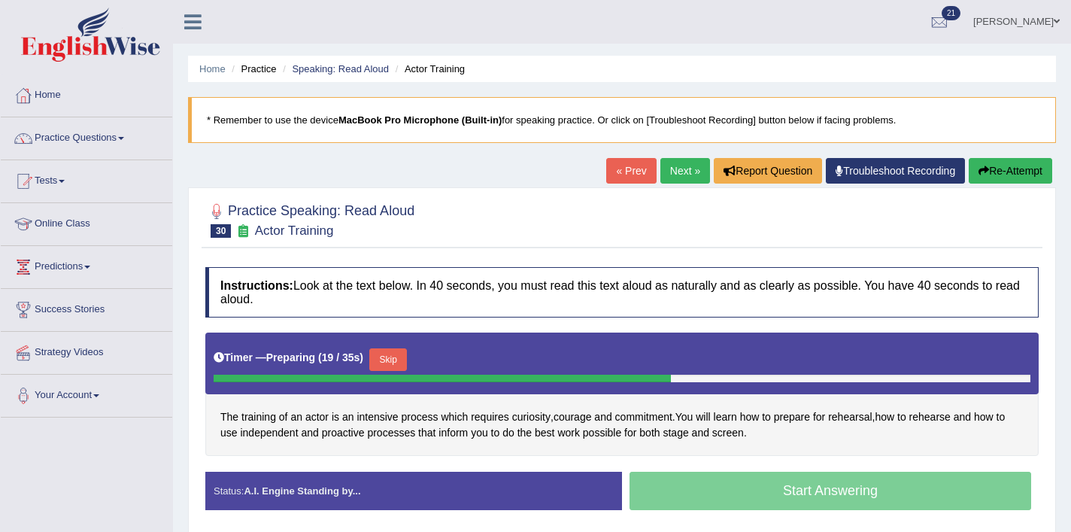
scroll to position [5, 0]
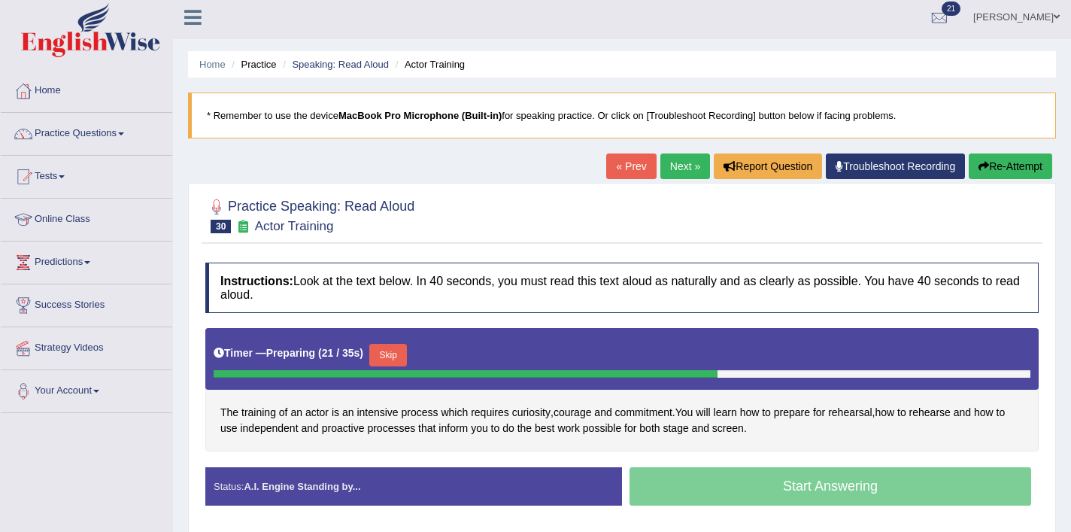
click at [404, 362] on button "Skip" at bounding box center [388, 355] width 38 height 23
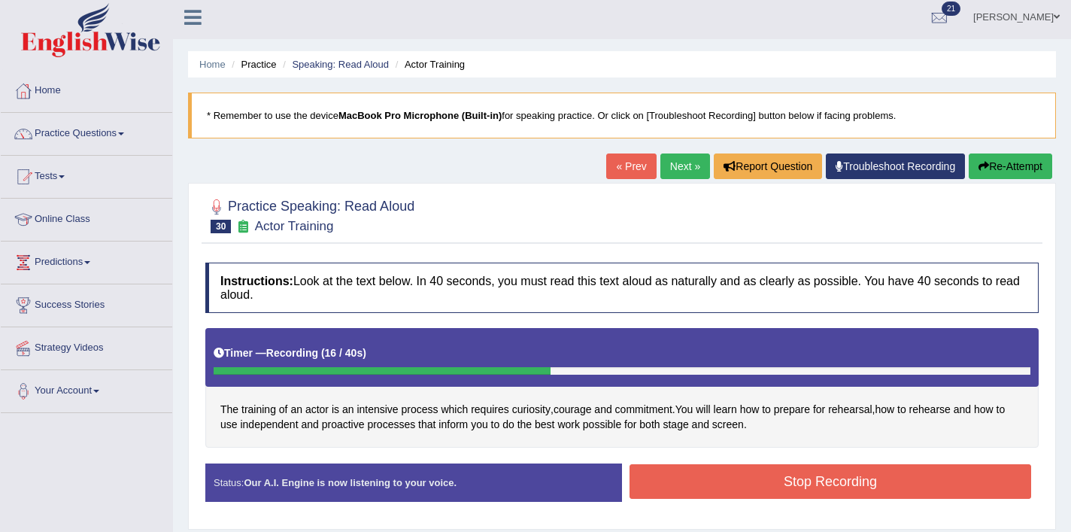
click at [661, 486] on button "Stop Recording" at bounding box center [829, 481] width 401 height 35
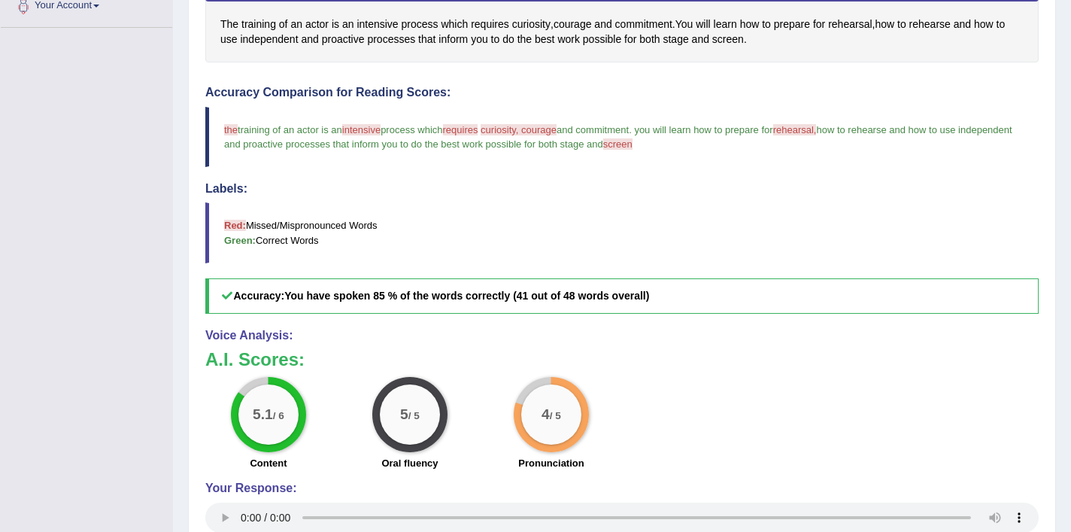
scroll to position [126, 0]
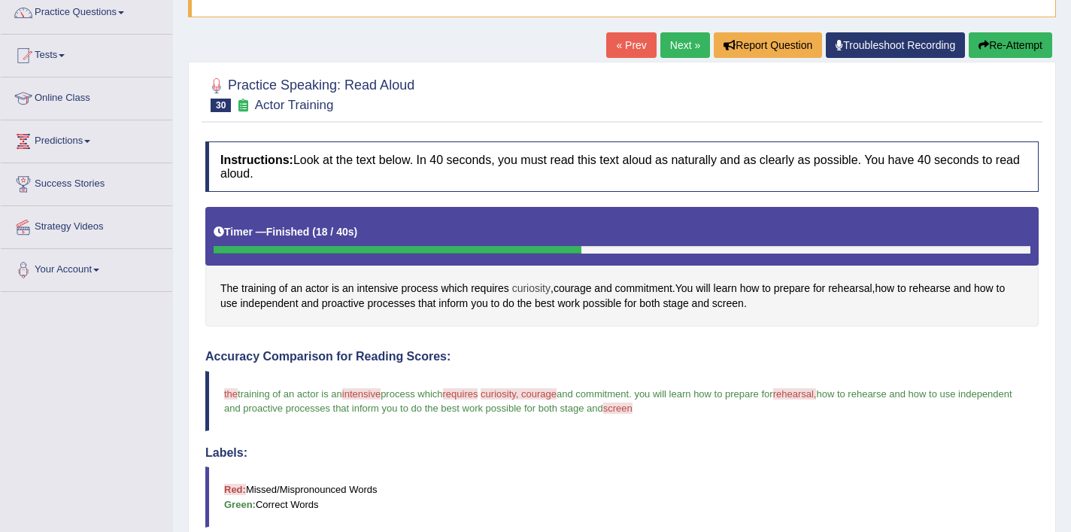
click at [541, 291] on span "curiosity" at bounding box center [531, 288] width 38 height 16
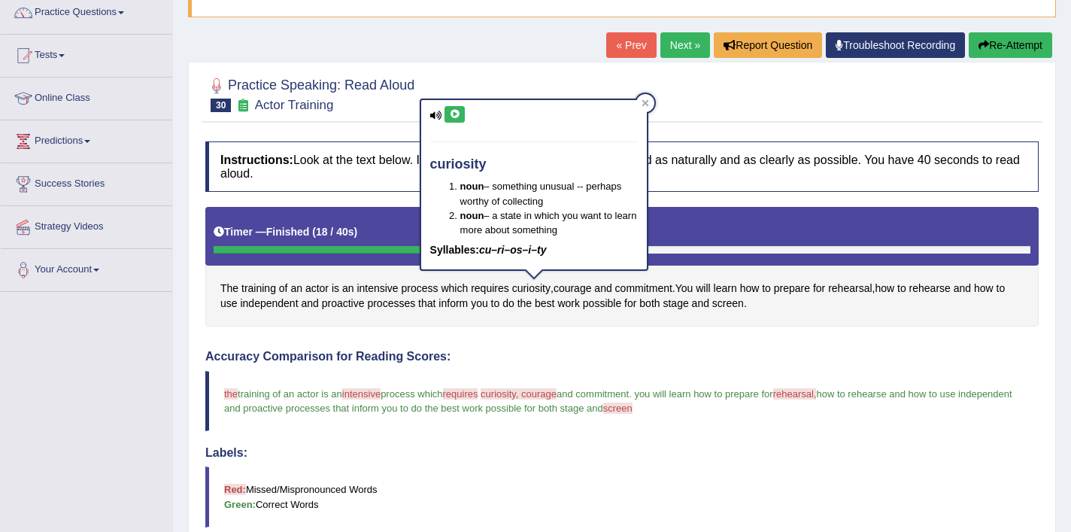
click at [456, 120] on button at bounding box center [454, 114] width 20 height 17
click at [456, 111] on icon at bounding box center [454, 114] width 11 height 9
click at [454, 124] on div "curiosity noun – something unusual -- perhaps worthy of collecting noun – a sta…" at bounding box center [534, 185] width 226 height 170
click at [456, 114] on icon at bounding box center [454, 114] width 11 height 9
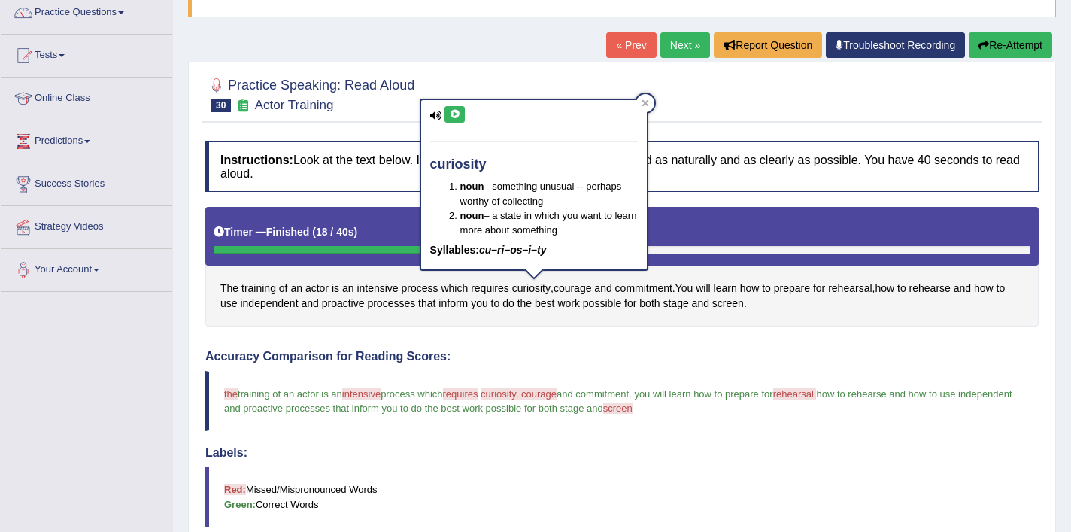
click at [456, 114] on icon at bounding box center [454, 114] width 11 height 9
click at [644, 101] on icon at bounding box center [644, 102] width 7 height 7
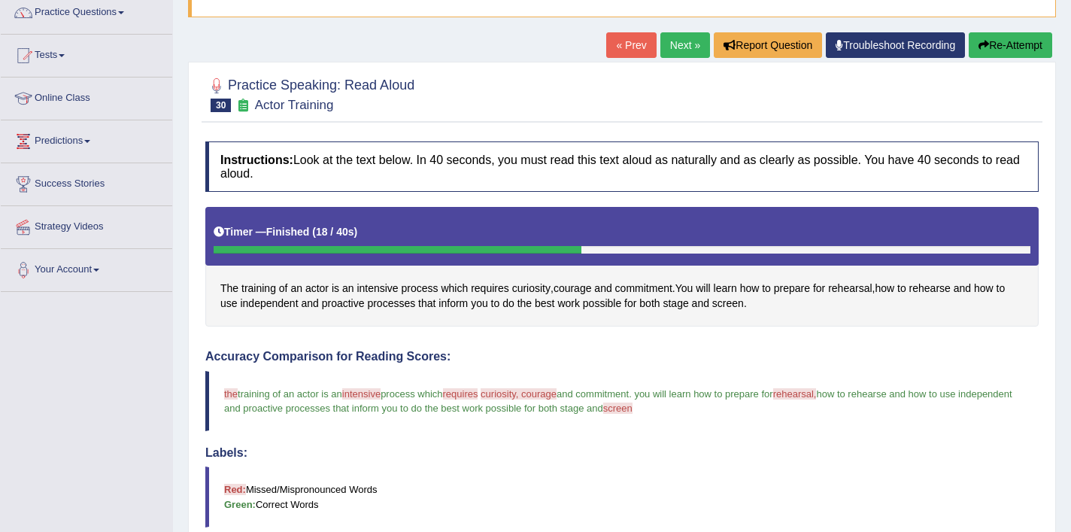
click at [680, 55] on link "Next »" at bounding box center [685, 45] width 50 height 26
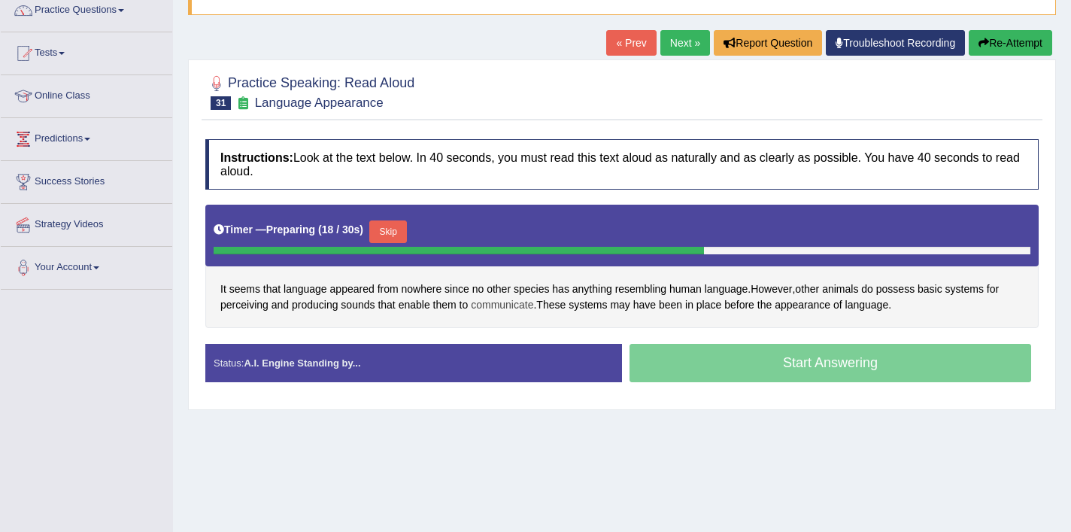
scroll to position [129, 0]
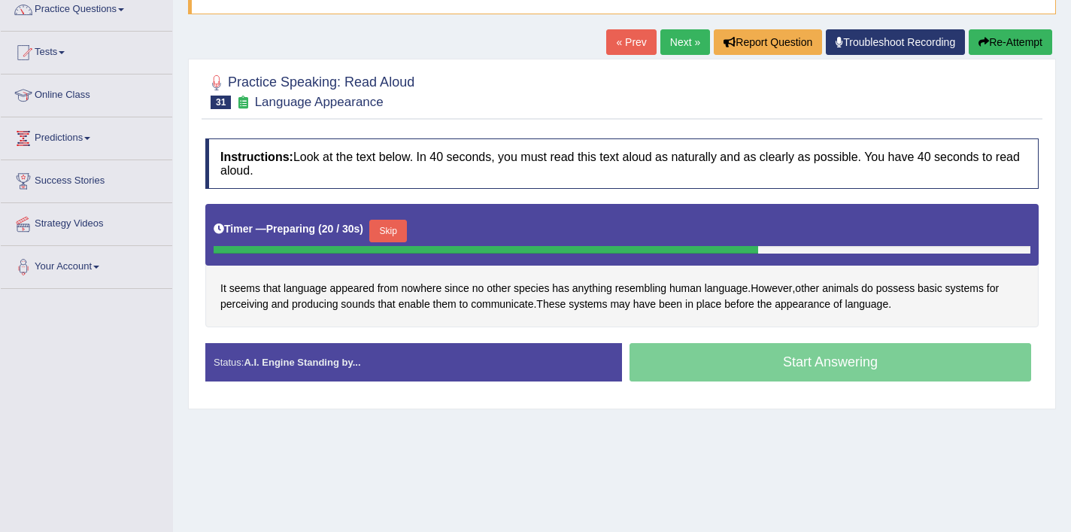
click at [393, 235] on button "Skip" at bounding box center [388, 231] width 38 height 23
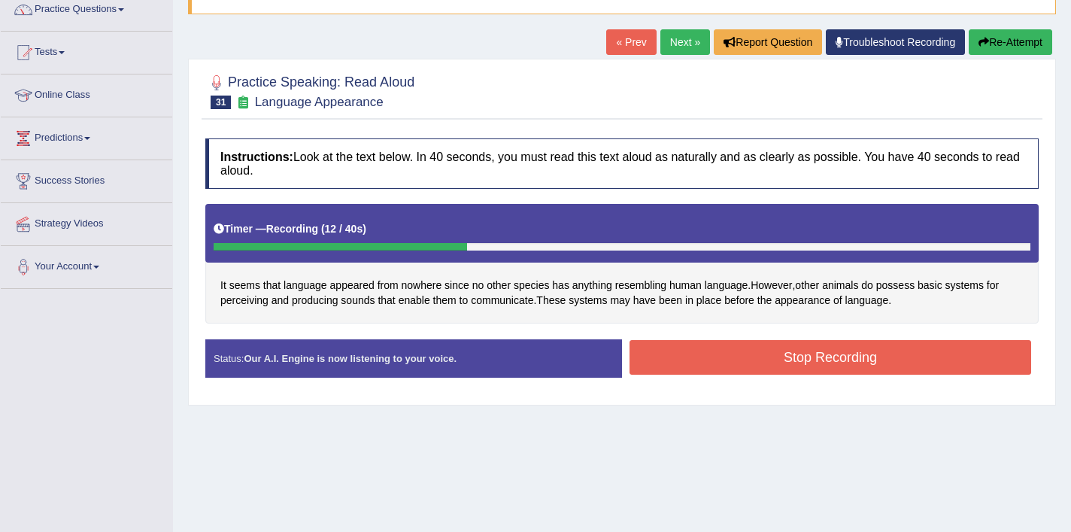
scroll to position [142, 0]
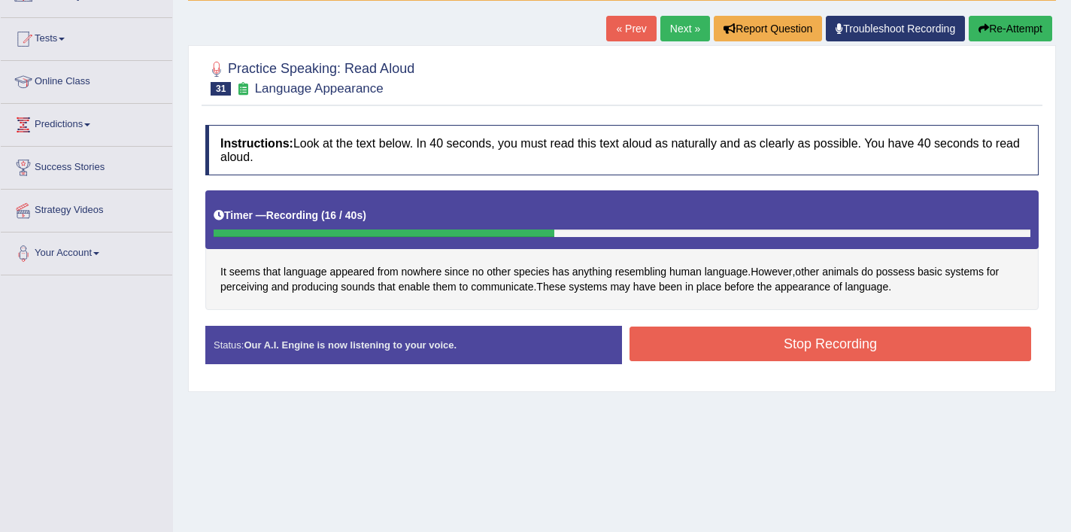
click at [711, 343] on button "Stop Recording" at bounding box center [829, 343] width 401 height 35
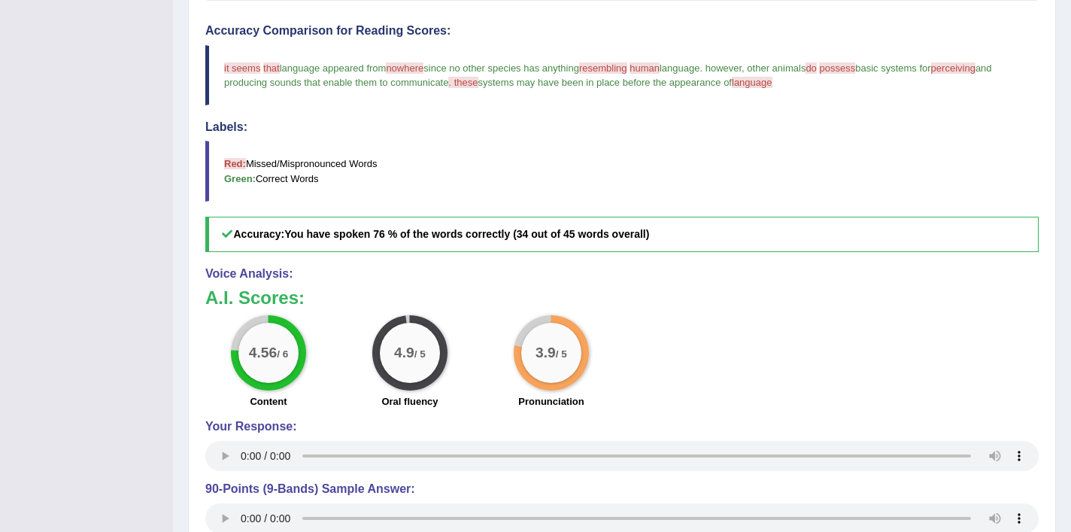
scroll to position [450, 0]
